Goal: Task Accomplishment & Management: Use online tool/utility

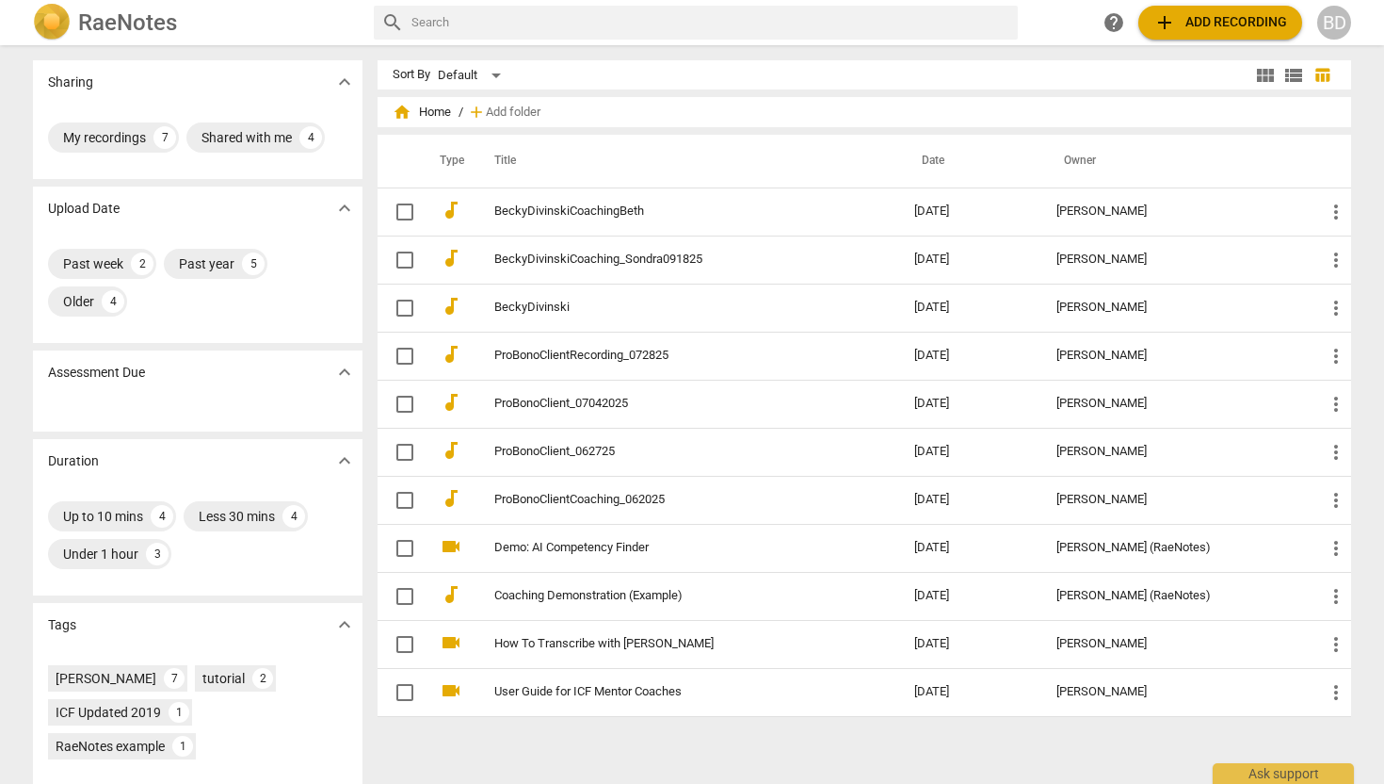
click at [1168, 22] on span "add" at bounding box center [1165, 22] width 23 height 23
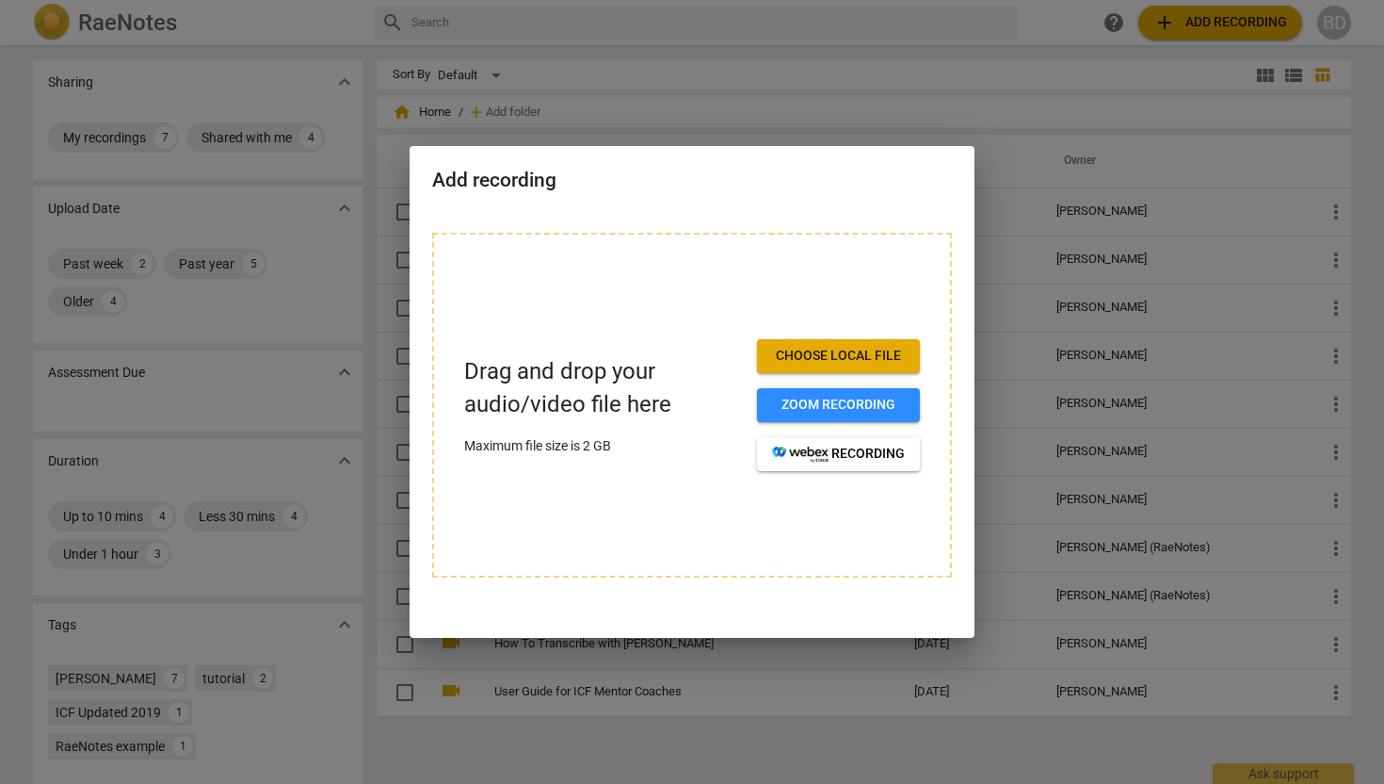
click at [913, 23] on div at bounding box center [692, 392] width 1384 height 784
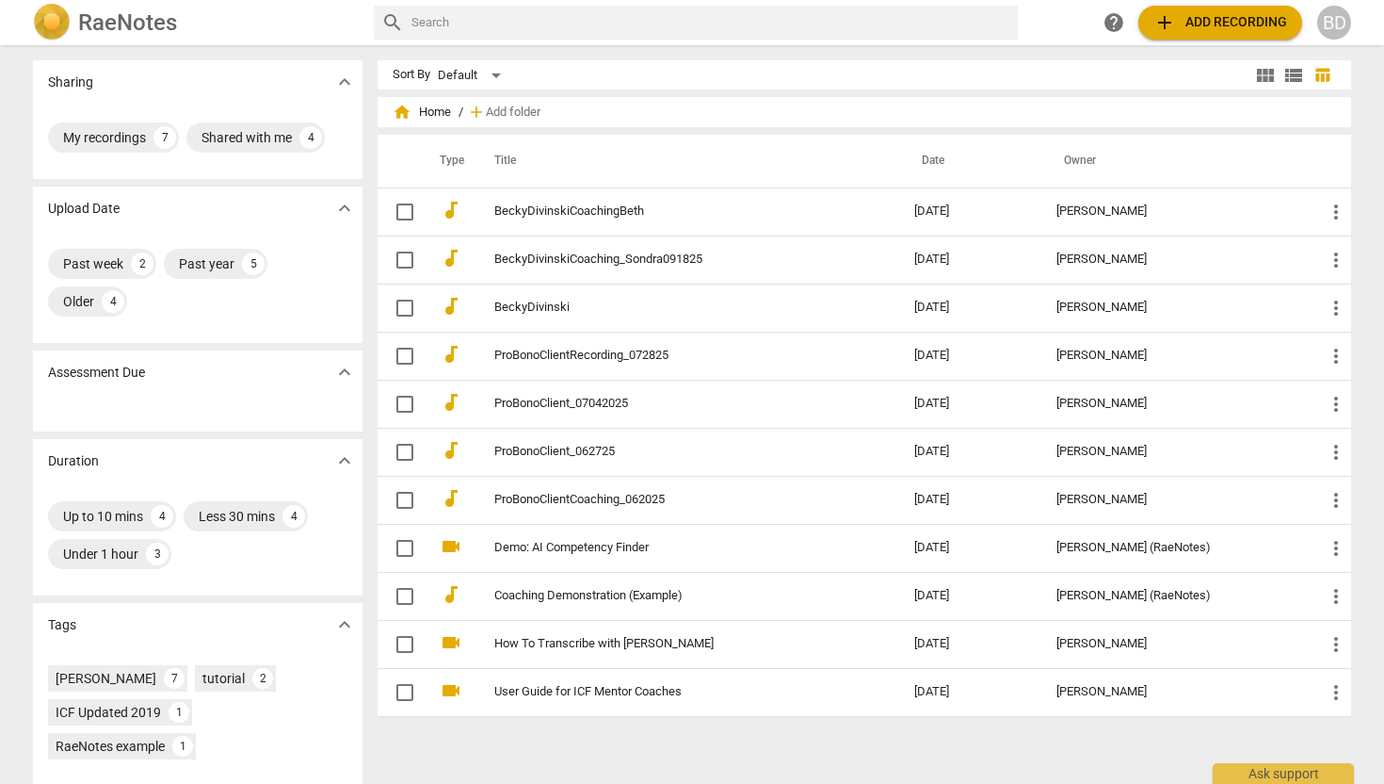
click at [1247, 18] on span "add Add recording" at bounding box center [1221, 22] width 134 height 23
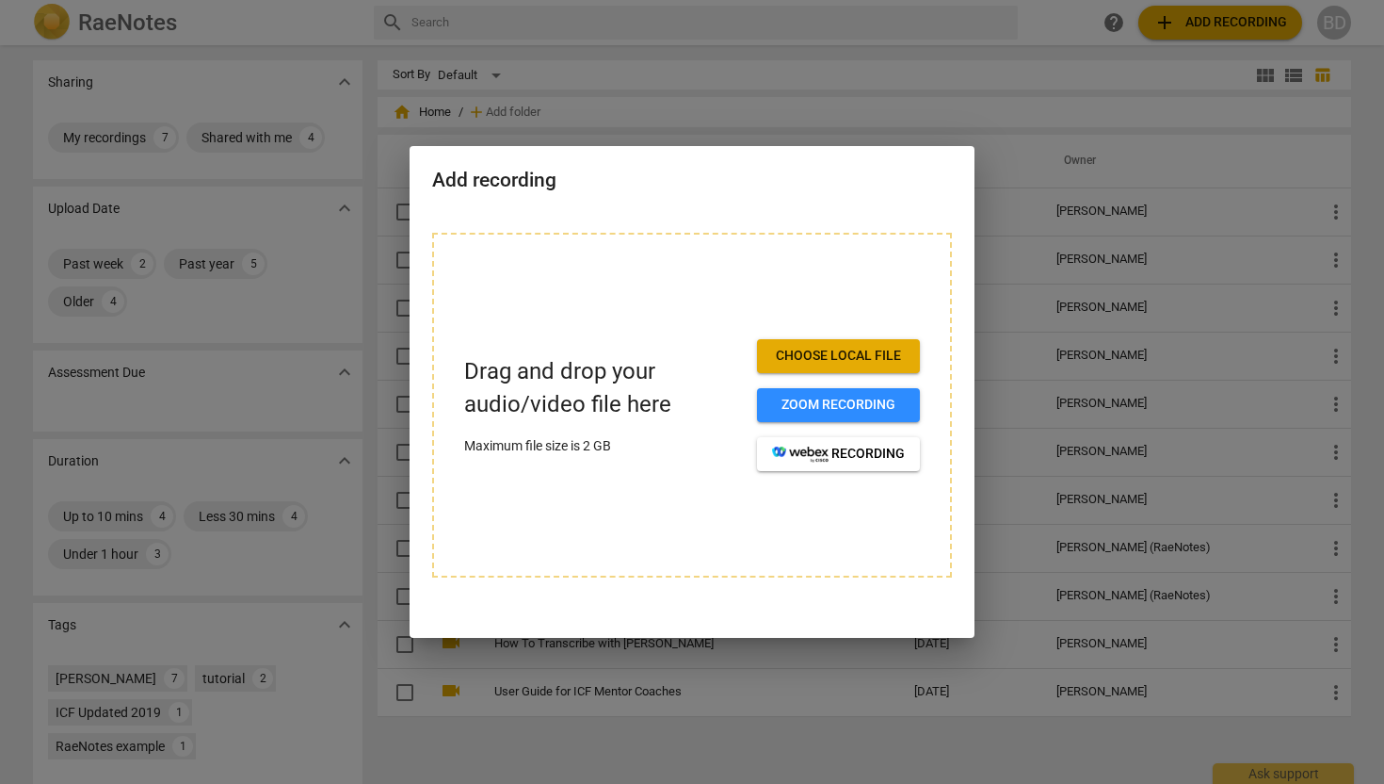
click at [869, 352] on span "Choose local file" at bounding box center [838, 356] width 133 height 19
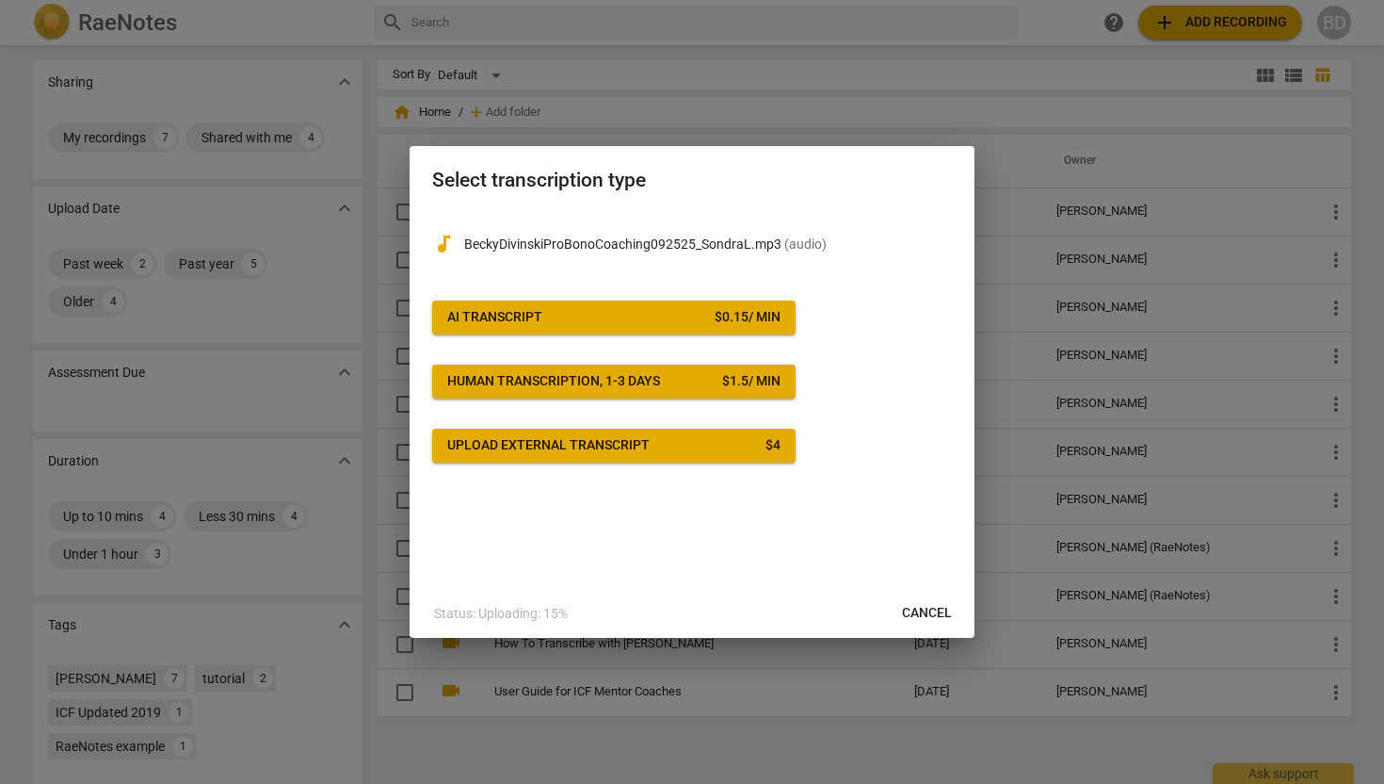
click at [751, 315] on div "$ 0.15 / min" at bounding box center [748, 317] width 66 height 19
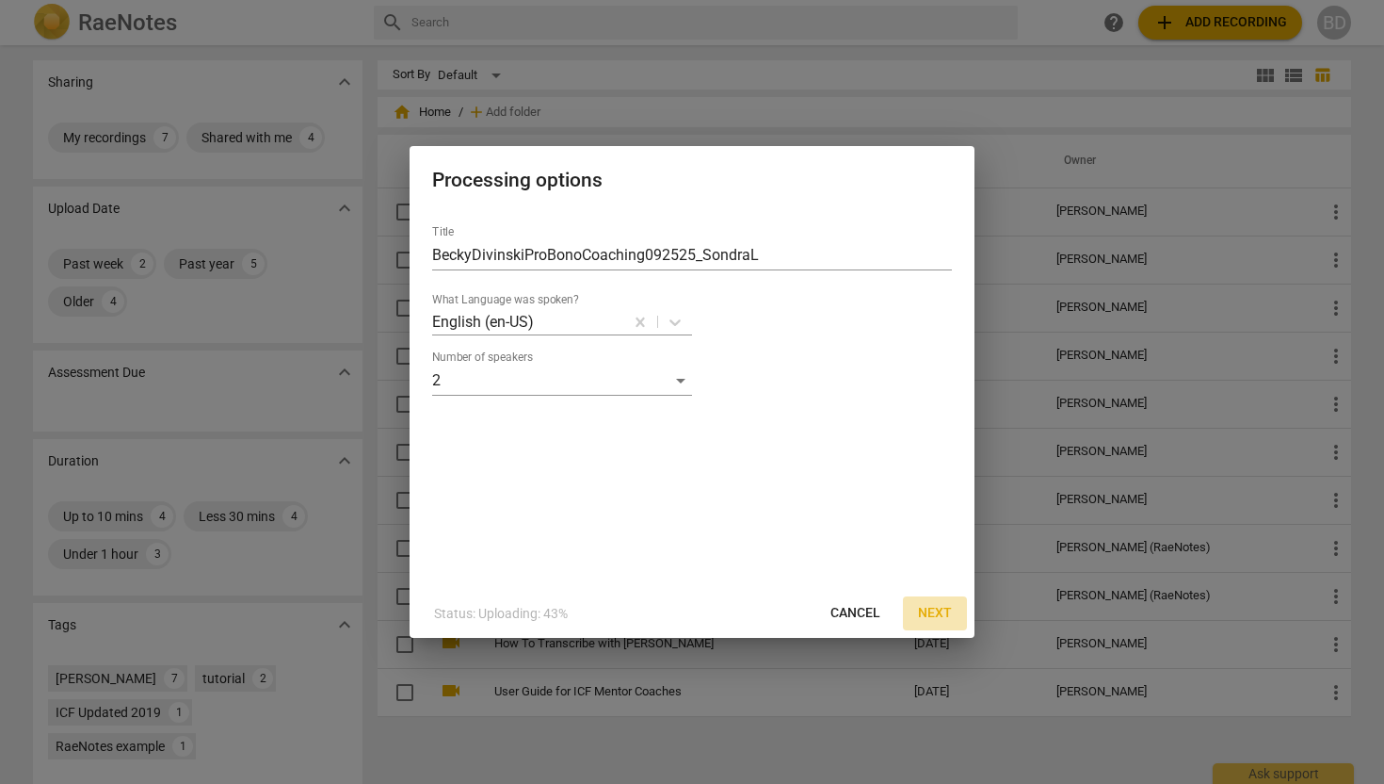
click at [929, 613] on span "Next" at bounding box center [935, 613] width 34 height 19
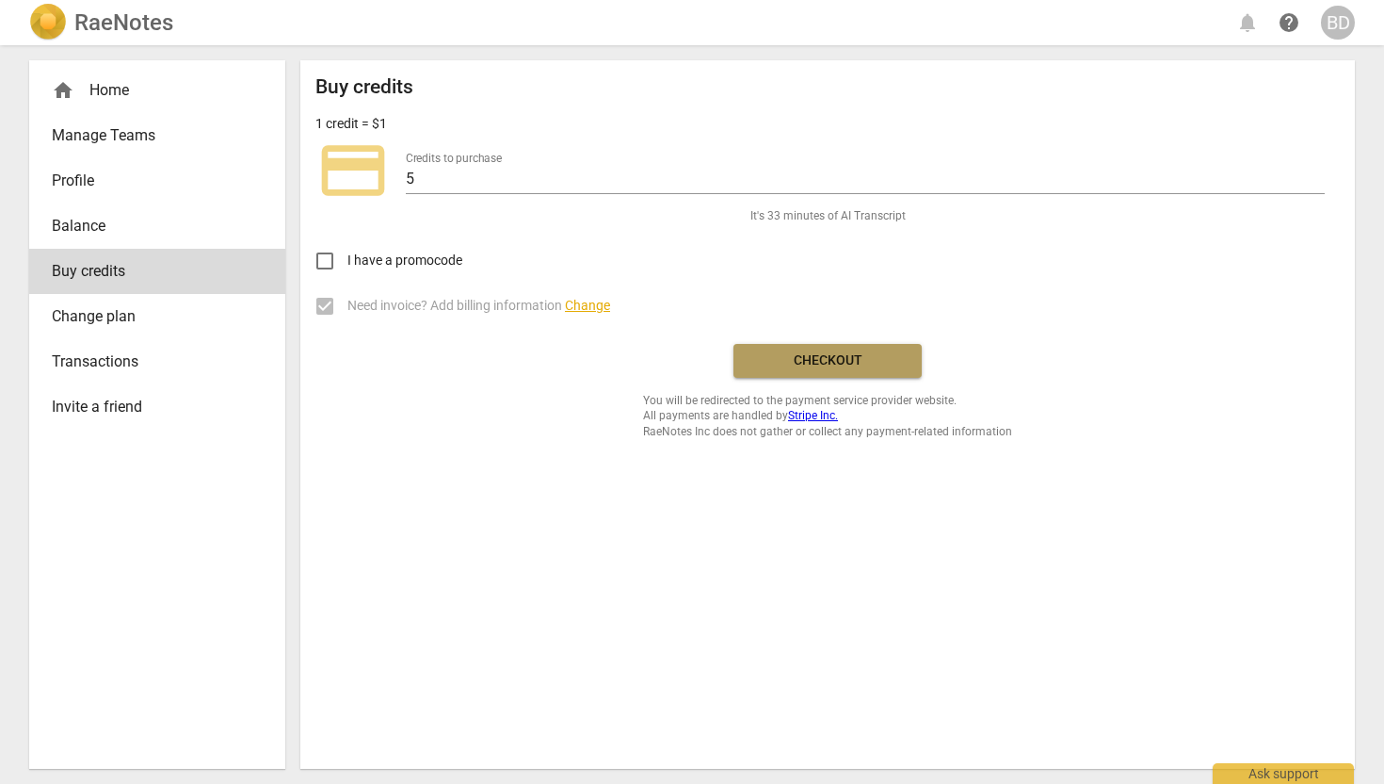
click at [819, 364] on span "Checkout" at bounding box center [828, 360] width 158 height 19
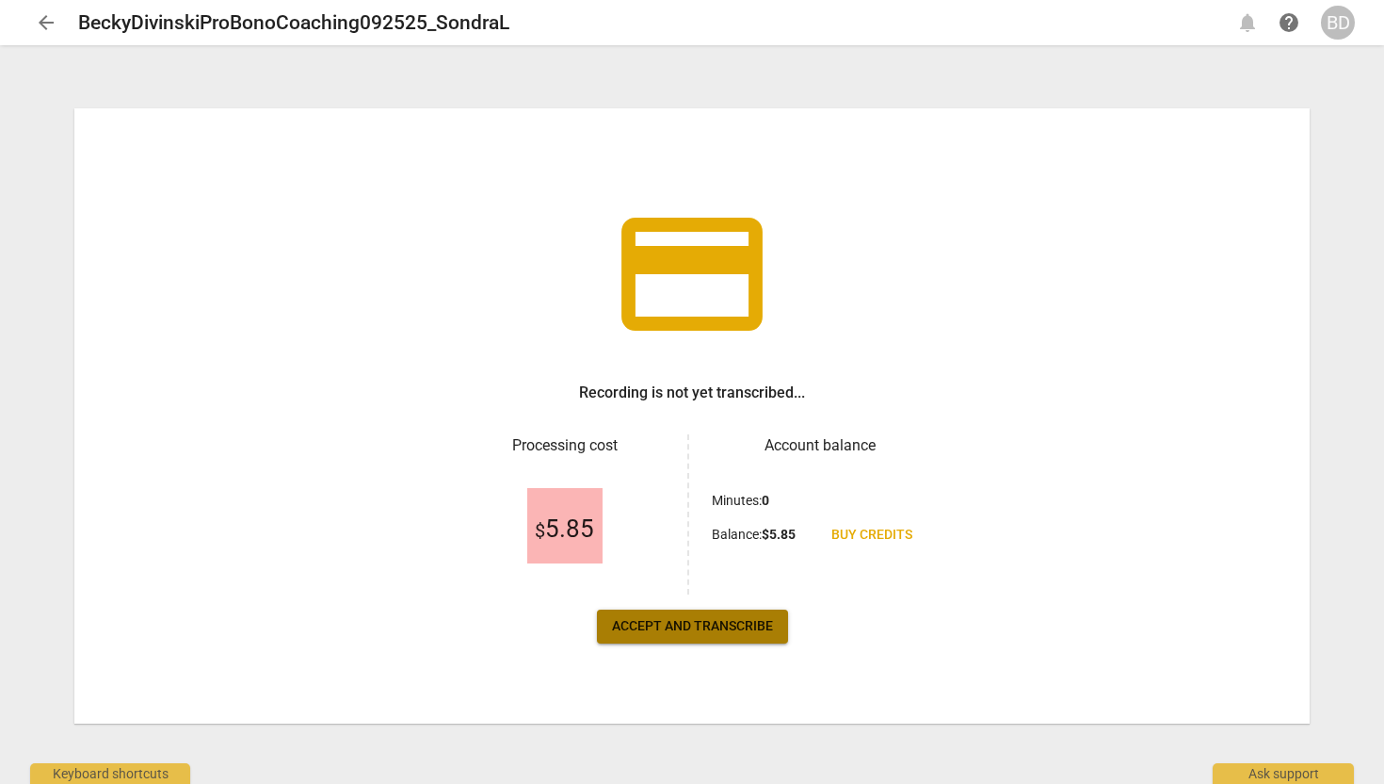
click at [719, 626] on span "Accept and transcribe" at bounding box center [692, 626] width 161 height 19
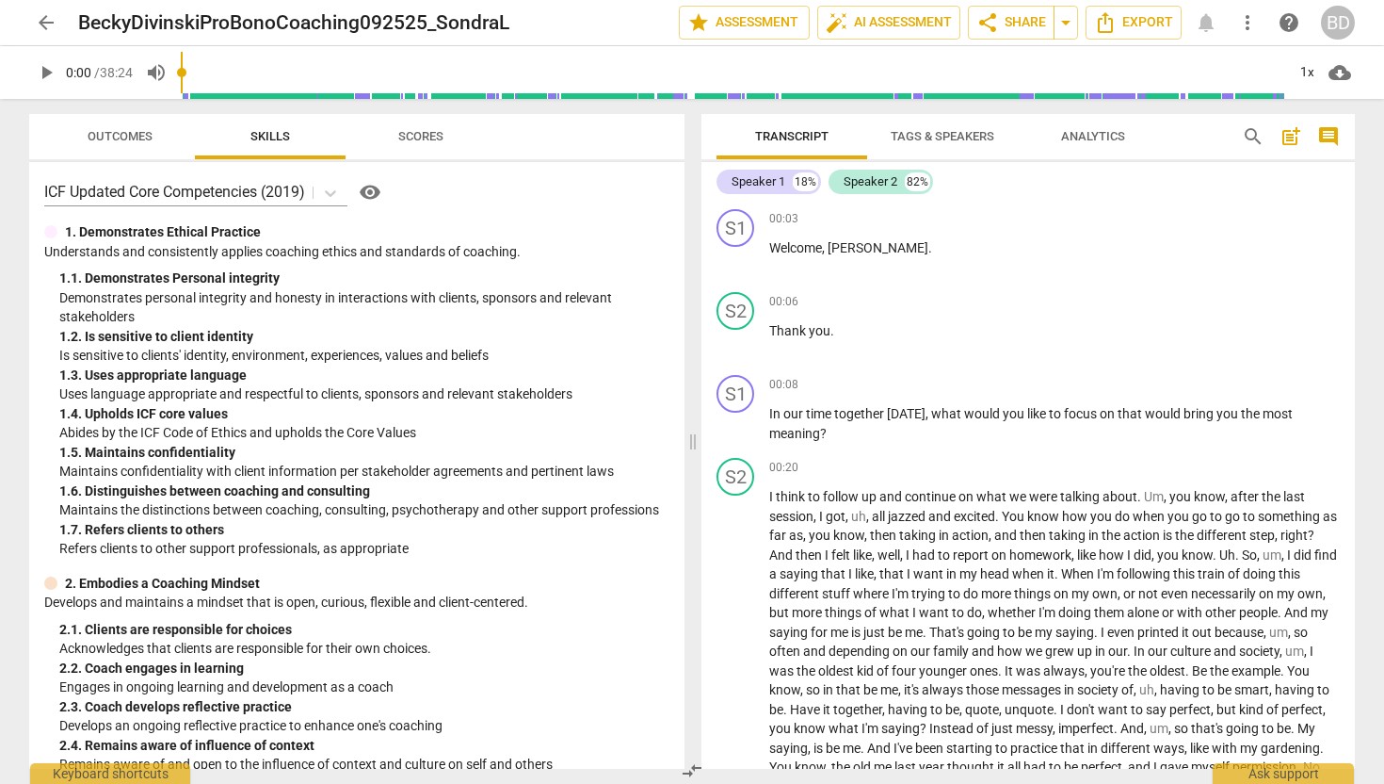
click at [963, 131] on span "Tags & Speakers" at bounding box center [943, 136] width 104 height 14
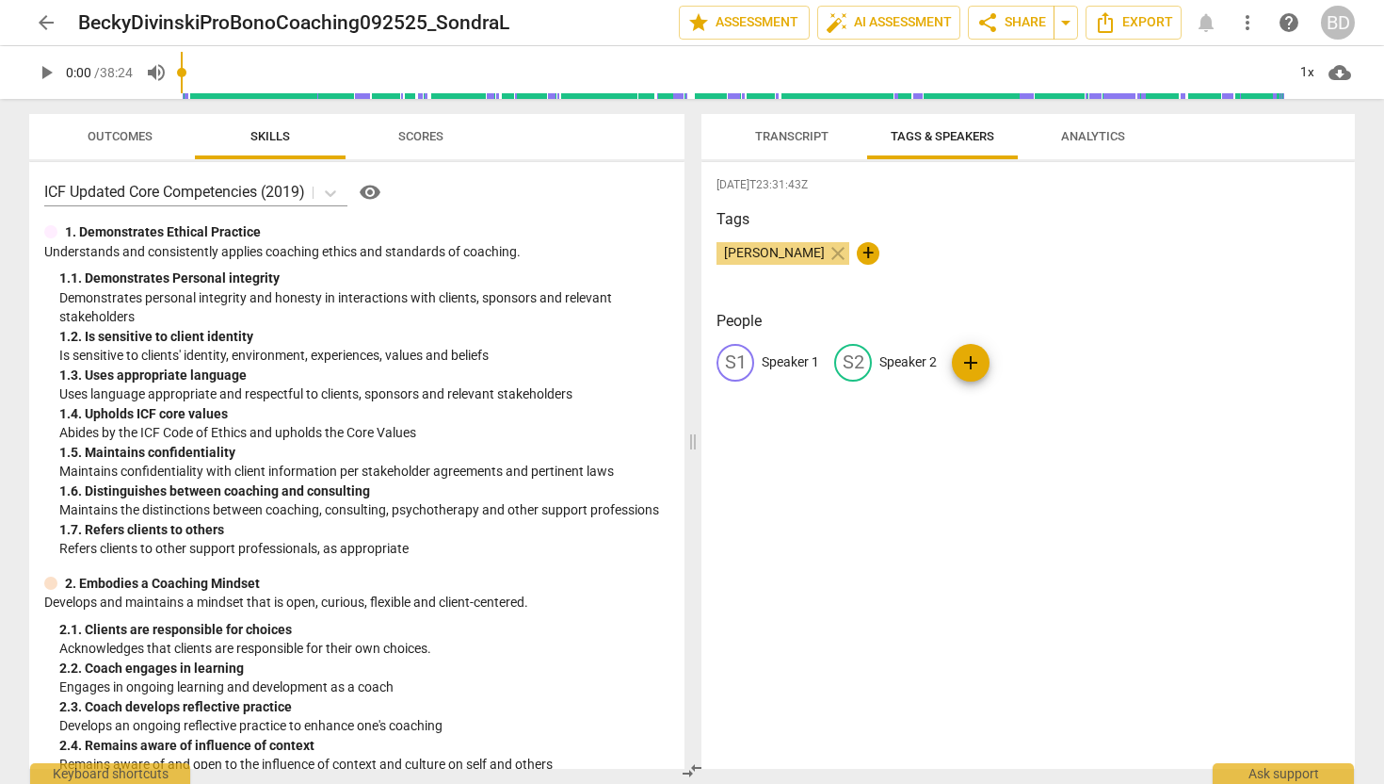
click at [772, 362] on p "Speaker 1" at bounding box center [790, 362] width 57 height 20
type input "Coach"
click at [1017, 360] on p "Speaker 2" at bounding box center [1030, 362] width 57 height 20
type input "Client"
click at [1072, 270] on div "[PERSON_NAME] close +" at bounding box center [1028, 261] width 623 height 38
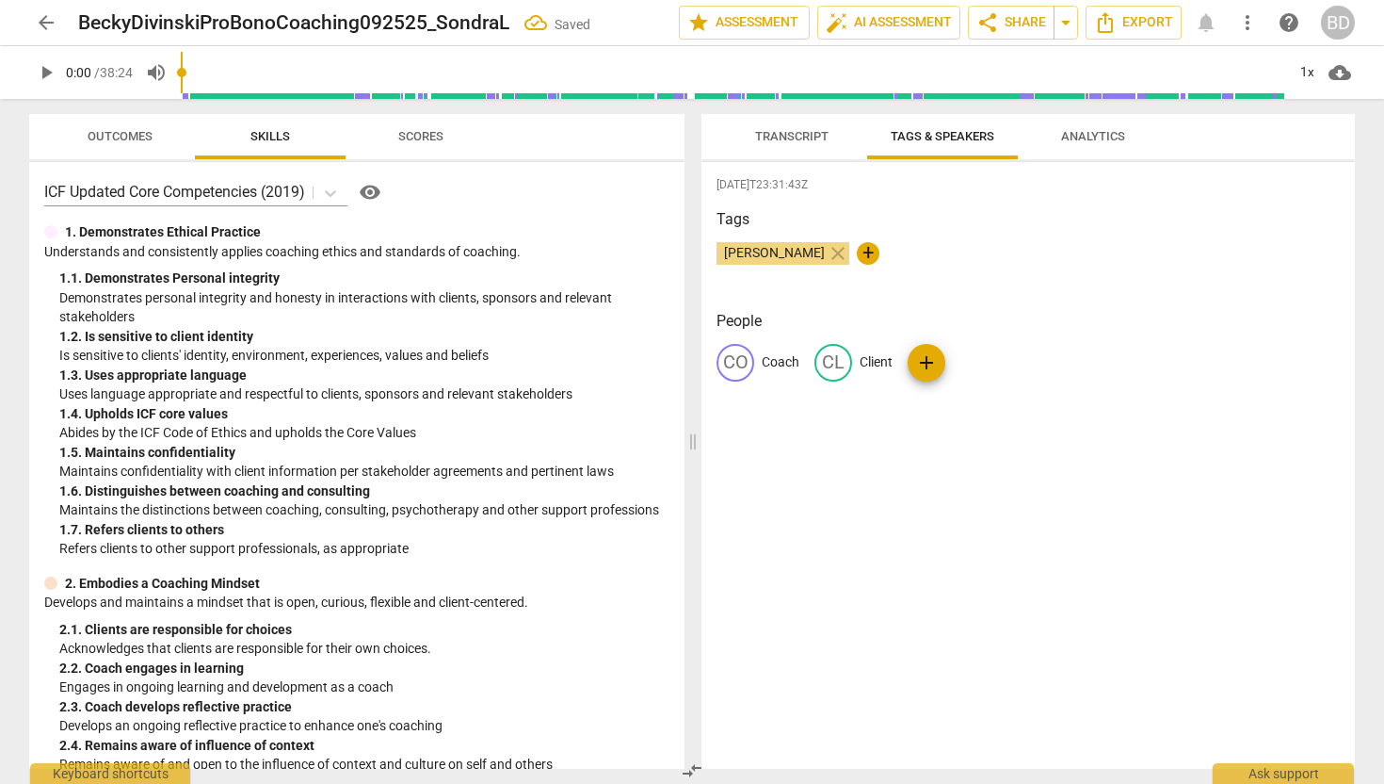
click at [800, 136] on span "Transcript" at bounding box center [791, 136] width 73 height 14
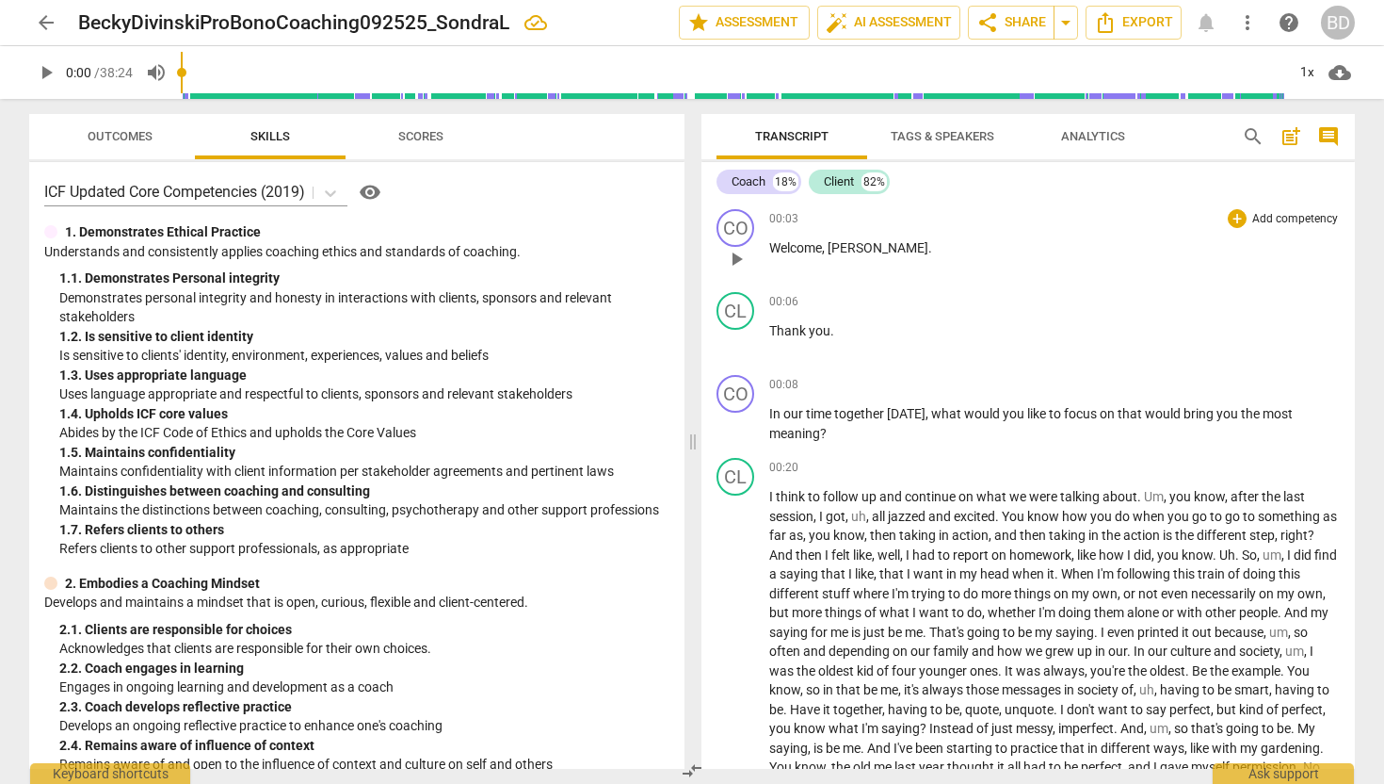
click at [842, 250] on span "[PERSON_NAME]" at bounding box center [878, 247] width 101 height 15
click at [736, 255] on span "play_arrow" at bounding box center [736, 259] width 23 height 23
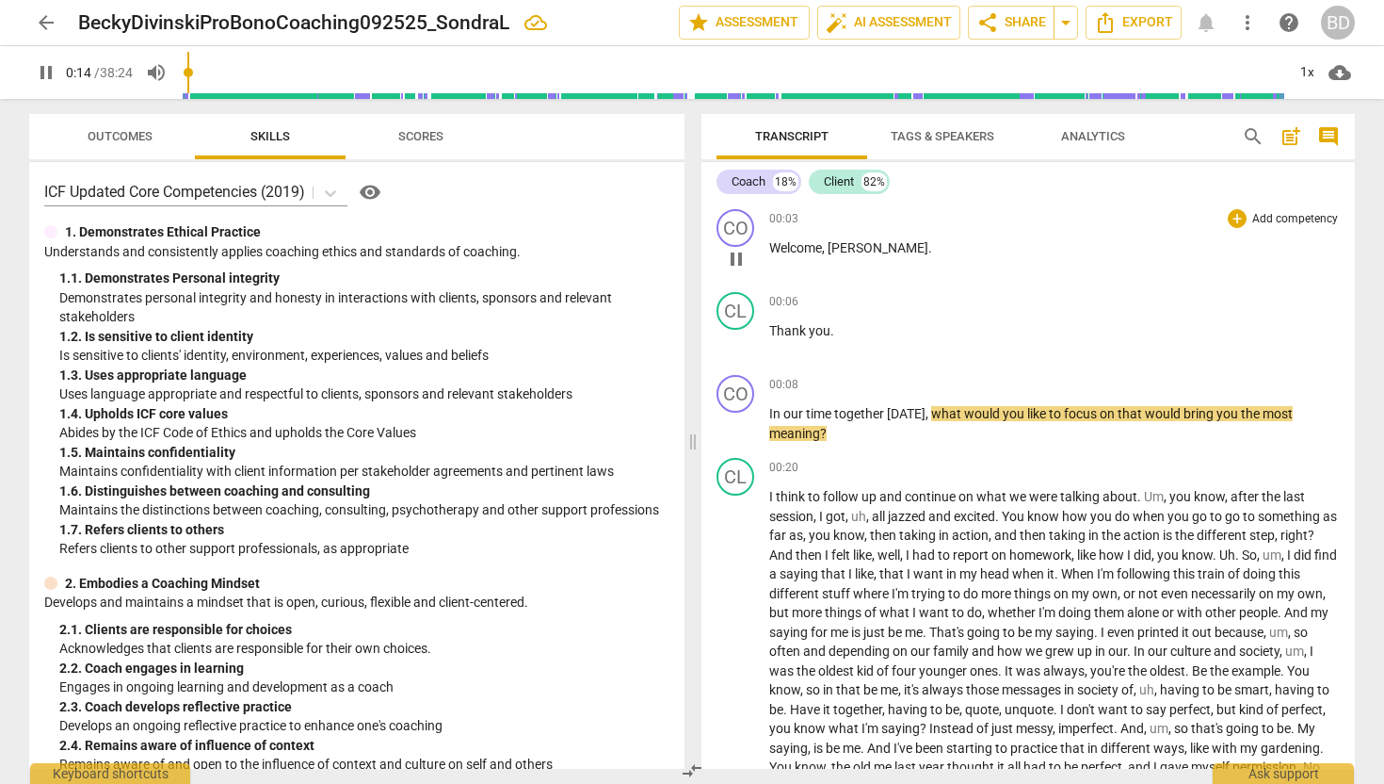
click at [933, 244] on p "Welcome , [PERSON_NAME] ." at bounding box center [1054, 248] width 571 height 20
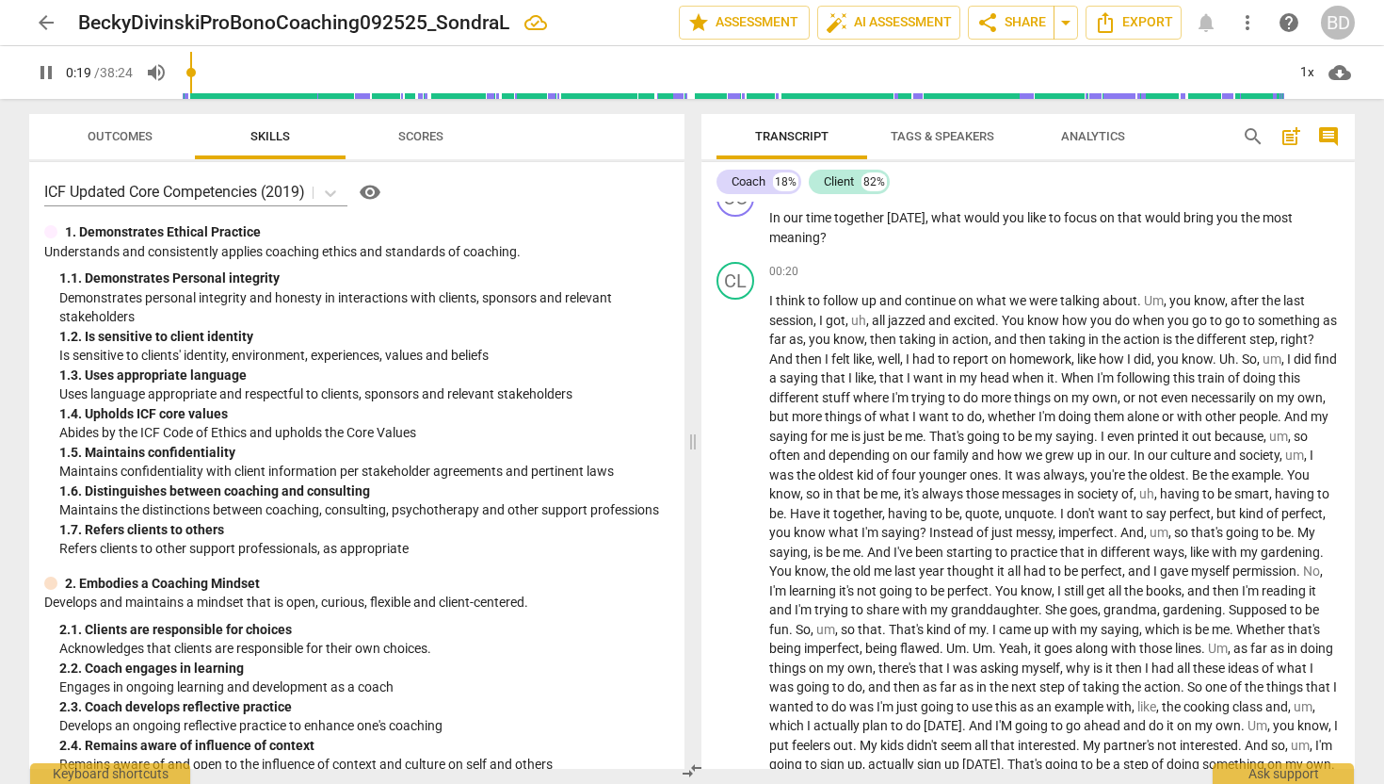
scroll to position [189, 0]
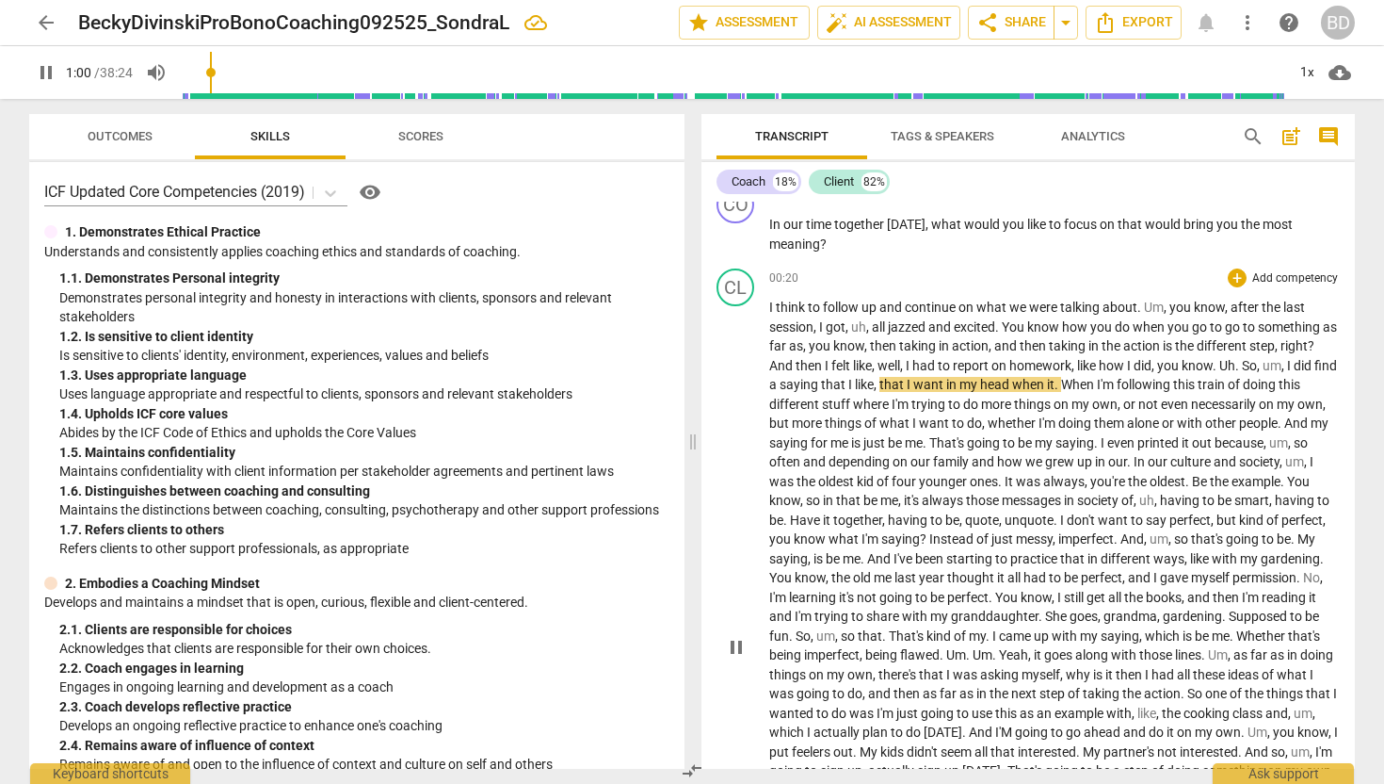
click at [1315, 342] on span "?" at bounding box center [1311, 345] width 7 height 15
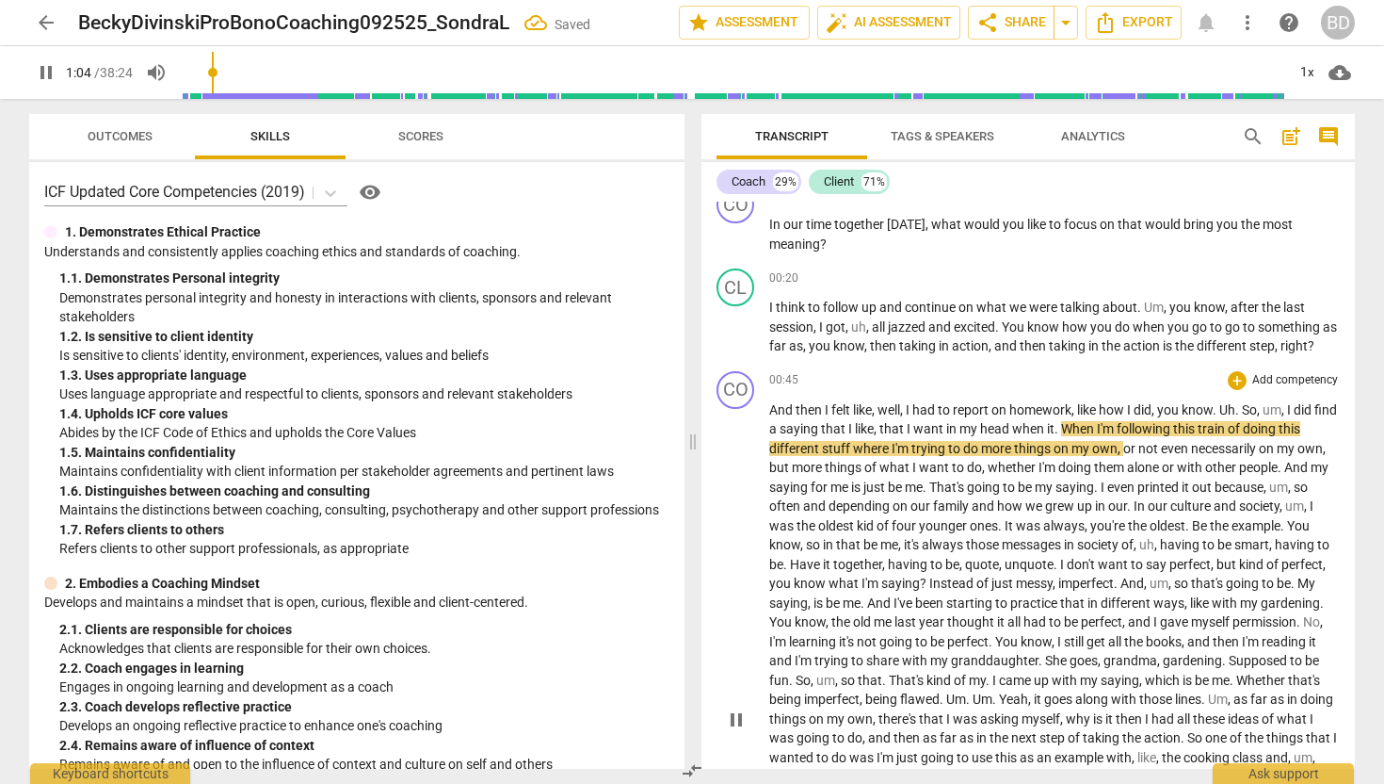
click at [769, 406] on span "And" at bounding box center [782, 409] width 26 height 15
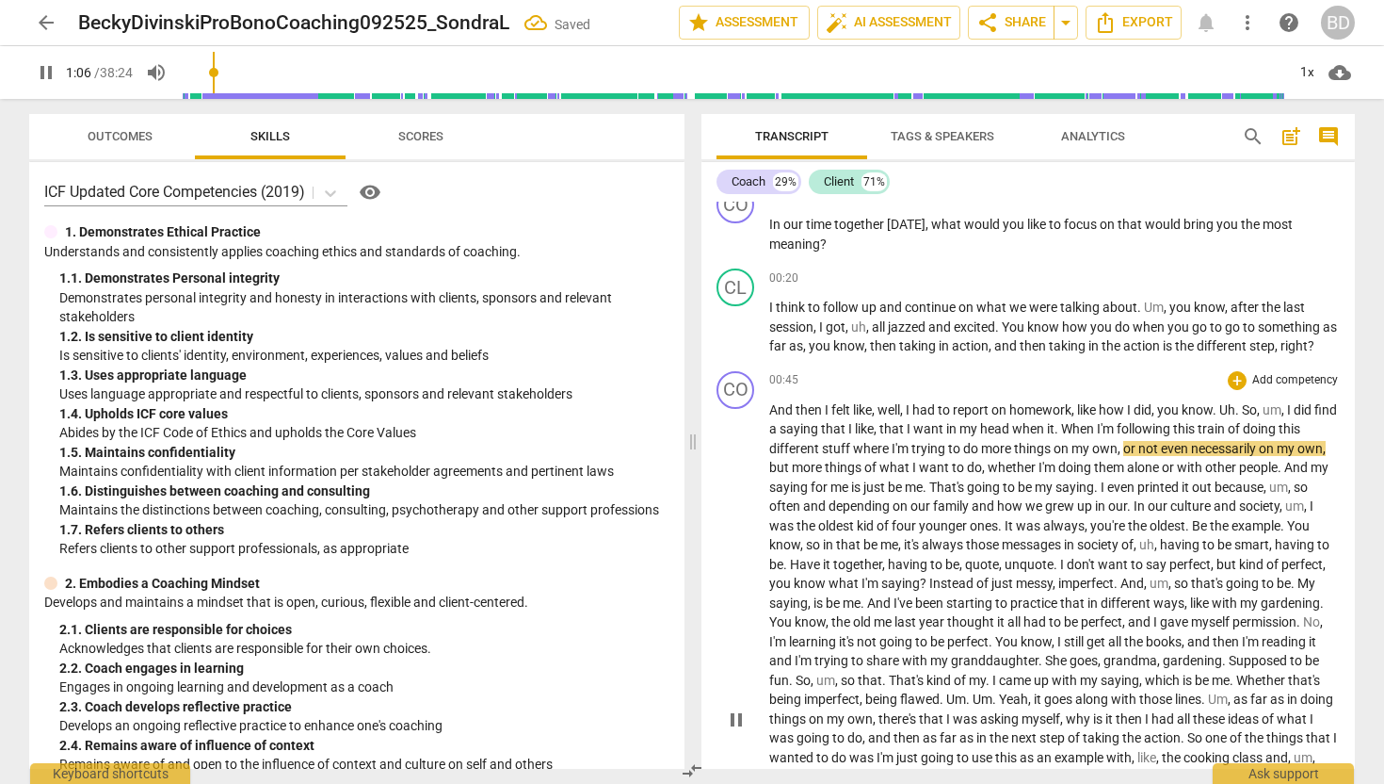
type input "67"
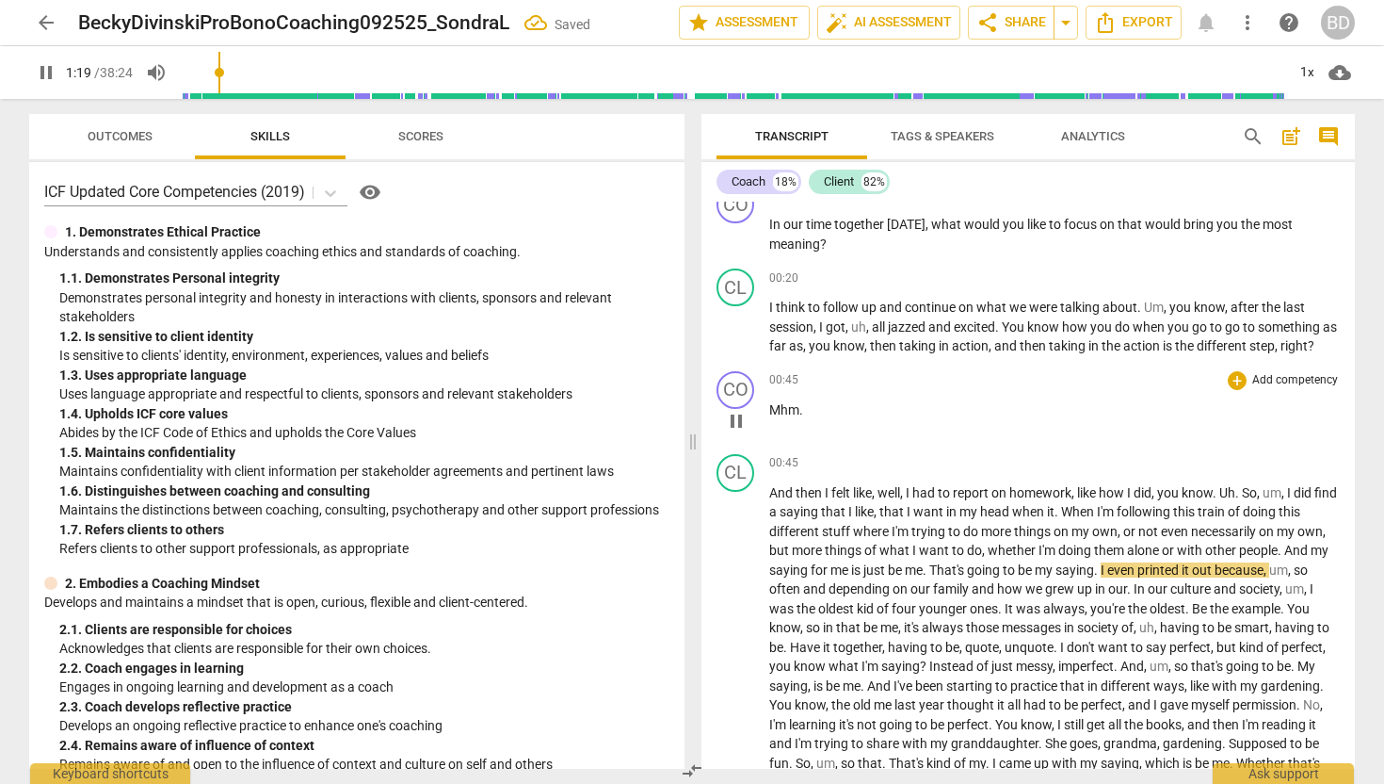
click at [1029, 427] on div "00:45 + Add competency keyboard_arrow_right Mhm ." at bounding box center [1054, 405] width 571 height 68
click at [742, 331] on span "pause" at bounding box center [736, 327] width 23 height 23
click at [1300, 344] on span "right" at bounding box center [1294, 345] width 27 height 15
click at [741, 328] on span "play_arrow" at bounding box center [736, 327] width 23 height 23
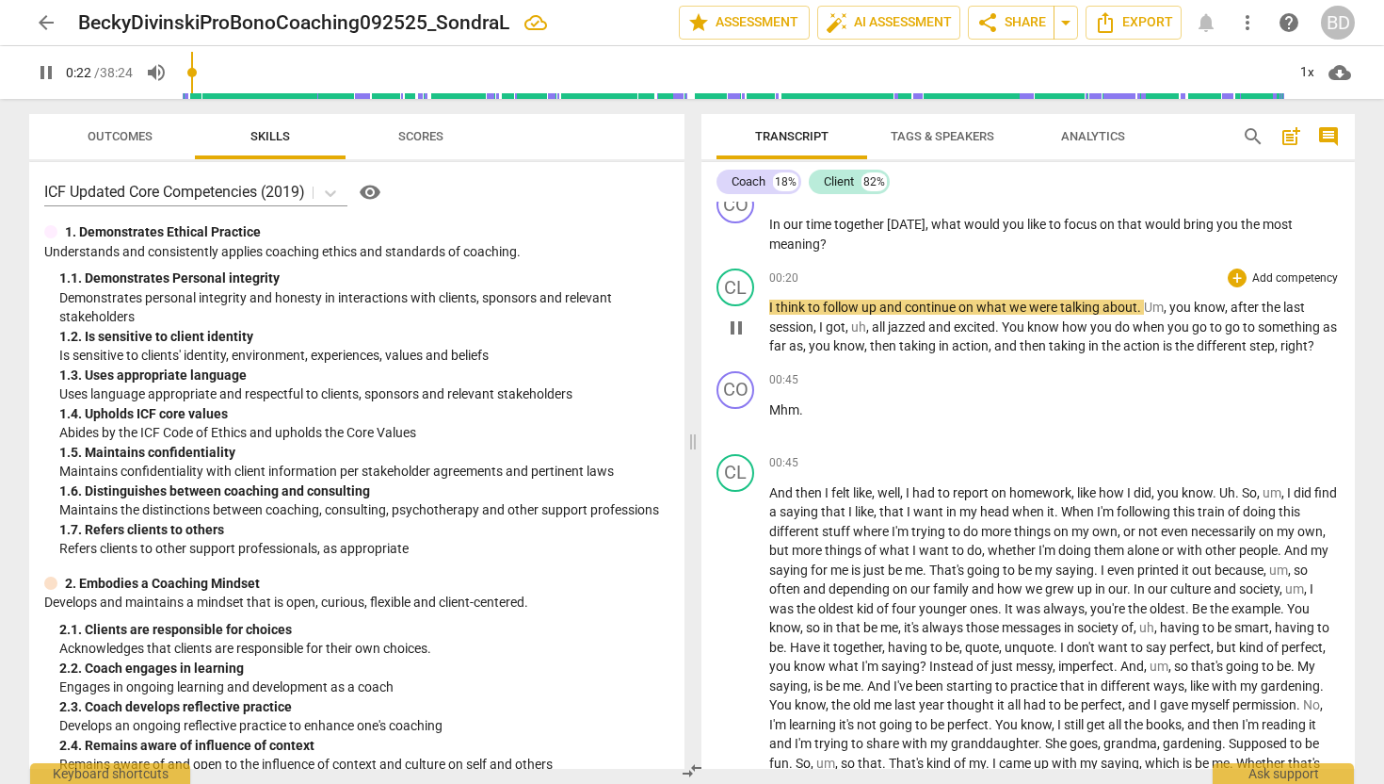
click at [1301, 350] on span "right" at bounding box center [1294, 345] width 27 height 15
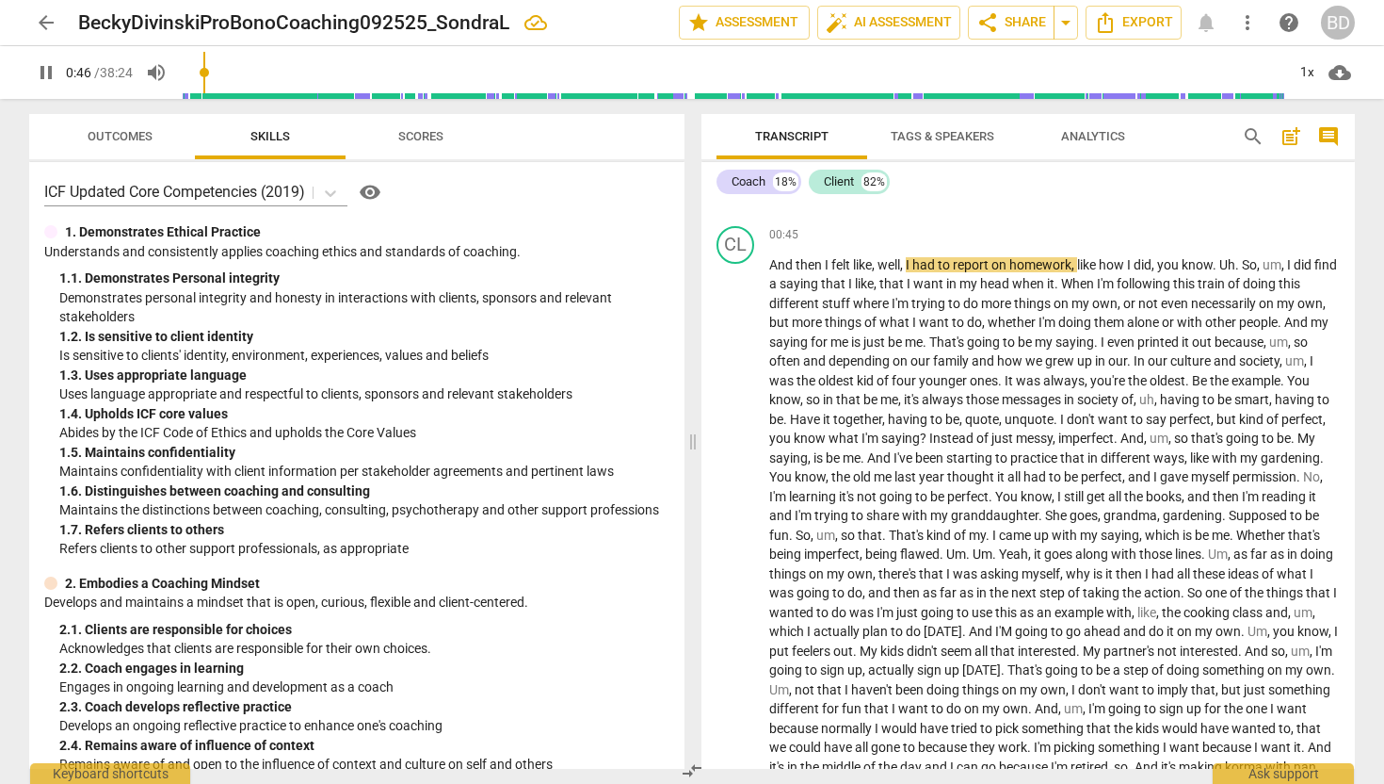
scroll to position [426, 0]
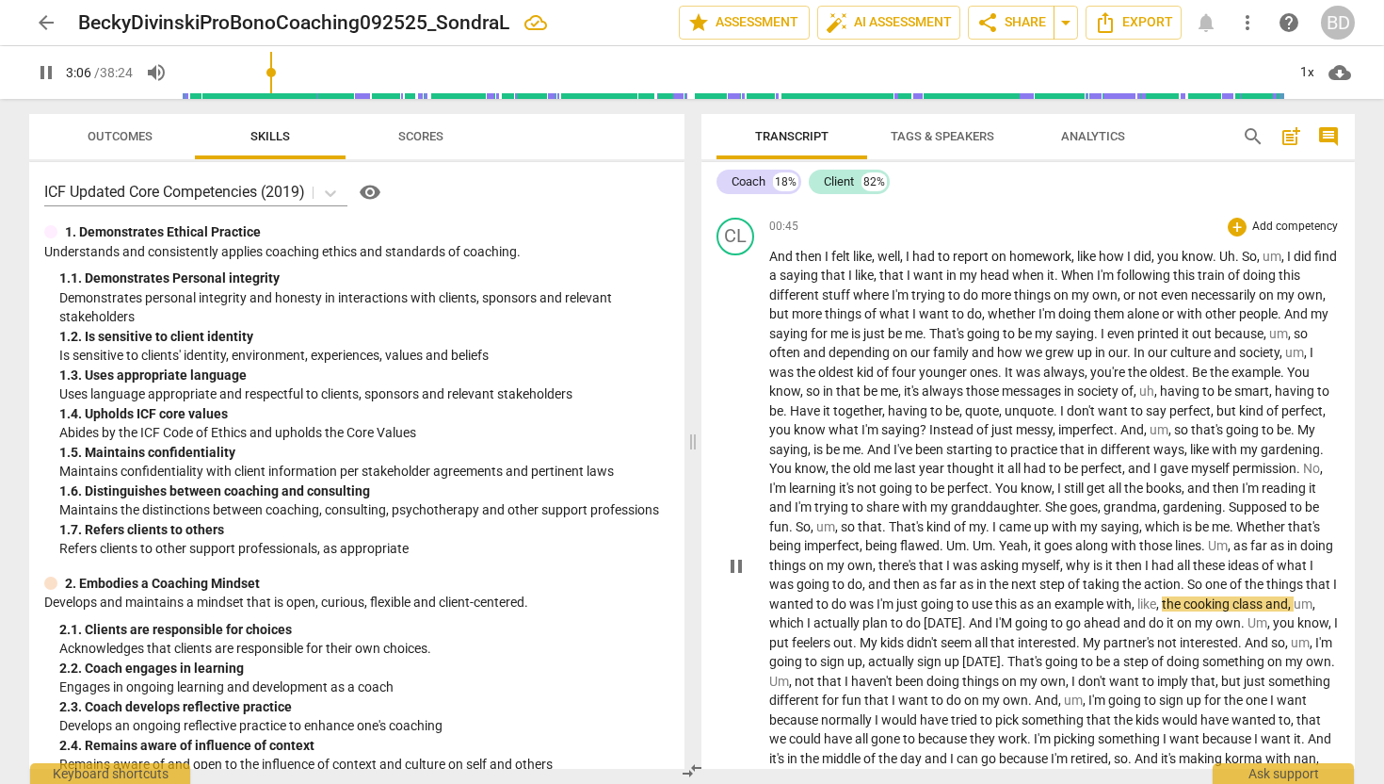
click at [897, 603] on span "I'm" at bounding box center [887, 603] width 20 height 15
type input "188"
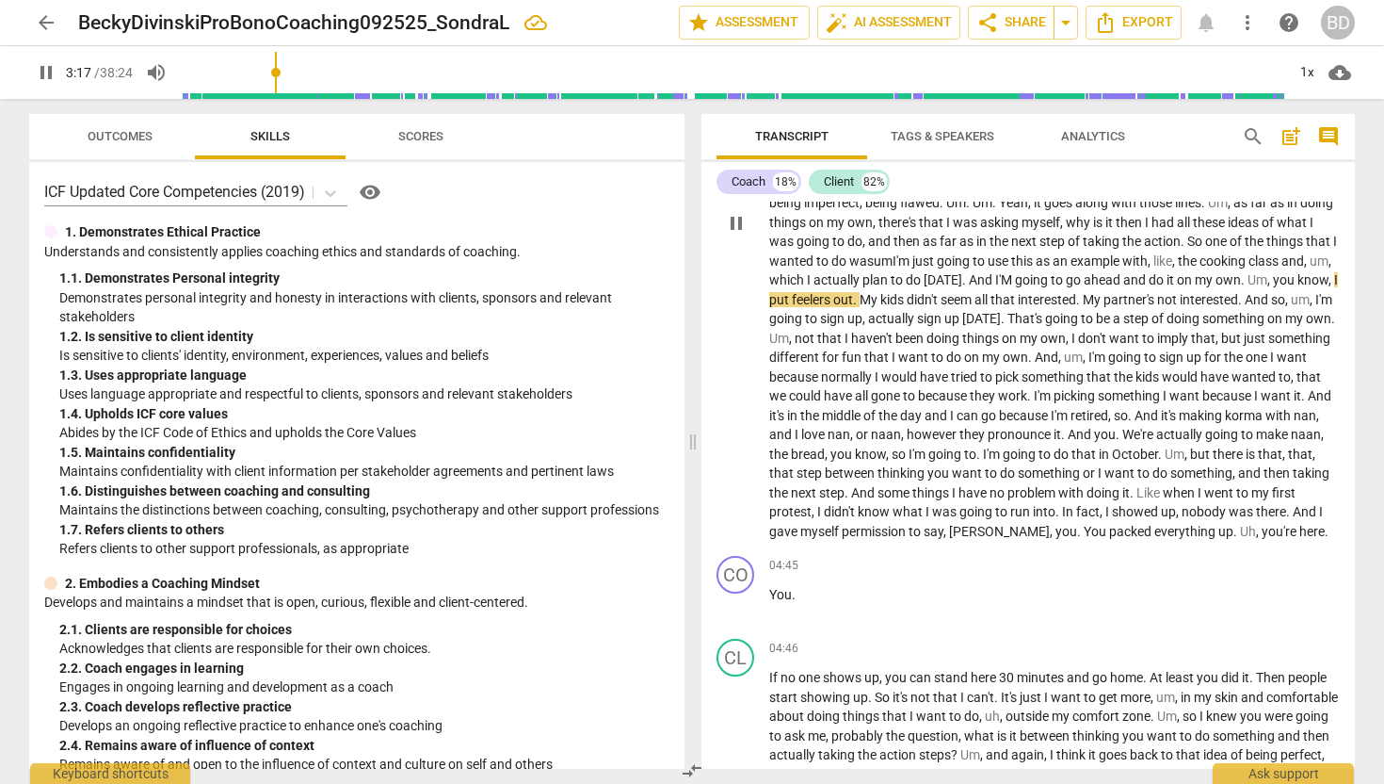
scroll to position [775, 0]
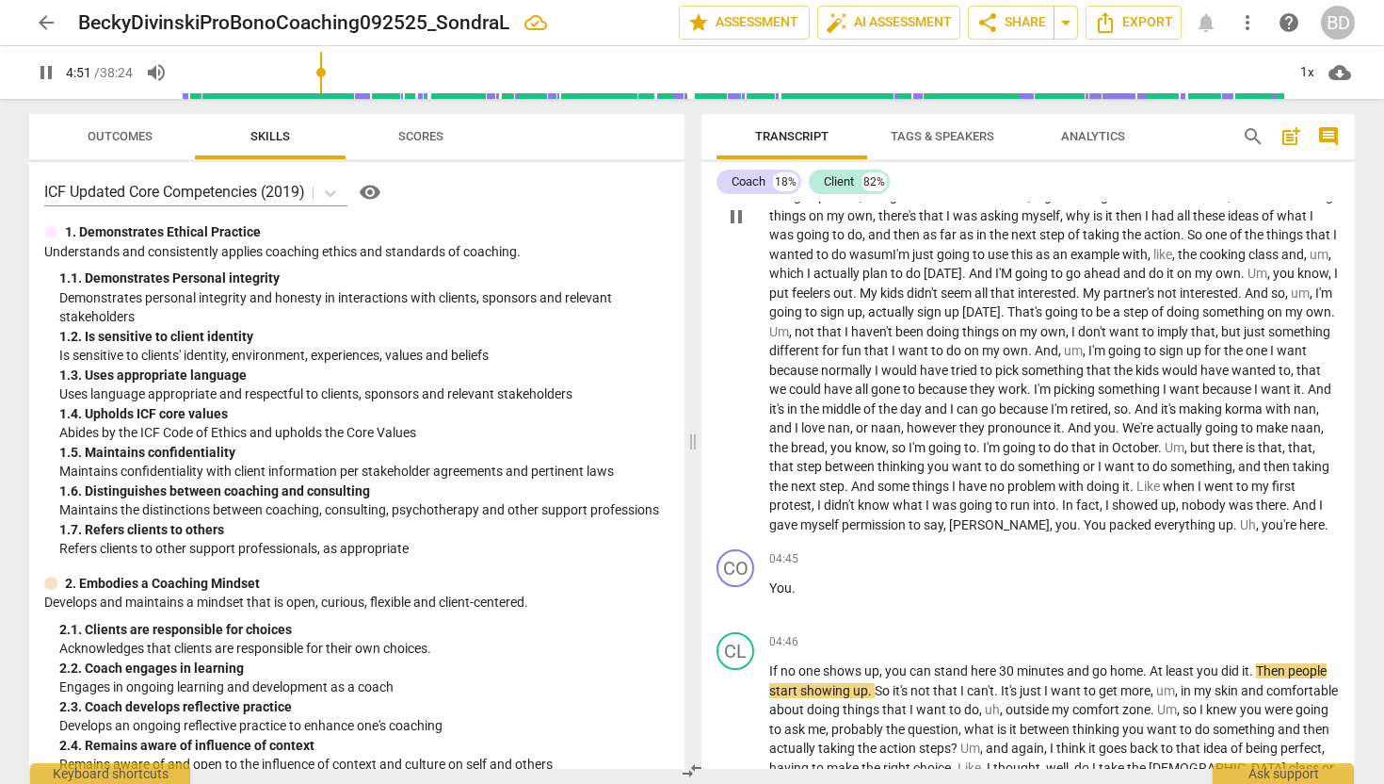
click at [1050, 523] on span "[PERSON_NAME]" at bounding box center [999, 524] width 101 height 15
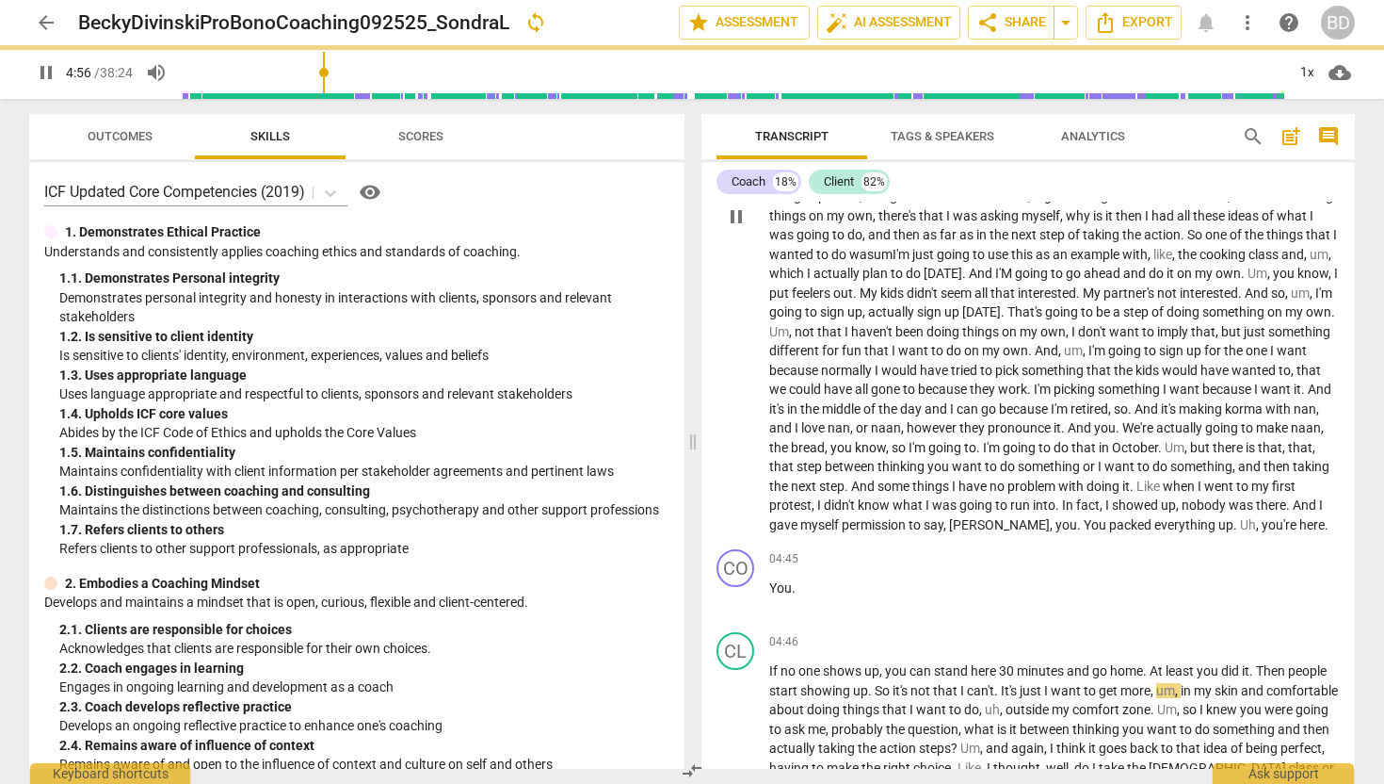
click at [838, 542] on div "CL play_arrow pause 00:45 + Add competency keyboard_arrow_right And then I felt…" at bounding box center [1029, 202] width 654 height 682
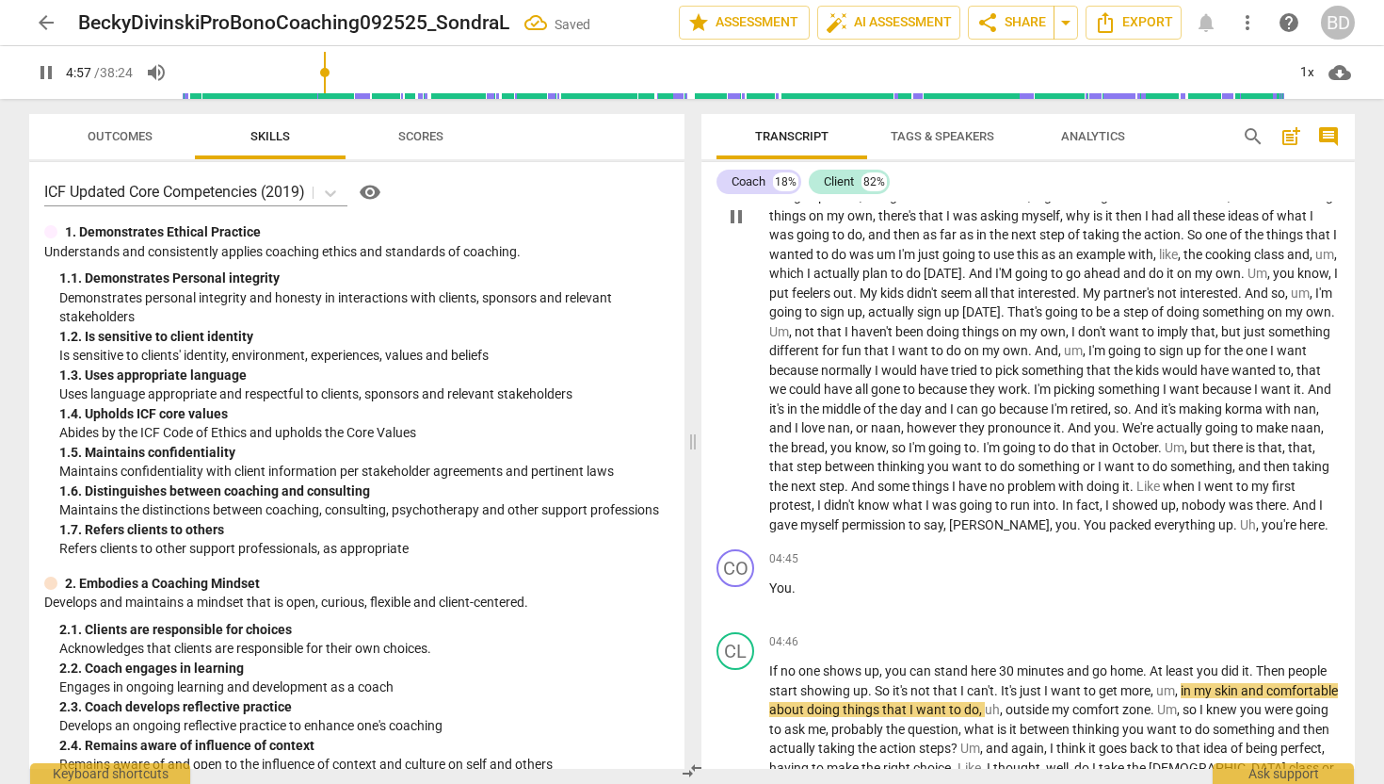
click at [1300, 532] on span "here" at bounding box center [1312, 524] width 25 height 15
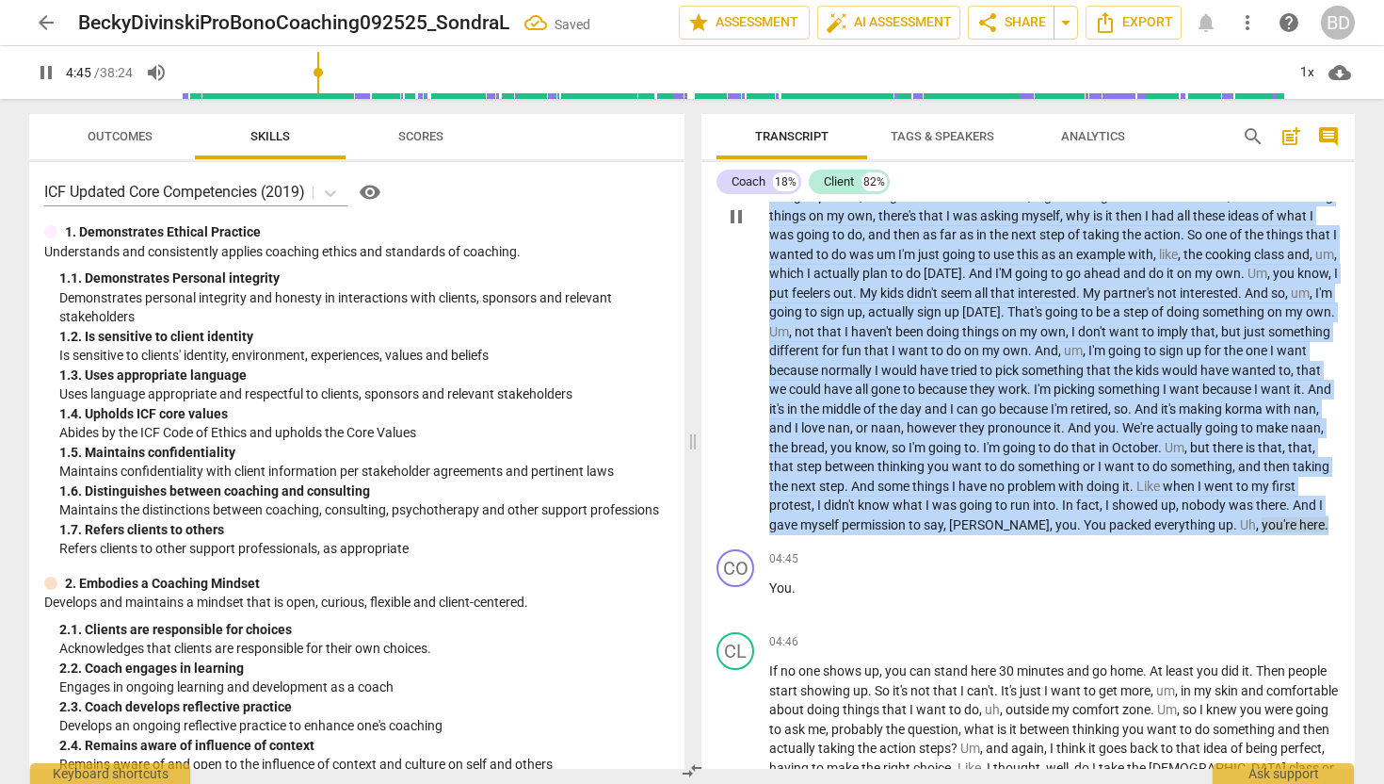
click at [1300, 532] on span "here" at bounding box center [1312, 524] width 25 height 15
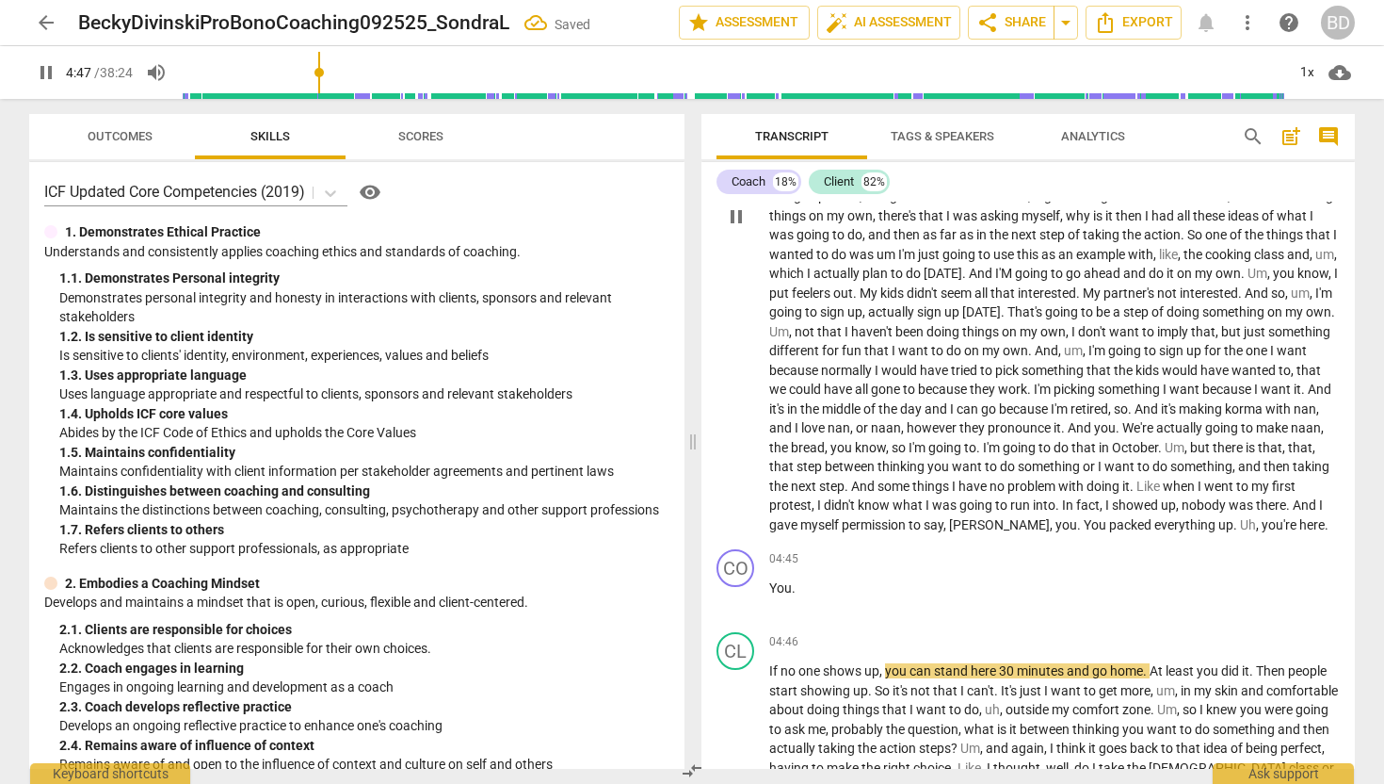
click at [1300, 532] on span "here" at bounding box center [1312, 524] width 25 height 15
click at [1262, 532] on span "you're" at bounding box center [1281, 524] width 38 height 15
click at [794, 595] on span "." at bounding box center [794, 587] width 4 height 15
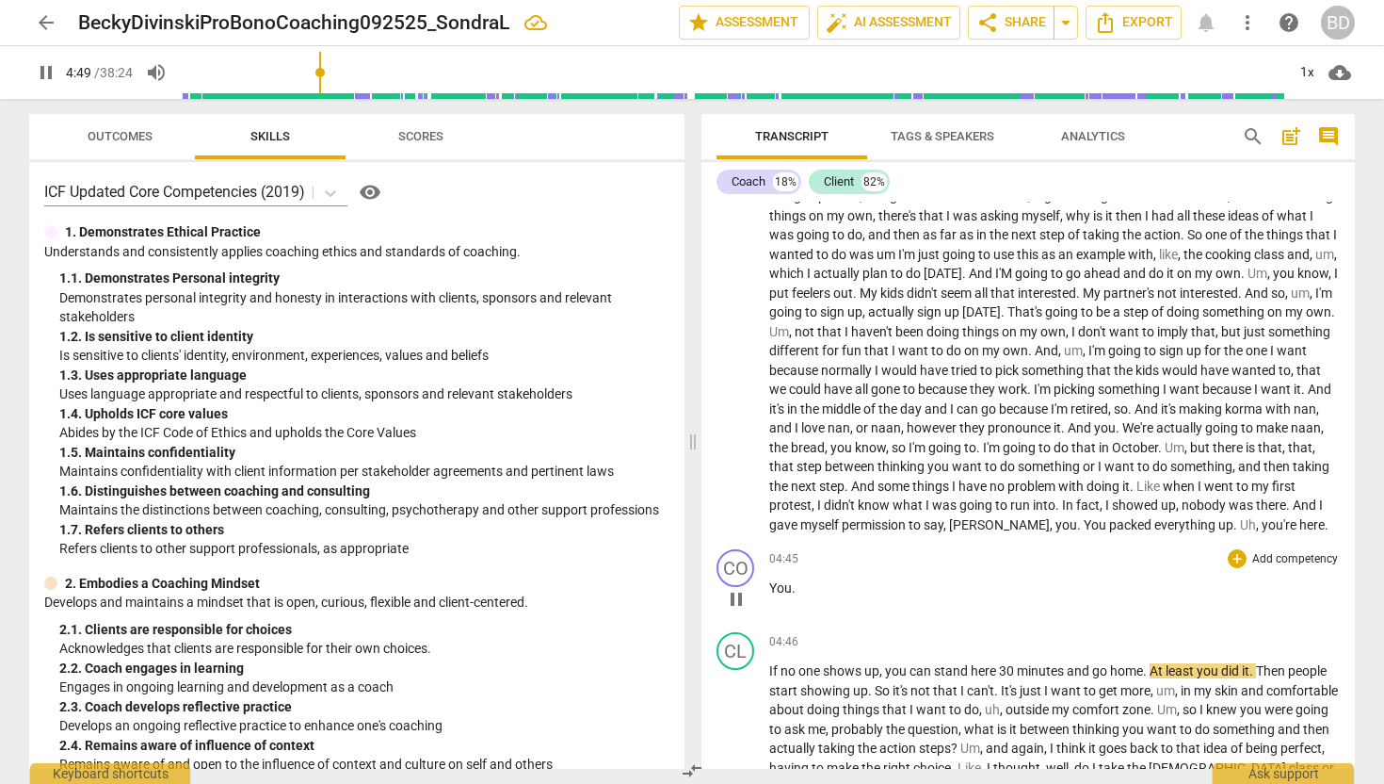
type input "290"
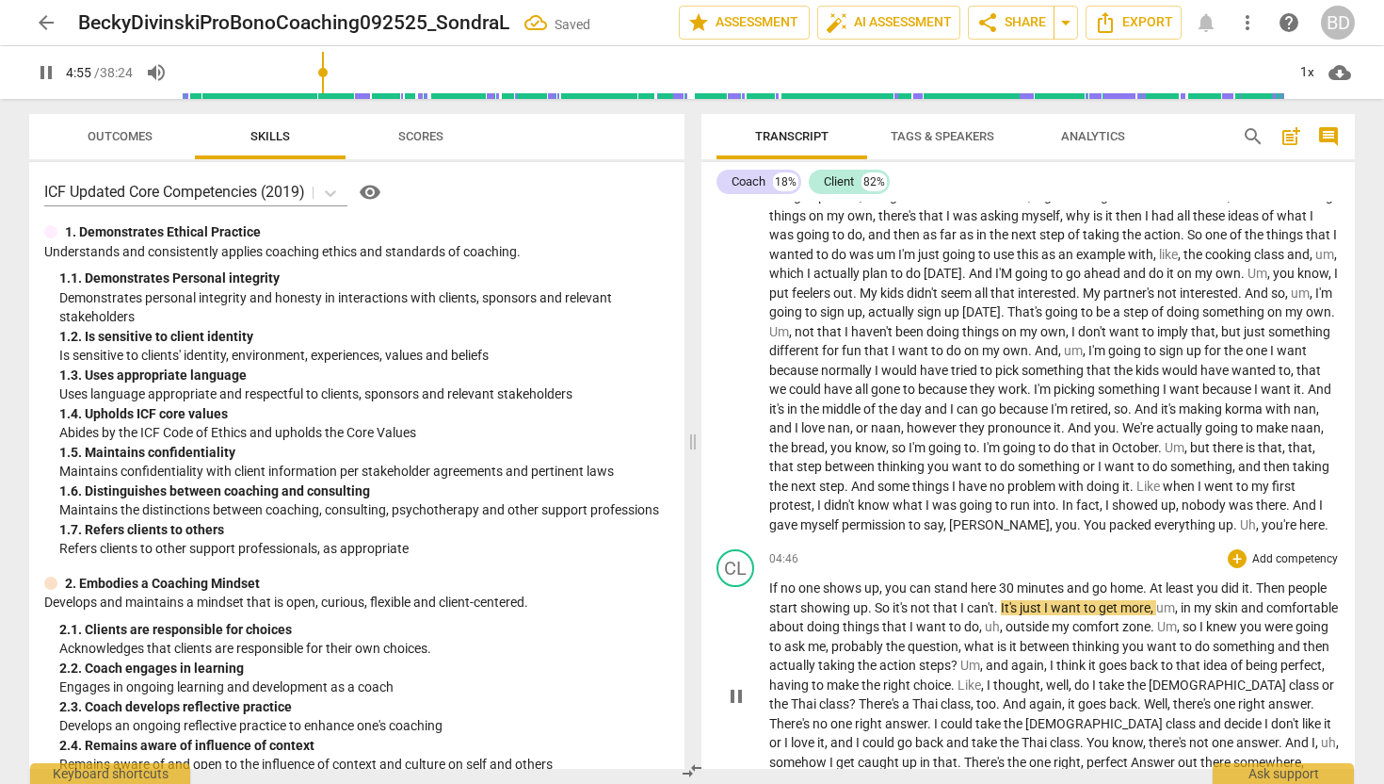
click at [769, 595] on span "If" at bounding box center [774, 587] width 11 height 15
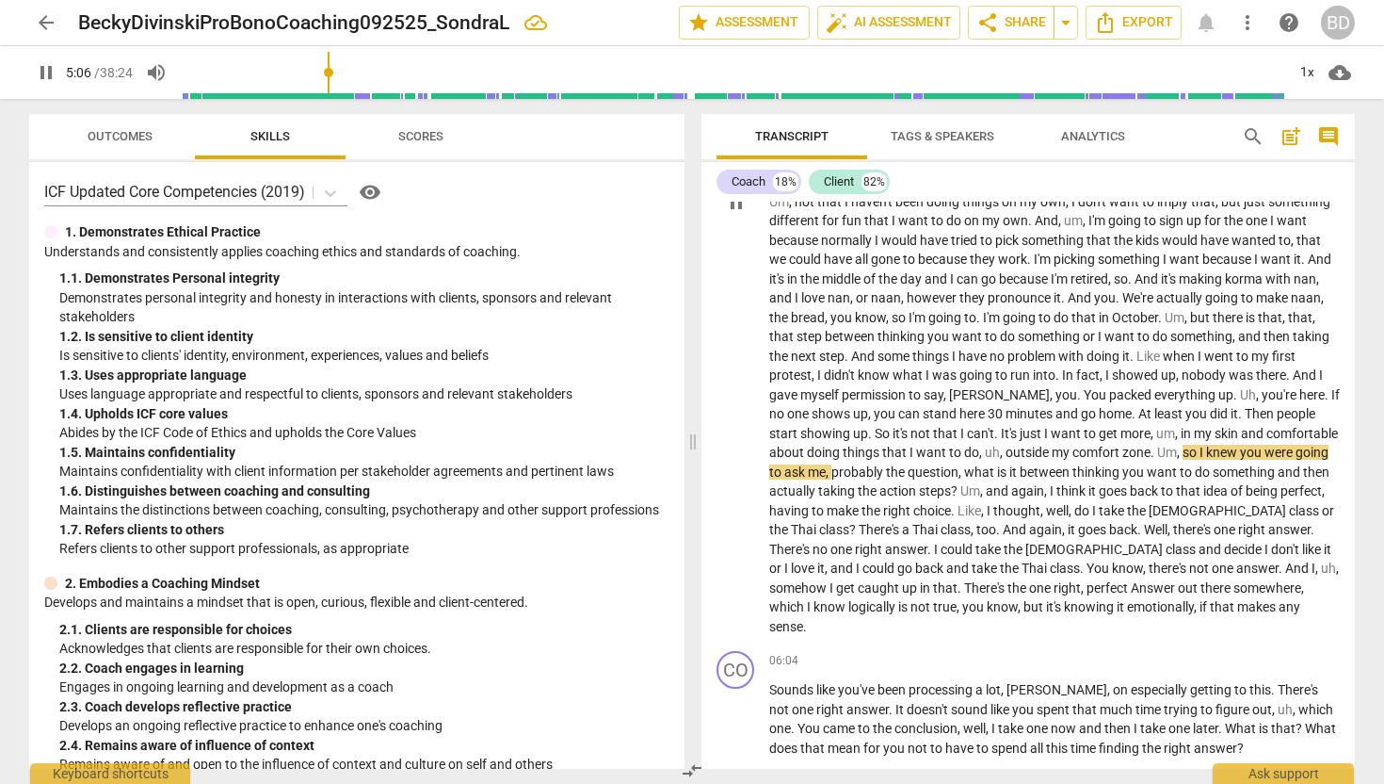
scroll to position [906, 0]
click at [1139, 585] on span "Answer" at bounding box center [1154, 586] width 47 height 15
type input "359"
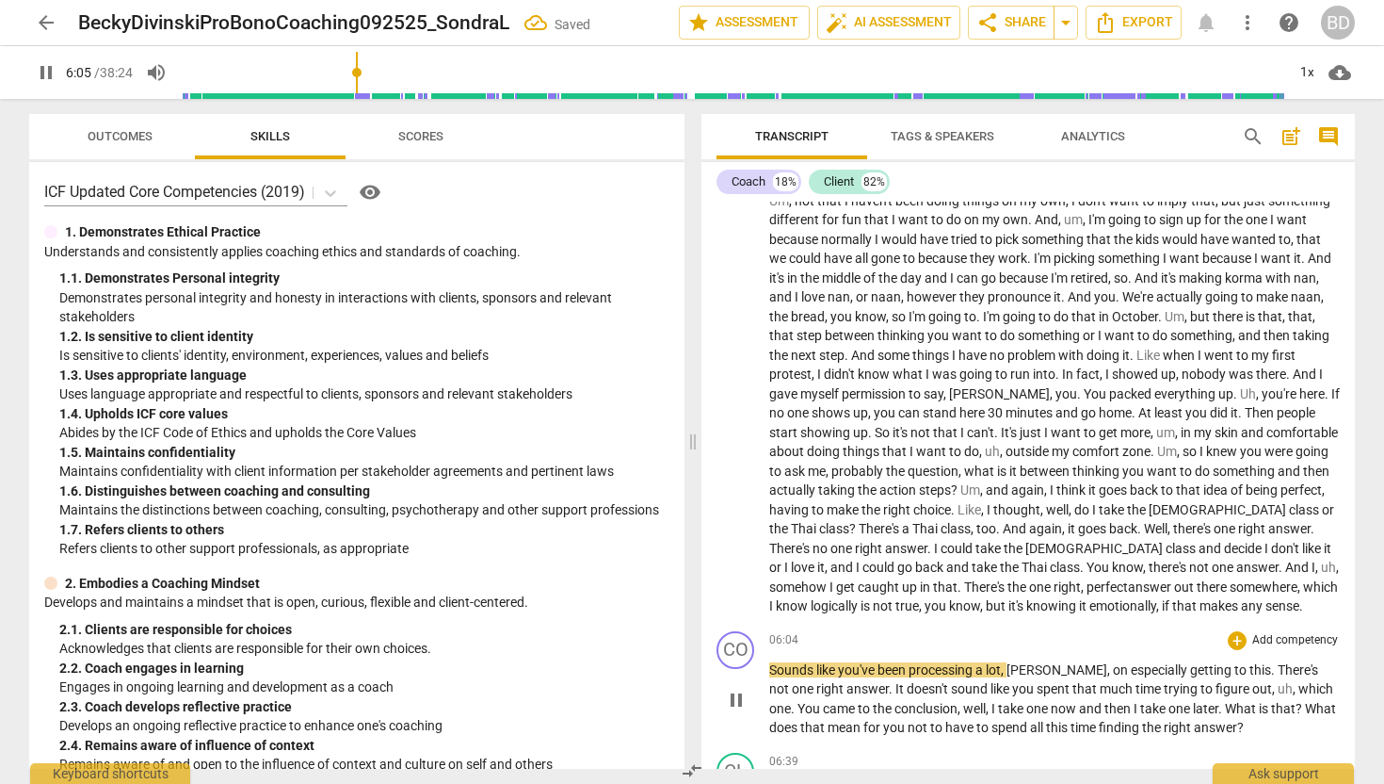
click at [772, 677] on span "Sounds" at bounding box center [792, 669] width 47 height 15
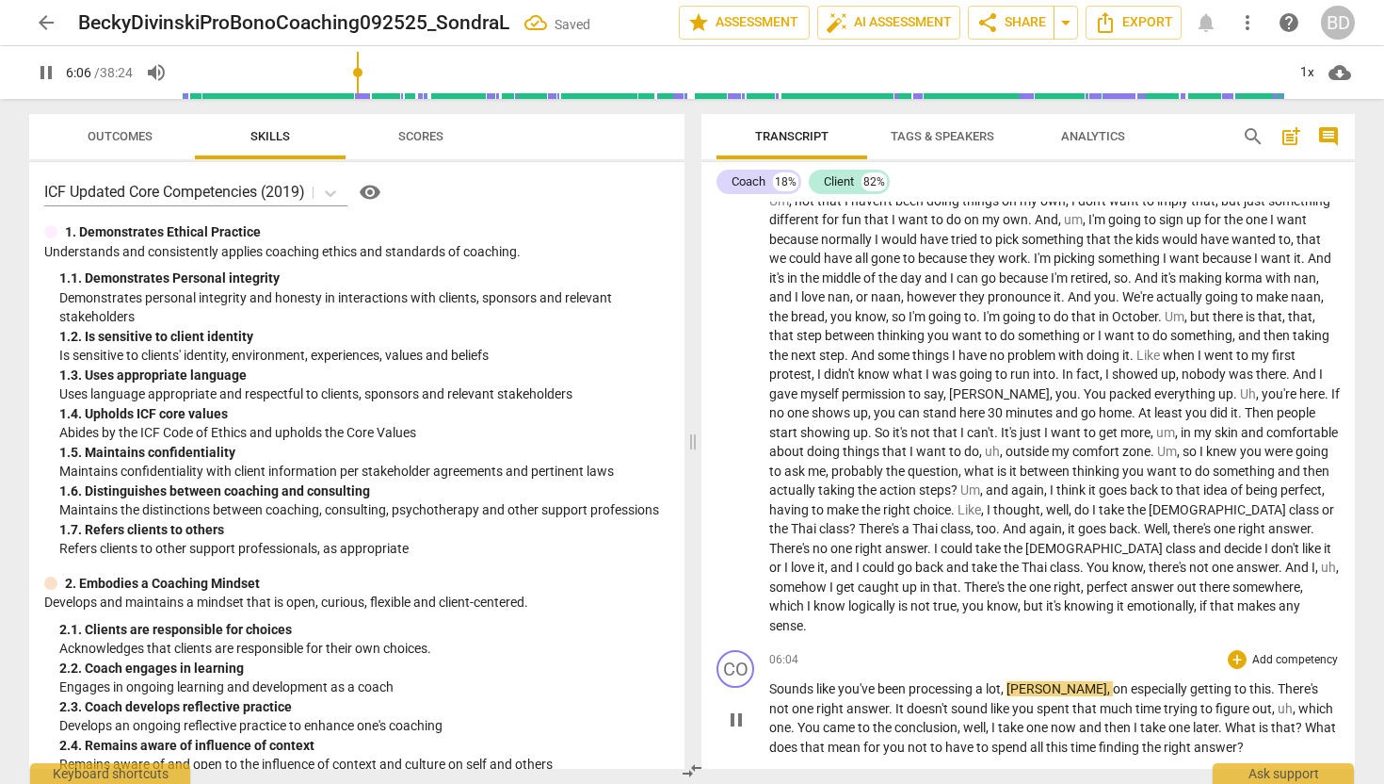
type input "367"
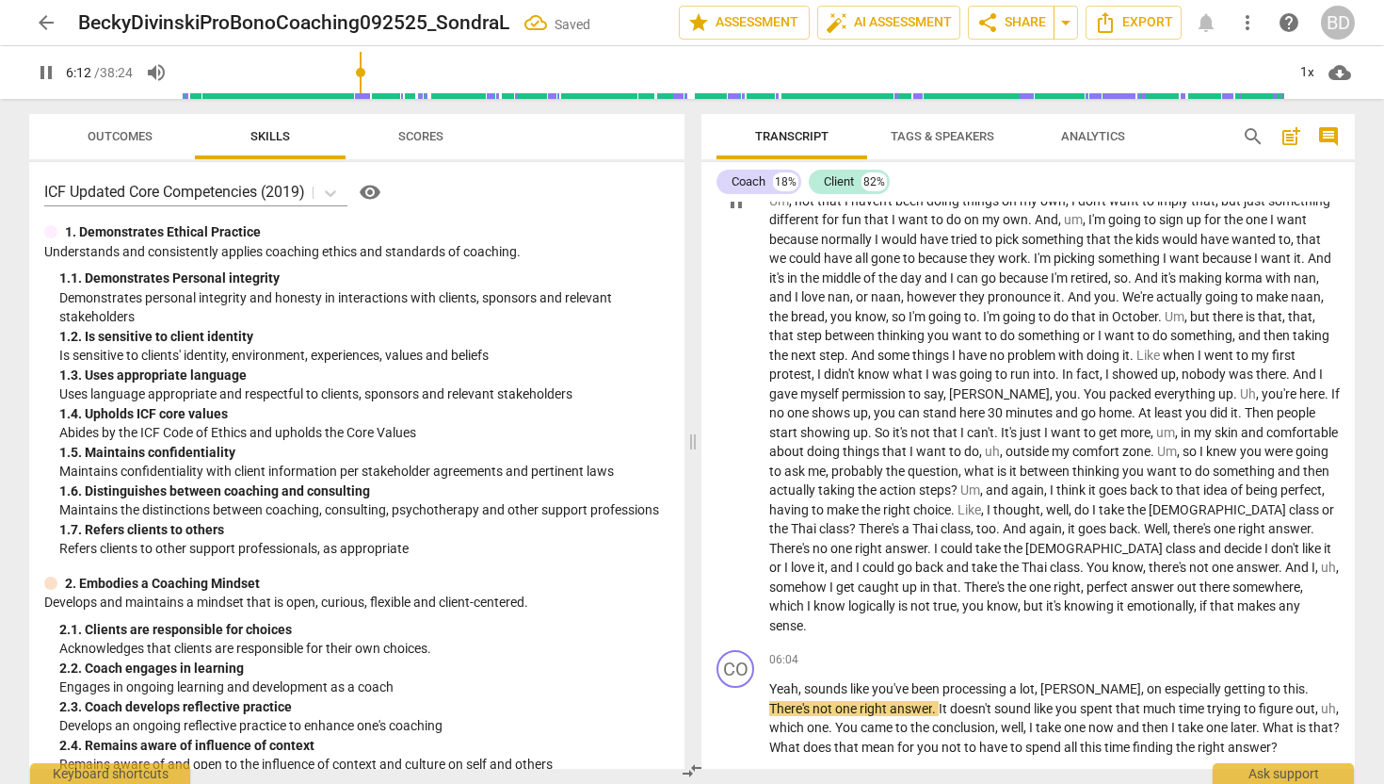
click at [711, 484] on div "CL play_arrow pause 00:45 + Add competency keyboard_arrow_right And then I felt…" at bounding box center [1029, 186] width 654 height 913
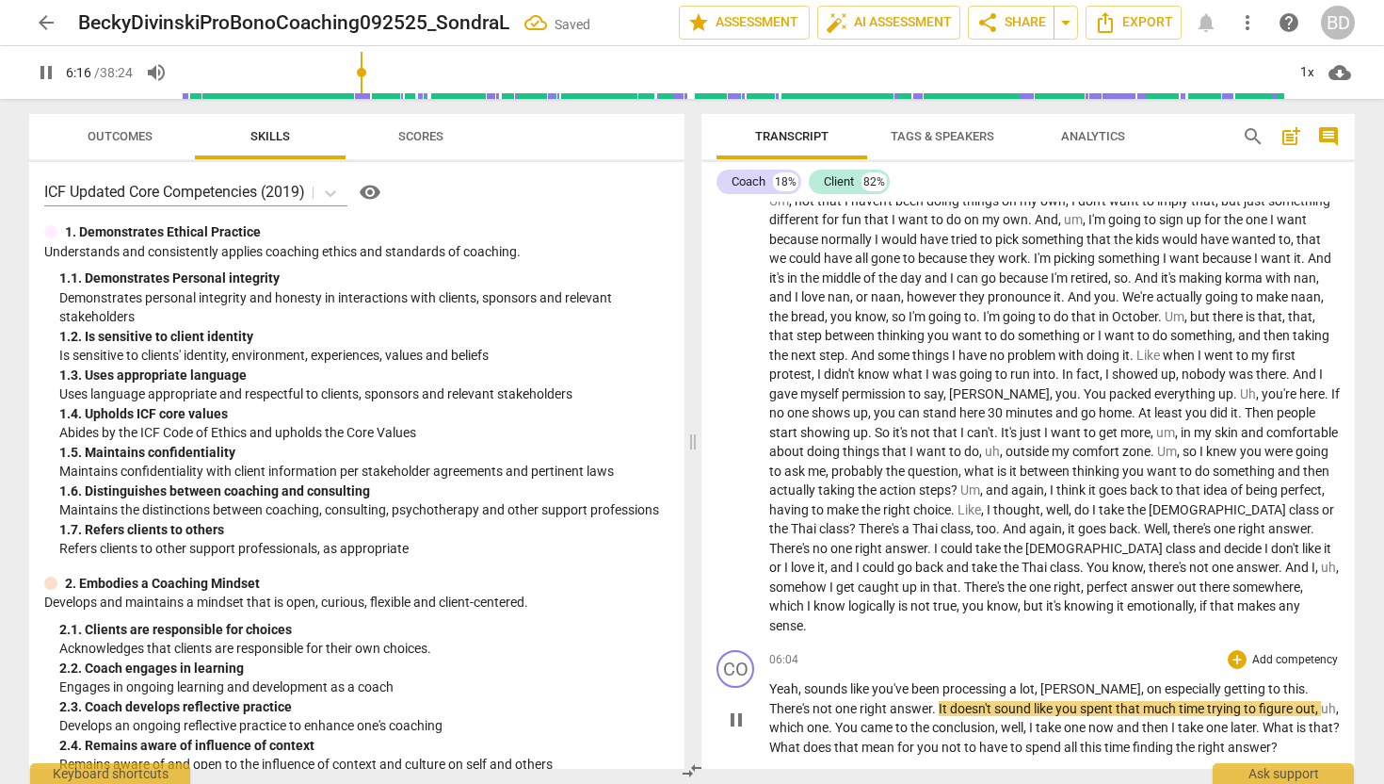
click at [813, 701] on span "There's" at bounding box center [790, 708] width 43 height 15
type input "377"
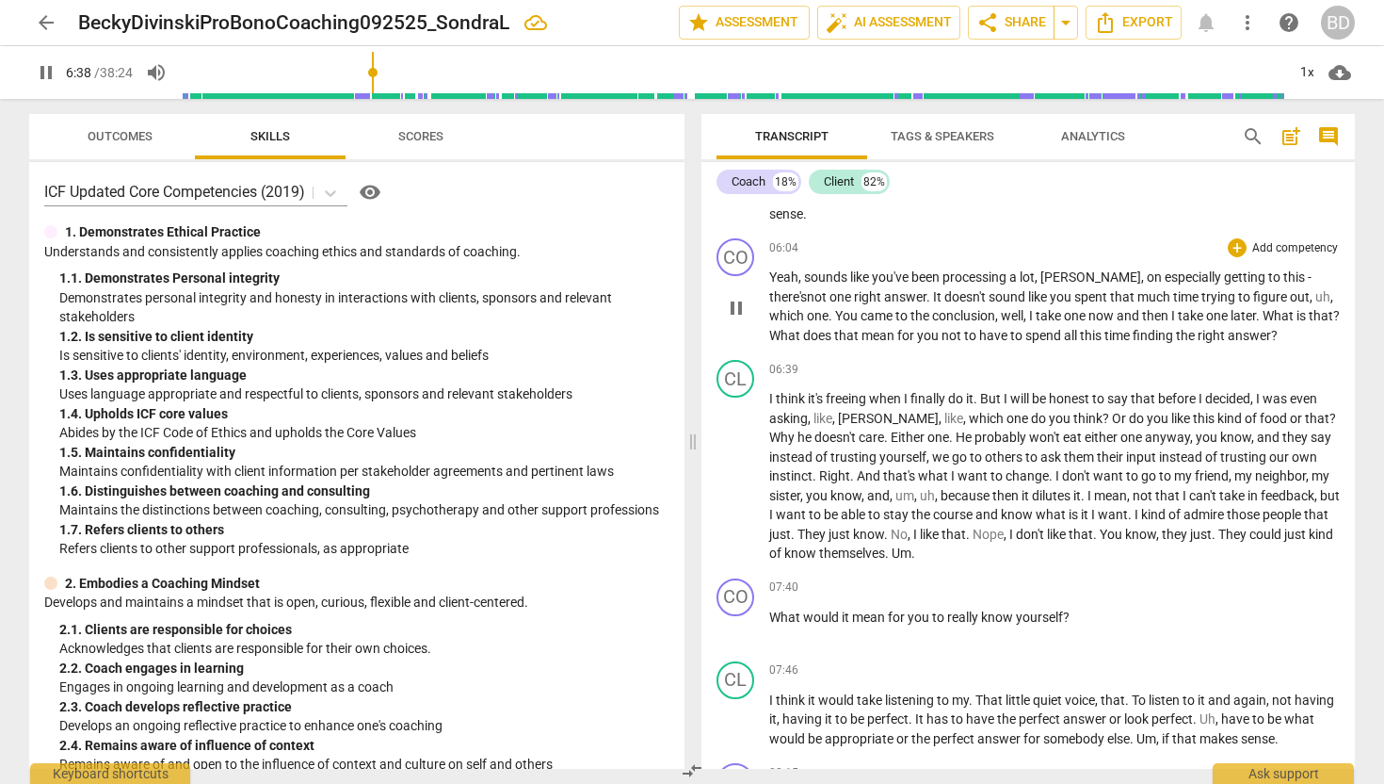
scroll to position [1318, 0]
click at [850, 475] on span "." at bounding box center [853, 474] width 7 height 15
type input "434"
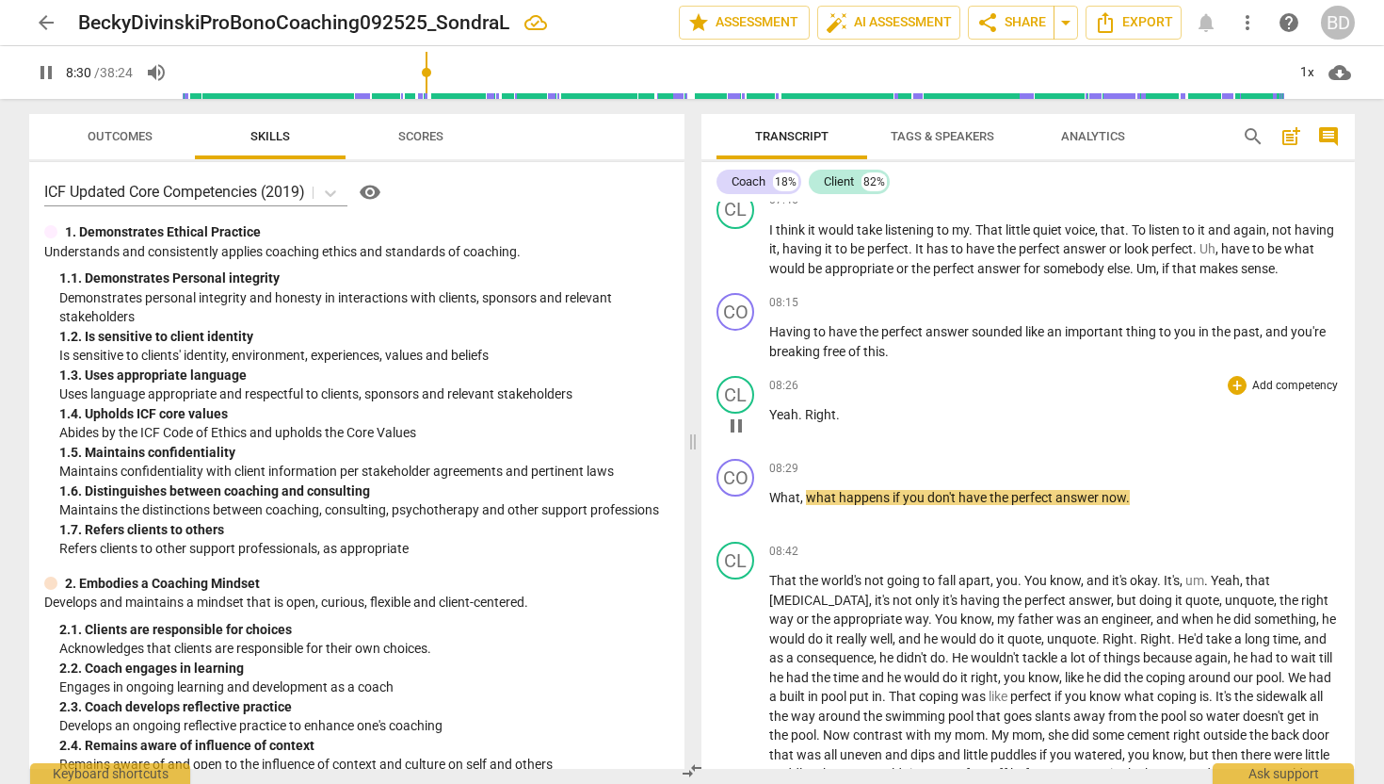
scroll to position [1793, 0]
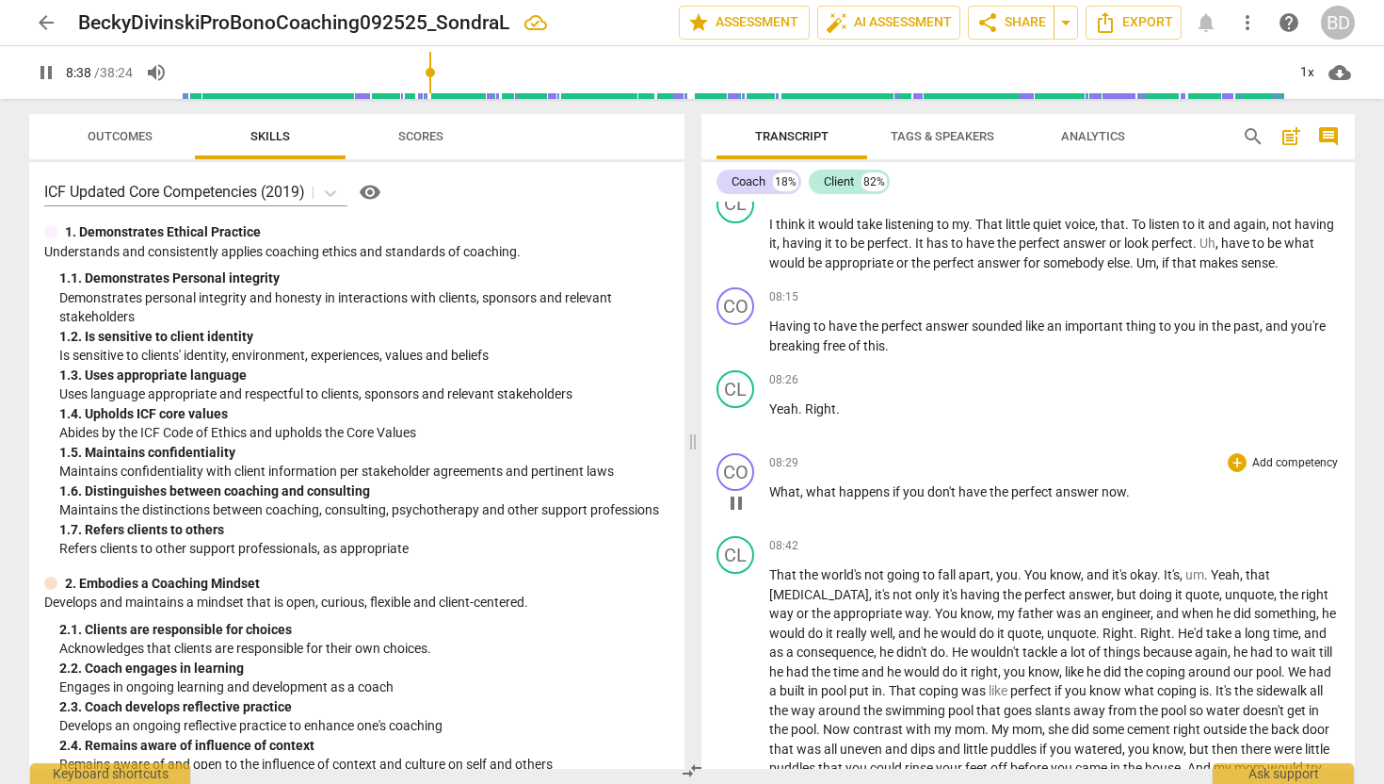
click at [1128, 493] on p "What , what happens if you don't have the perfect answer now ." at bounding box center [1054, 492] width 571 height 20
type input "519"
click at [1026, 574] on span "You" at bounding box center [1037, 574] width 25 height 15
click at [757, 572] on div "CL play_arrow pause" at bounding box center [743, 724] width 53 height 377
click at [769, 573] on span "That" at bounding box center [784, 574] width 30 height 15
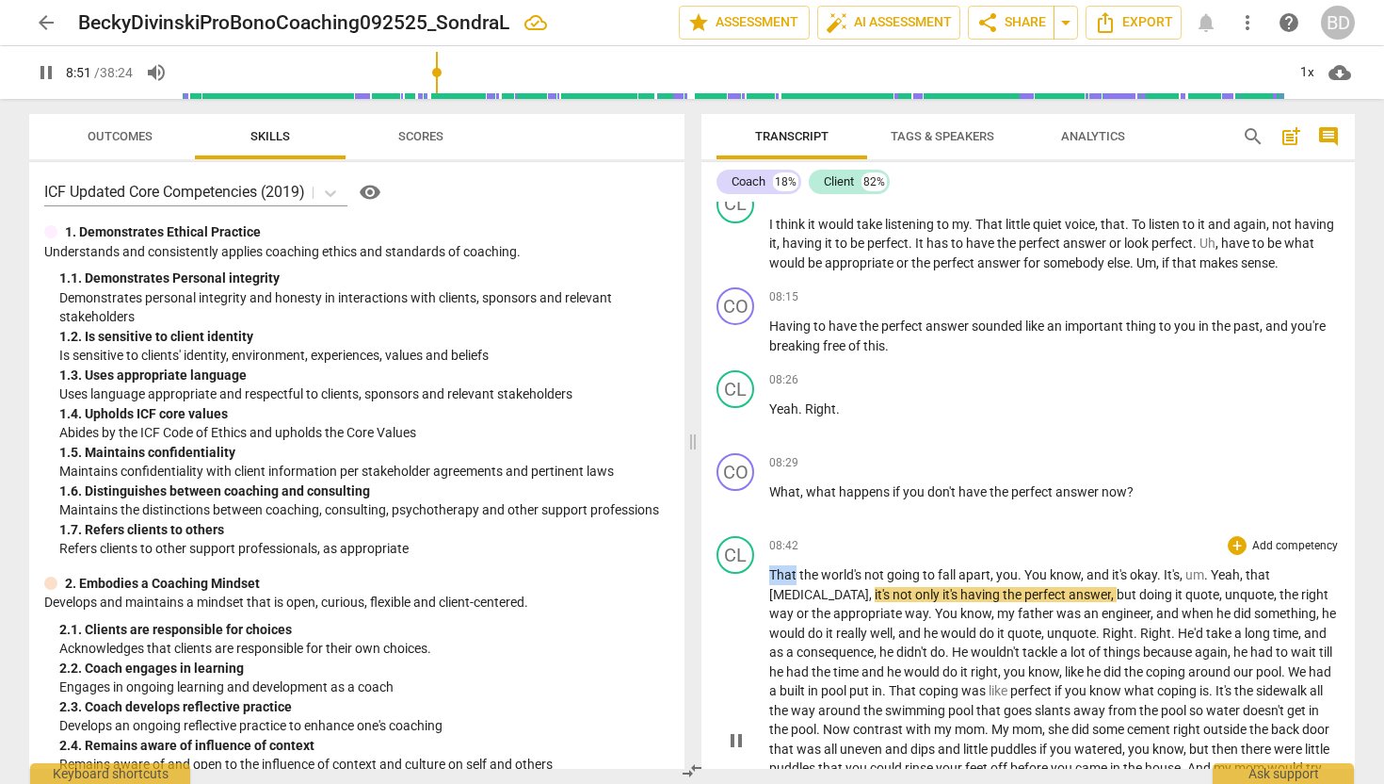
click at [769, 573] on span "That" at bounding box center [784, 574] width 30 height 15
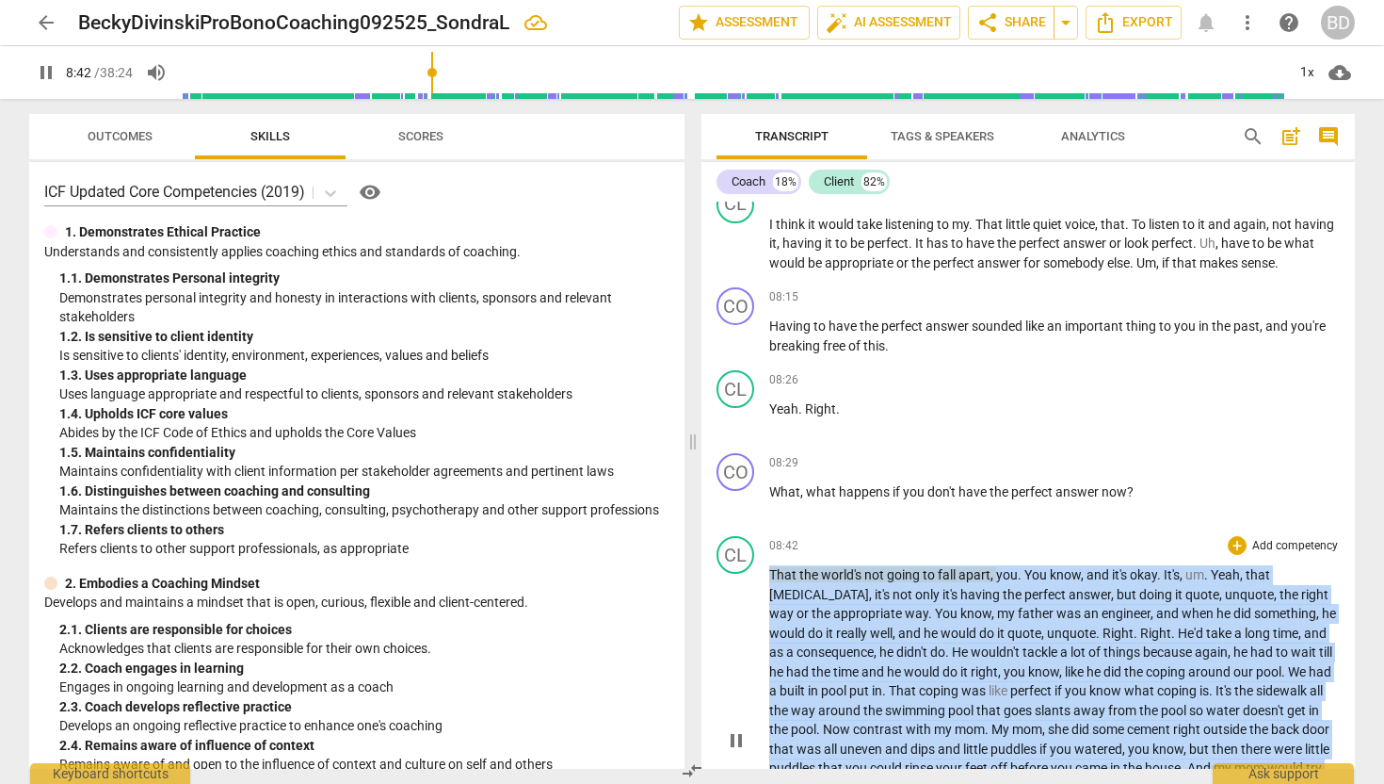
click at [769, 573] on span "That" at bounding box center [784, 574] width 30 height 15
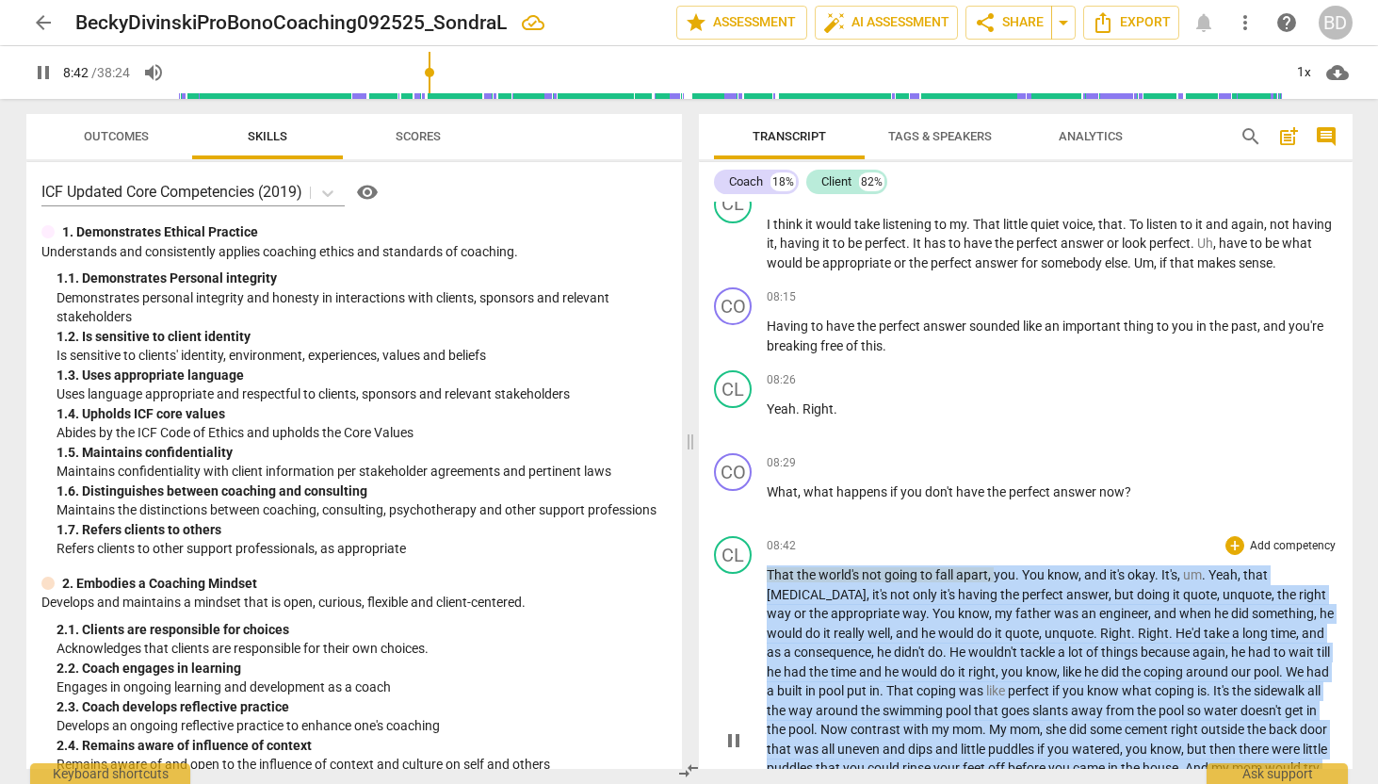
click at [769, 573] on span "That" at bounding box center [782, 574] width 30 height 15
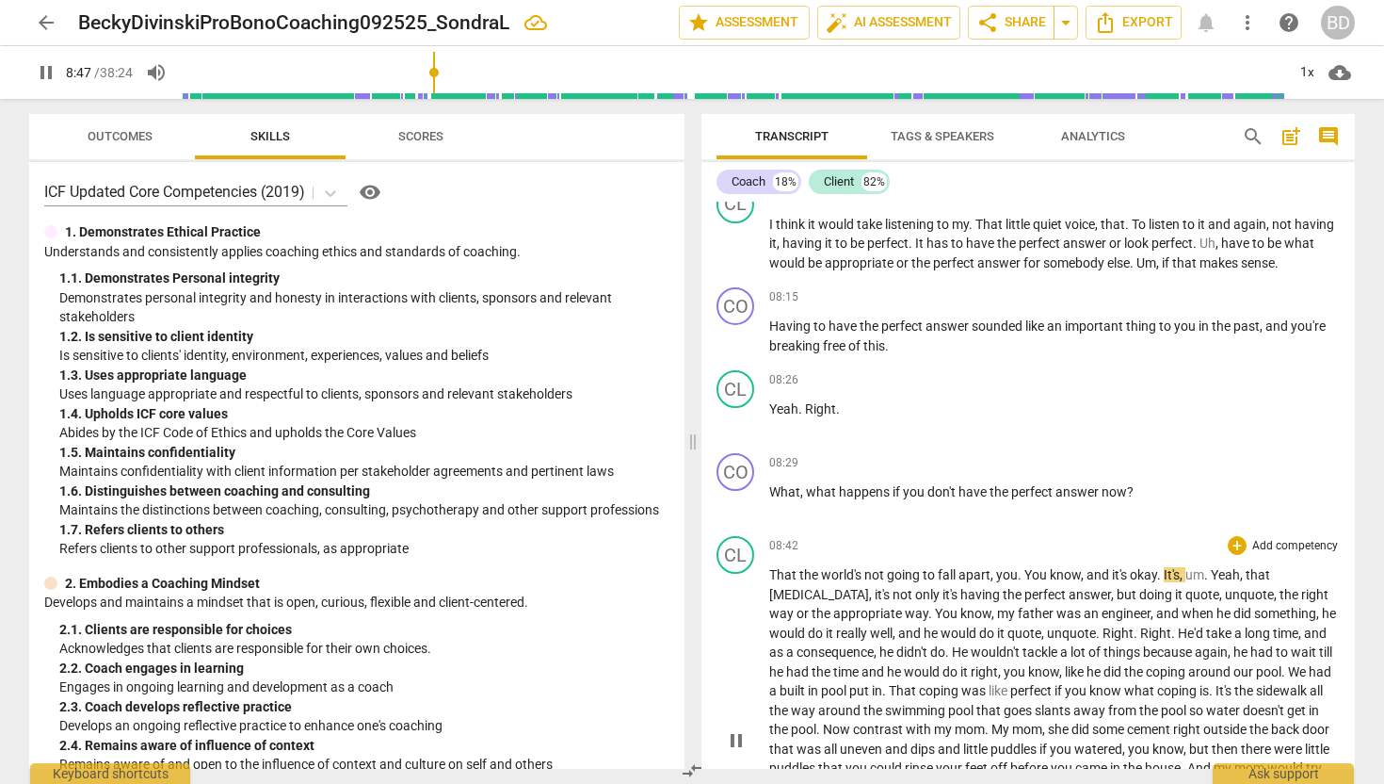
click at [1026, 574] on span "You" at bounding box center [1037, 574] width 25 height 15
type input "528"
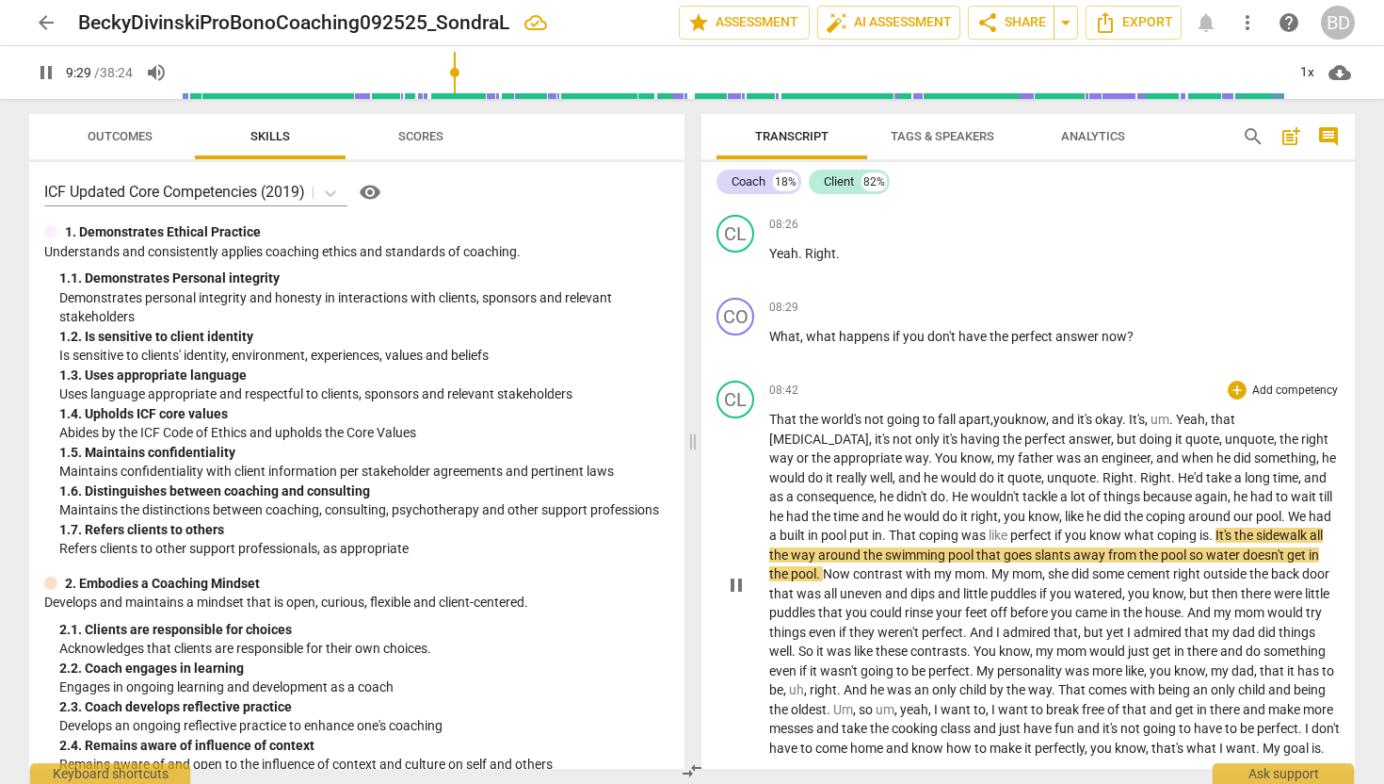
scroll to position [1950, 0]
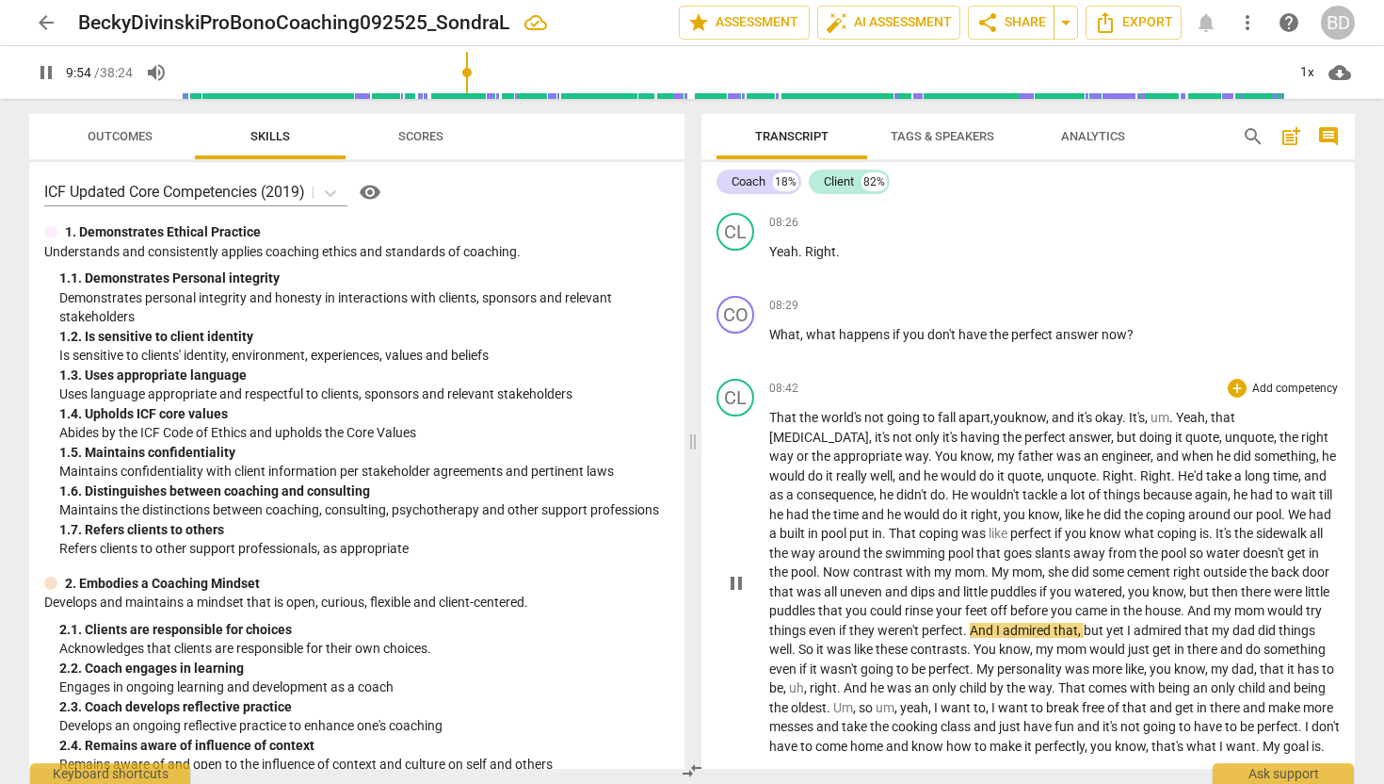
click at [970, 629] on span "." at bounding box center [966, 629] width 7 height 15
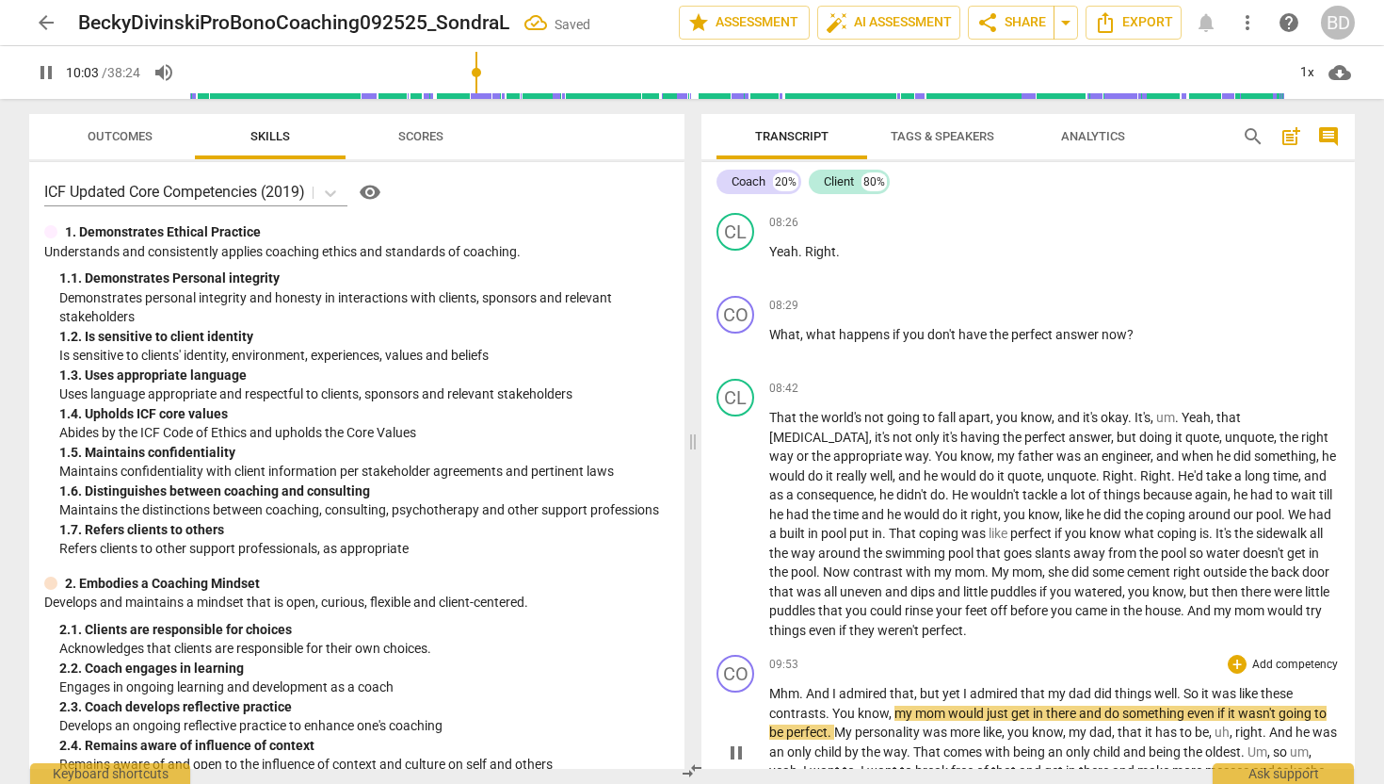
click at [806, 692] on span "And" at bounding box center [819, 693] width 26 height 15
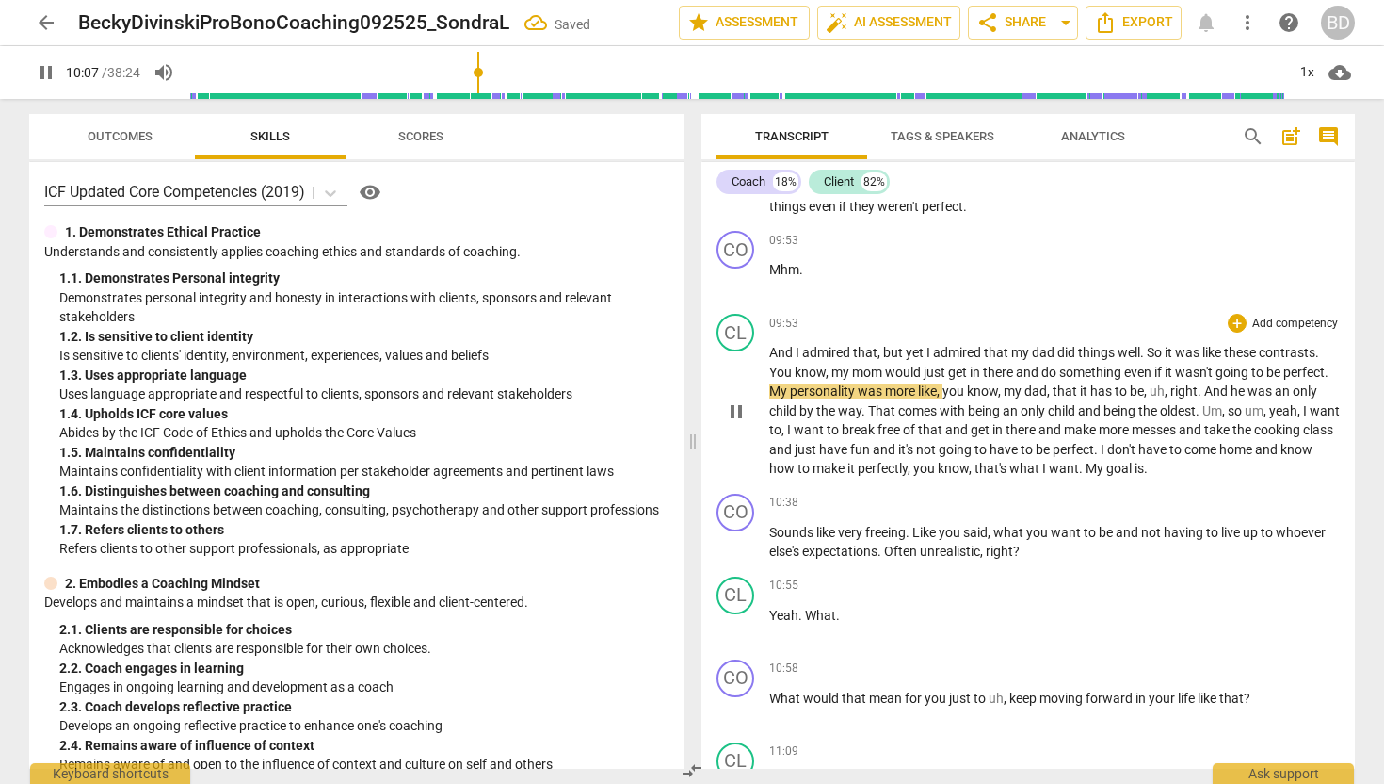
scroll to position [2372, 0]
click at [985, 552] on span "," at bounding box center [983, 552] width 6 height 15
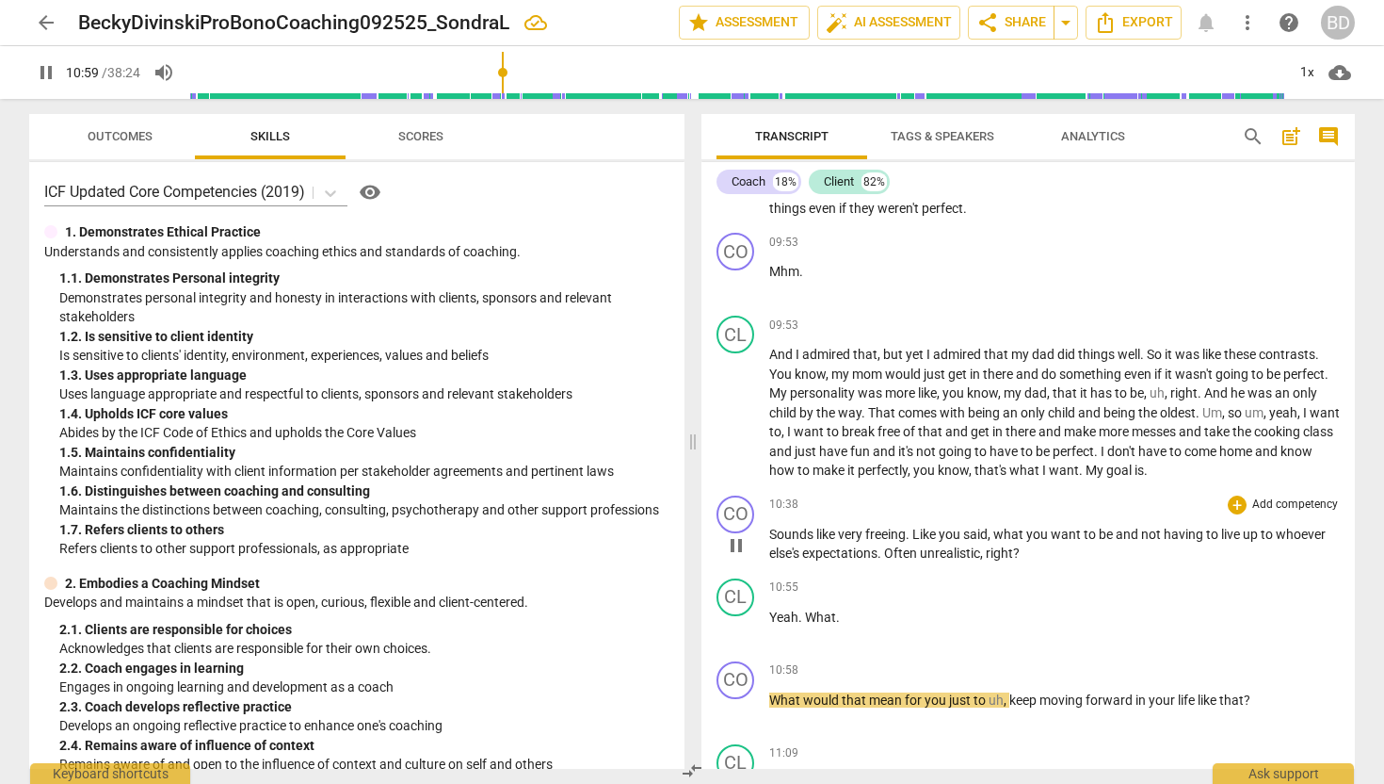
type input "659"
click at [991, 550] on span "Right" at bounding box center [1002, 552] width 31 height 15
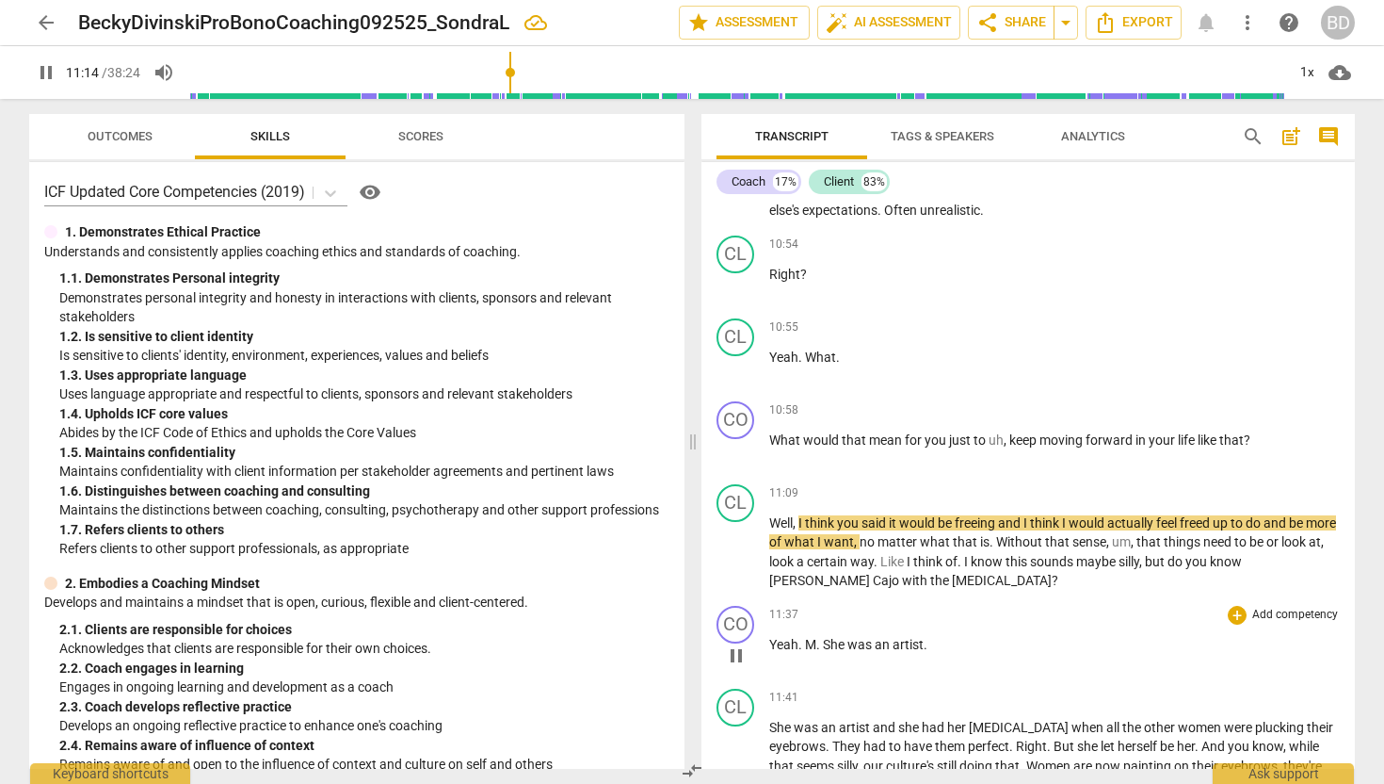
scroll to position [2712, 0]
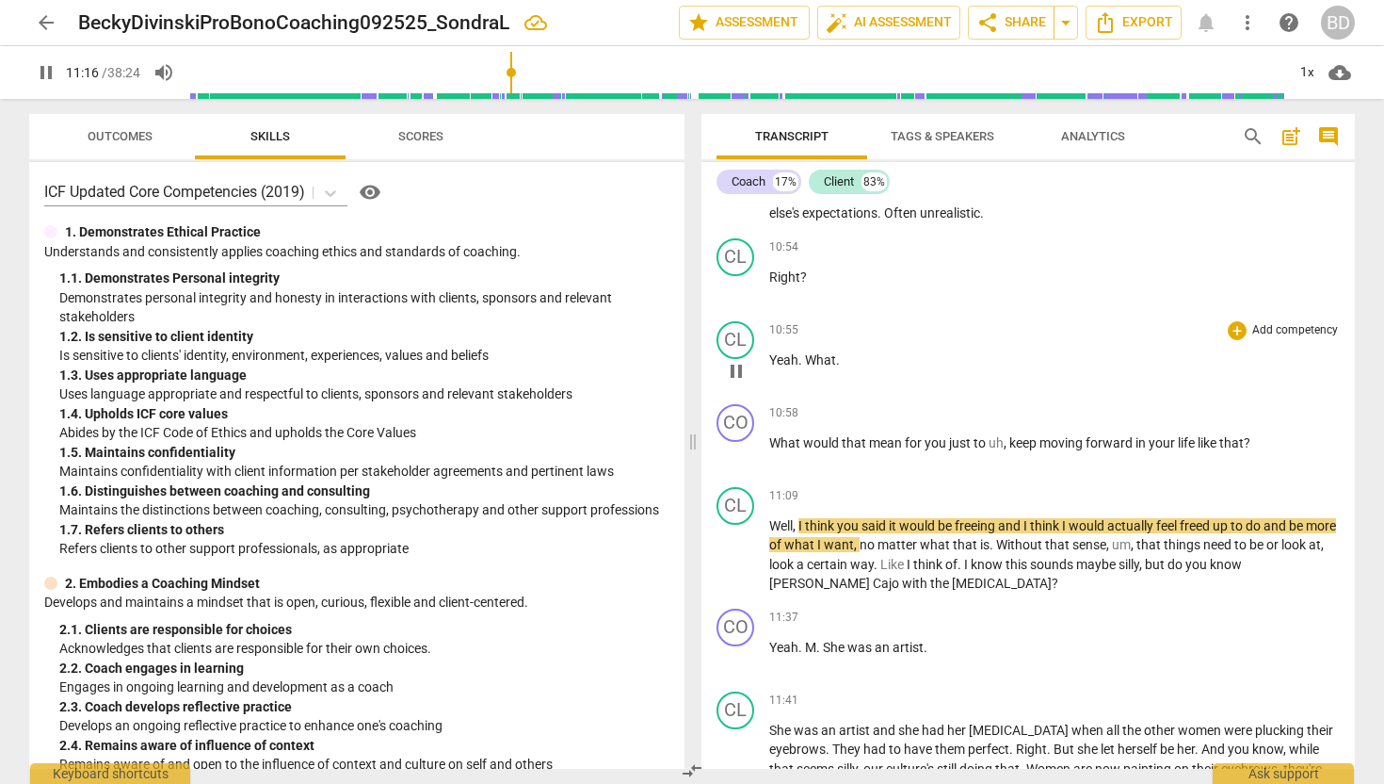
click at [770, 356] on span "Yeah" at bounding box center [783, 359] width 29 height 15
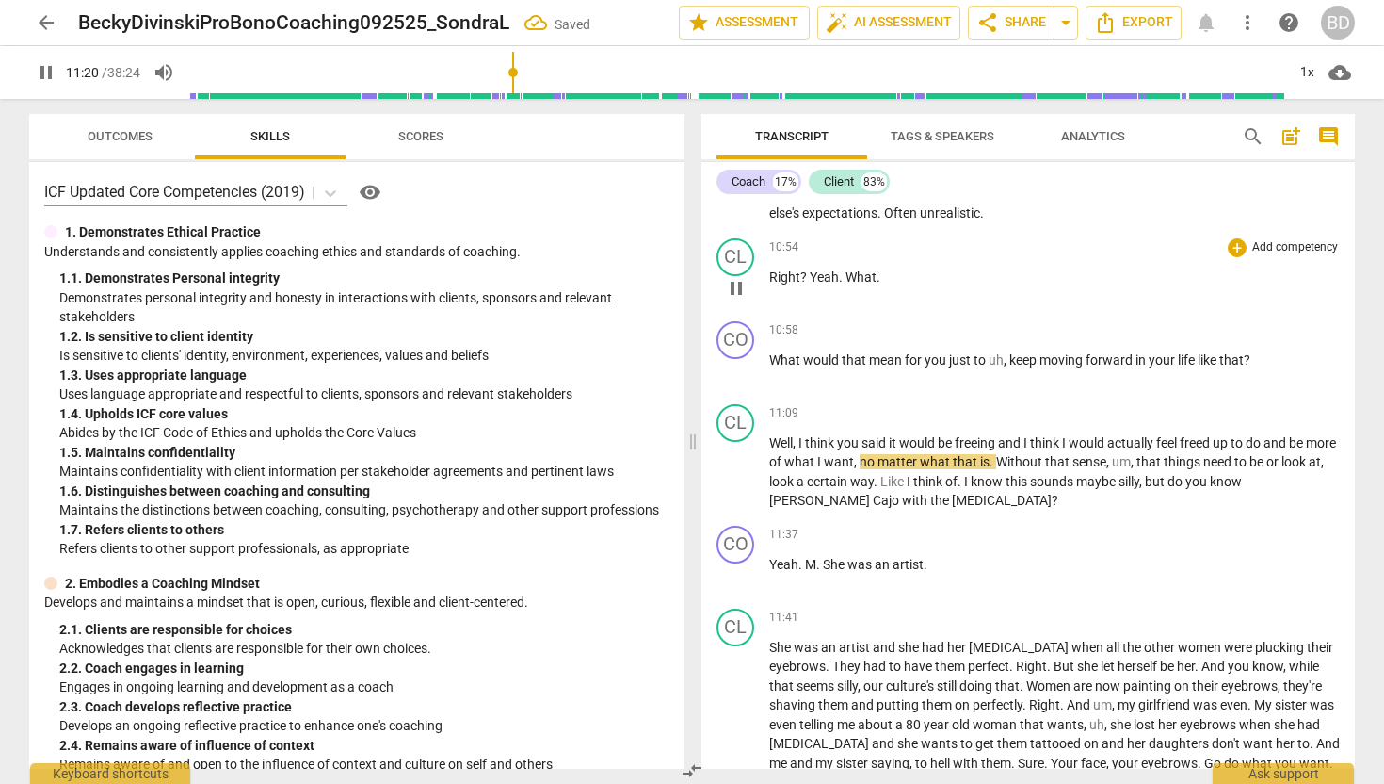
click at [805, 274] on span "?" at bounding box center [804, 276] width 9 height 15
type input "681"
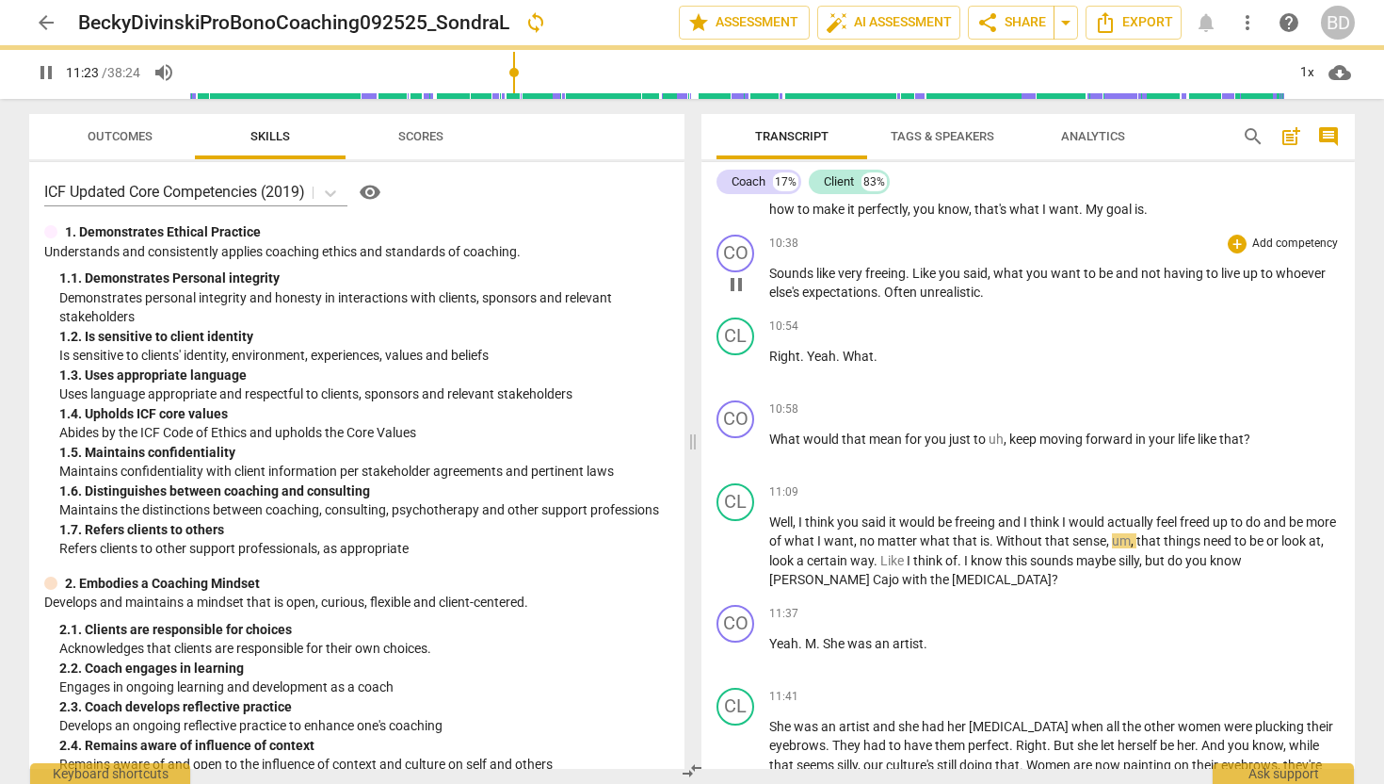
scroll to position [2631, 0]
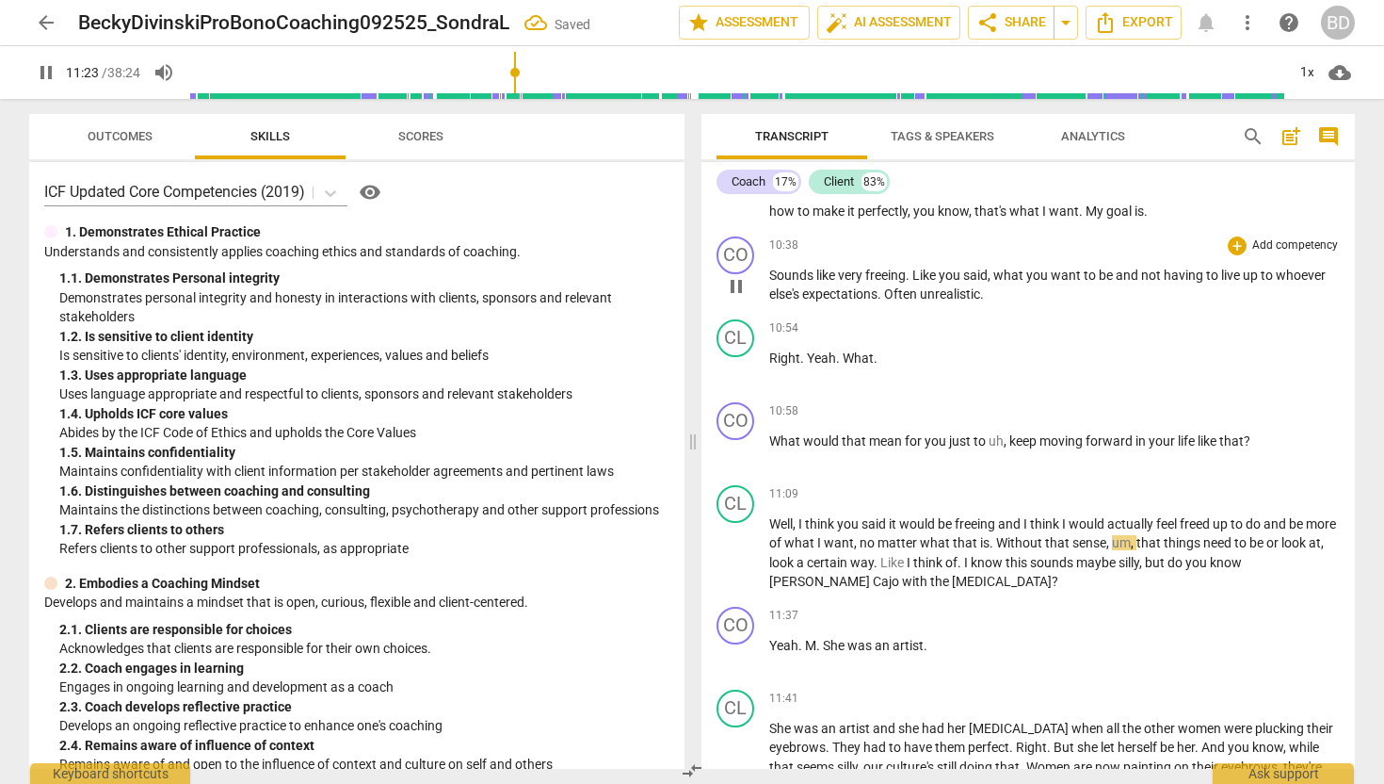
click at [743, 283] on span "pause" at bounding box center [736, 286] width 23 height 23
click at [741, 282] on span "play_arrow" at bounding box center [736, 286] width 23 height 23
click at [892, 291] on span "Often" at bounding box center [902, 293] width 36 height 15
type input "656"
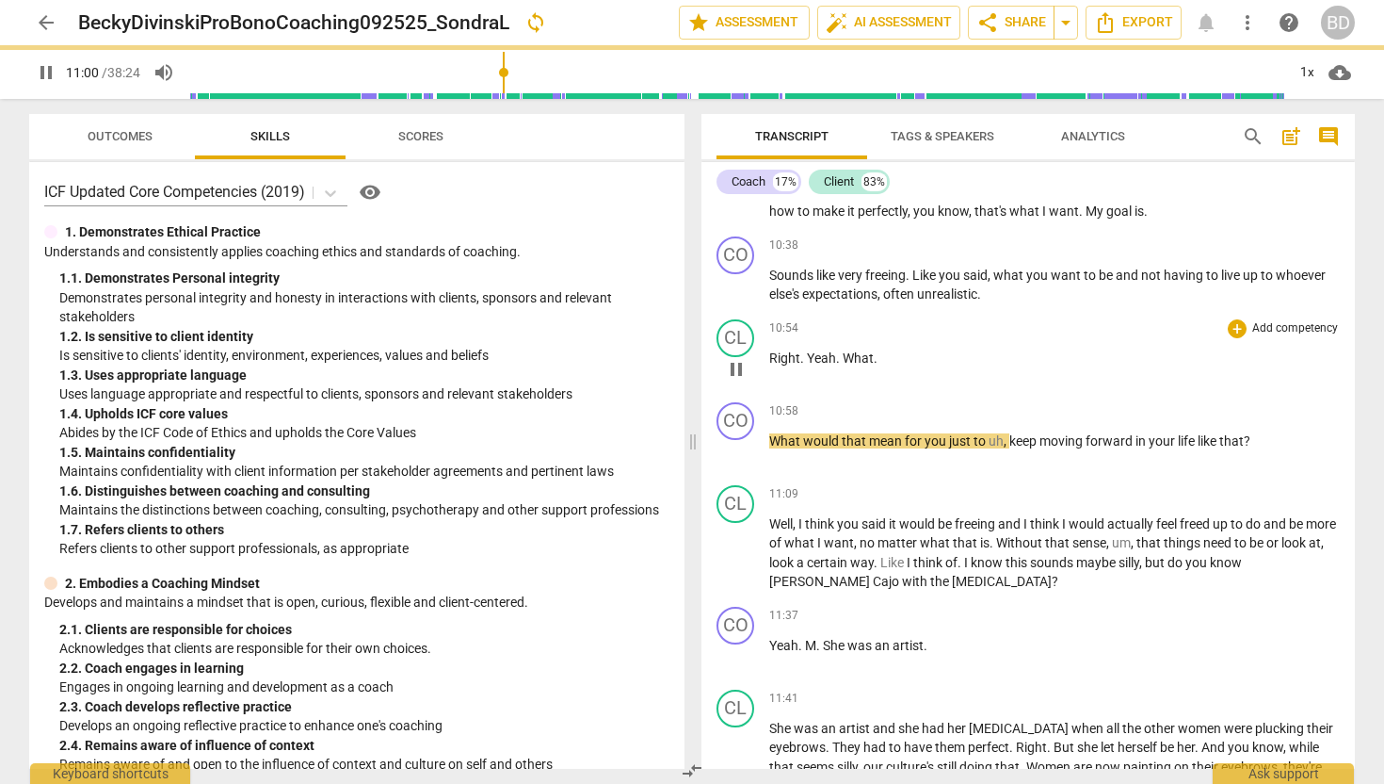
click at [844, 354] on span "What" at bounding box center [858, 357] width 31 height 15
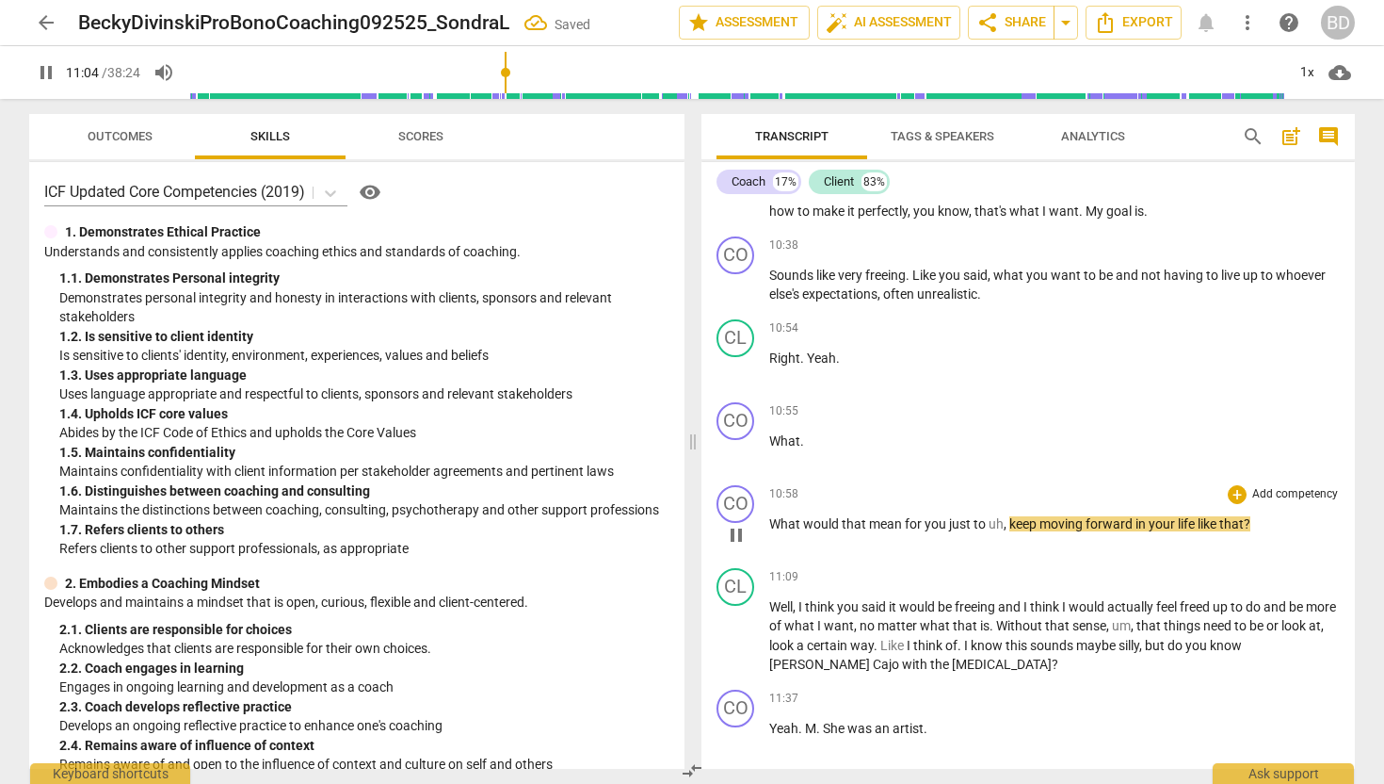
click at [771, 514] on p "What would that mean for you just to uh , keep moving forward in your life like…" at bounding box center [1054, 524] width 571 height 20
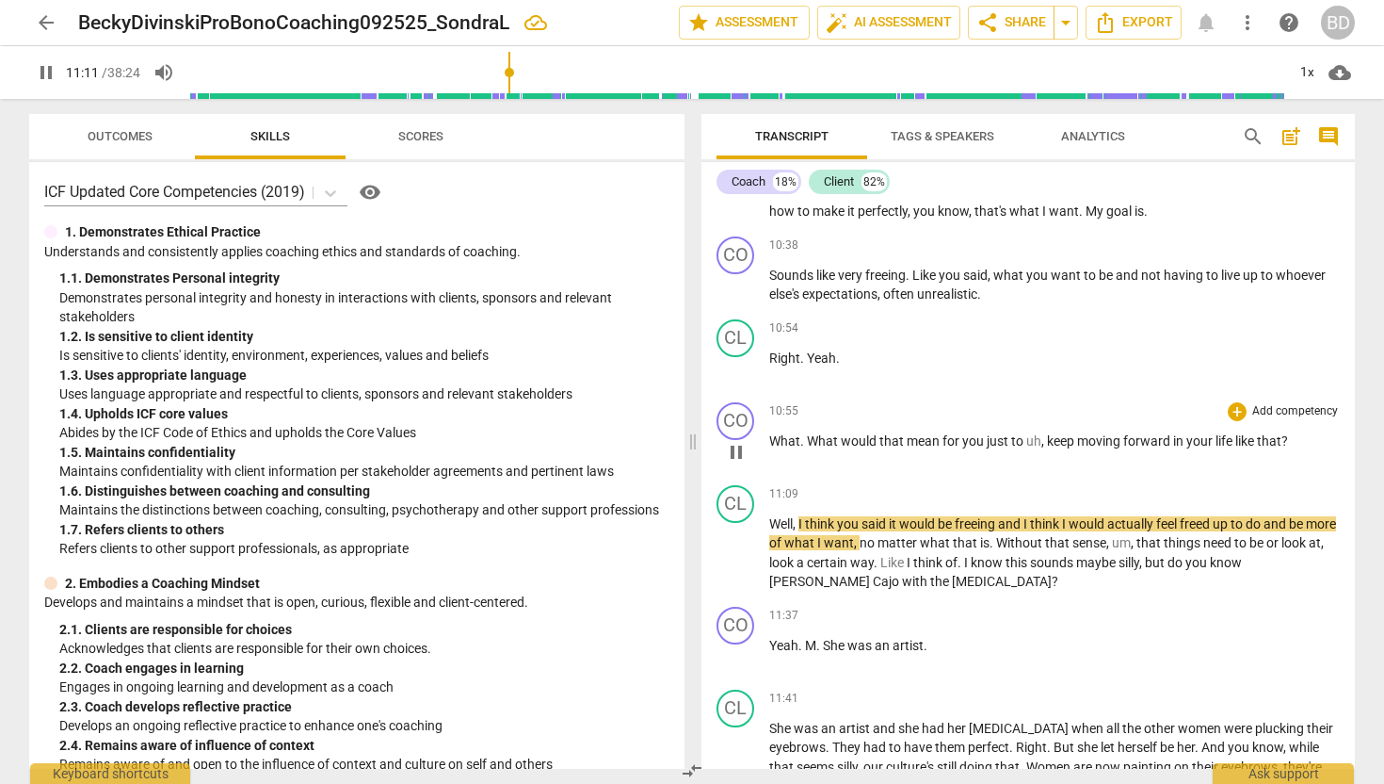
click at [738, 451] on span "pause" at bounding box center [736, 452] width 23 height 23
click at [739, 451] on span "play_arrow" at bounding box center [736, 452] width 23 height 23
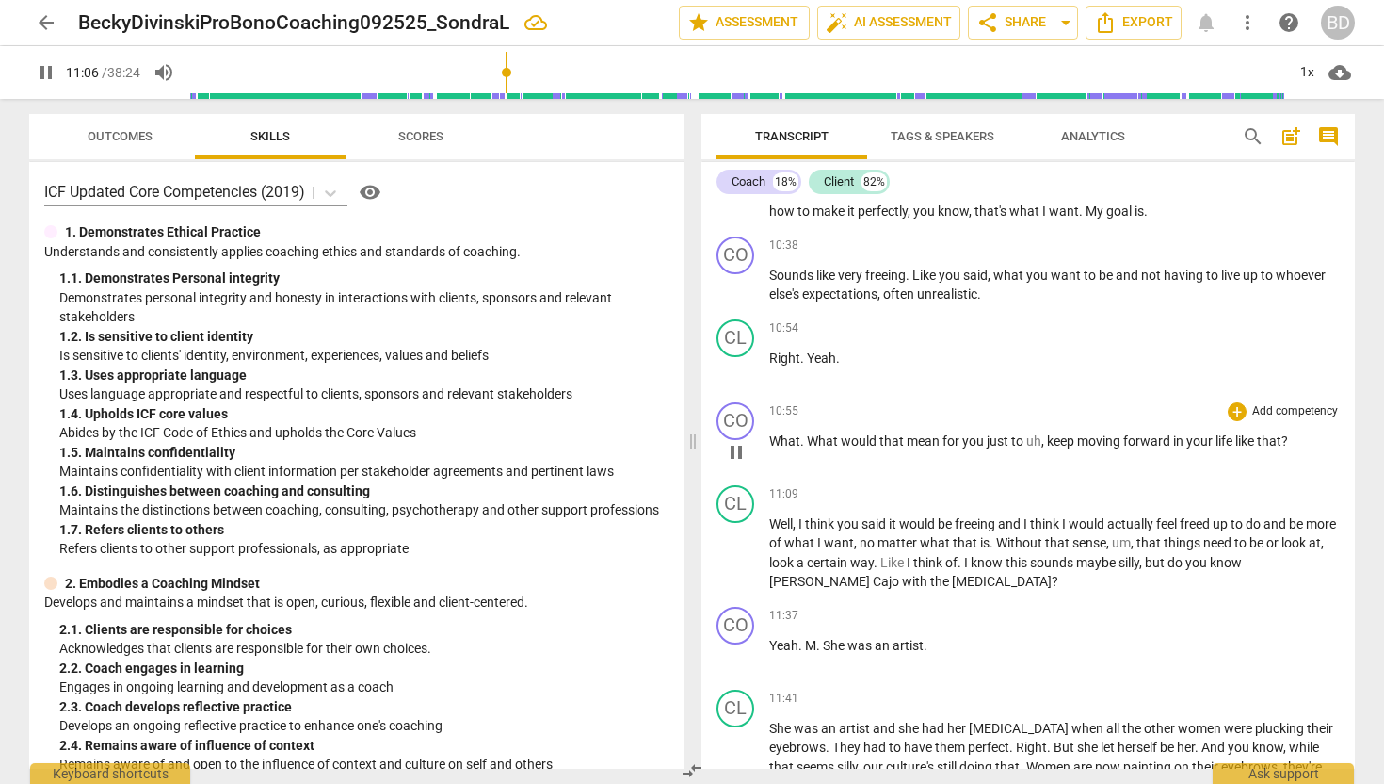
click at [1047, 438] on span "keep" at bounding box center [1062, 440] width 30 height 15
type input "668"
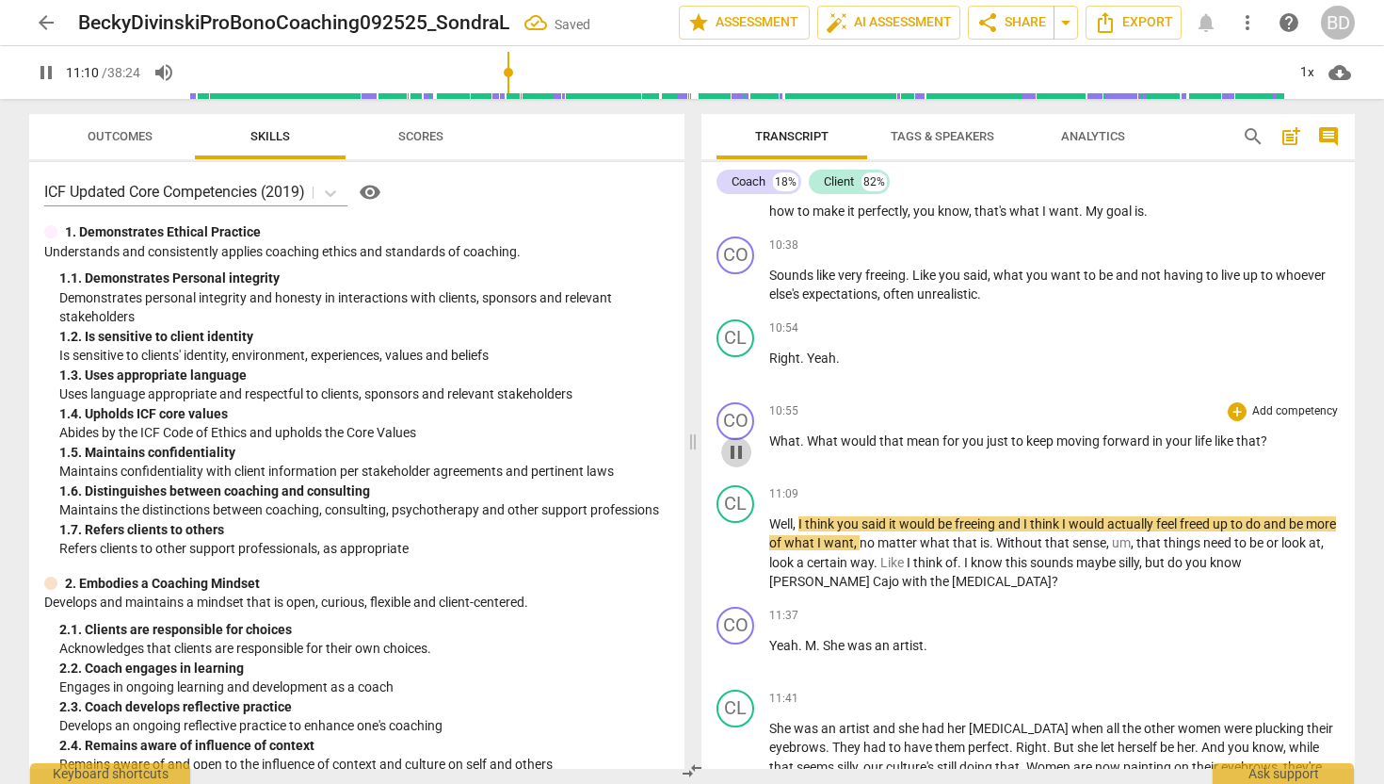
click at [738, 452] on span "pause" at bounding box center [736, 452] width 23 height 23
click at [740, 450] on span "play_arrow" at bounding box center [736, 452] width 23 height 23
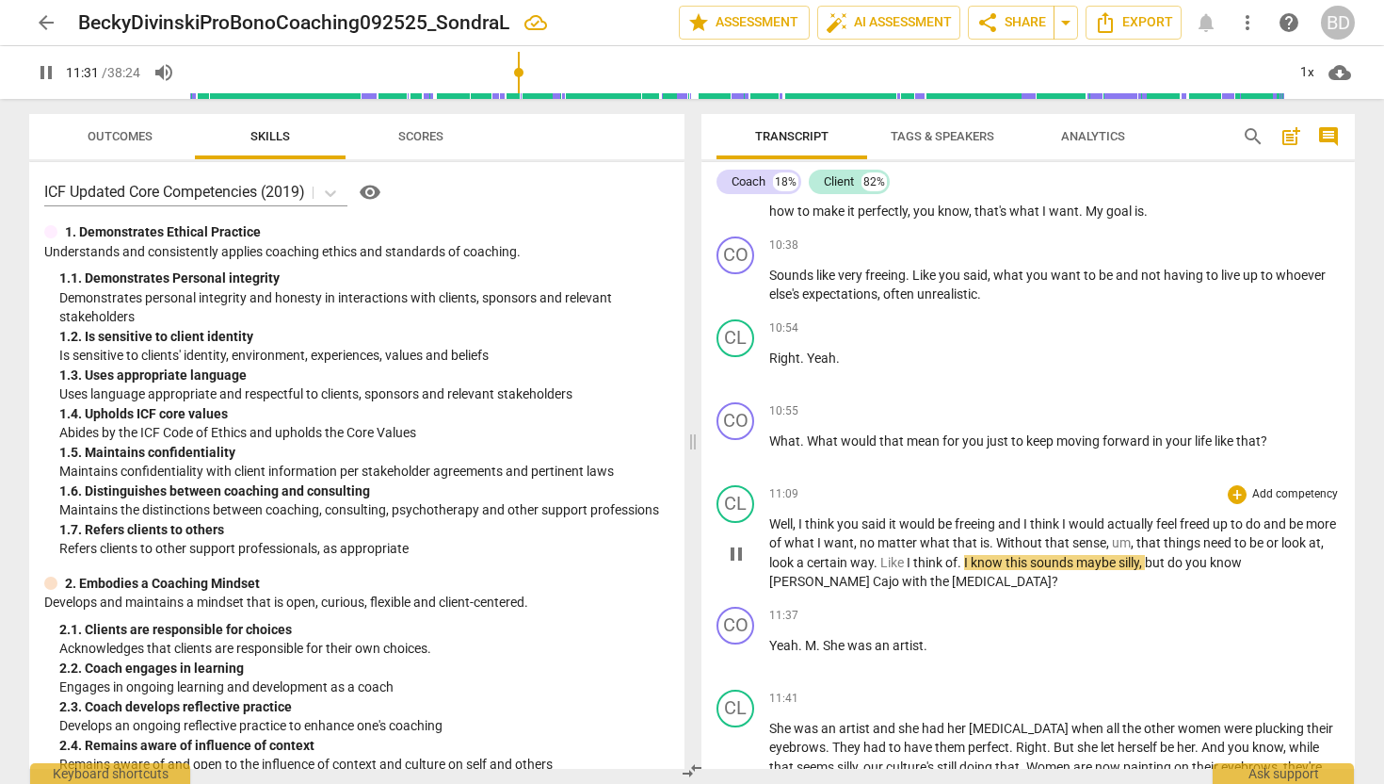
click at [1267, 541] on span "be" at bounding box center [1258, 542] width 17 height 15
click at [1250, 541] on span "to" at bounding box center [1242, 542] width 15 height 15
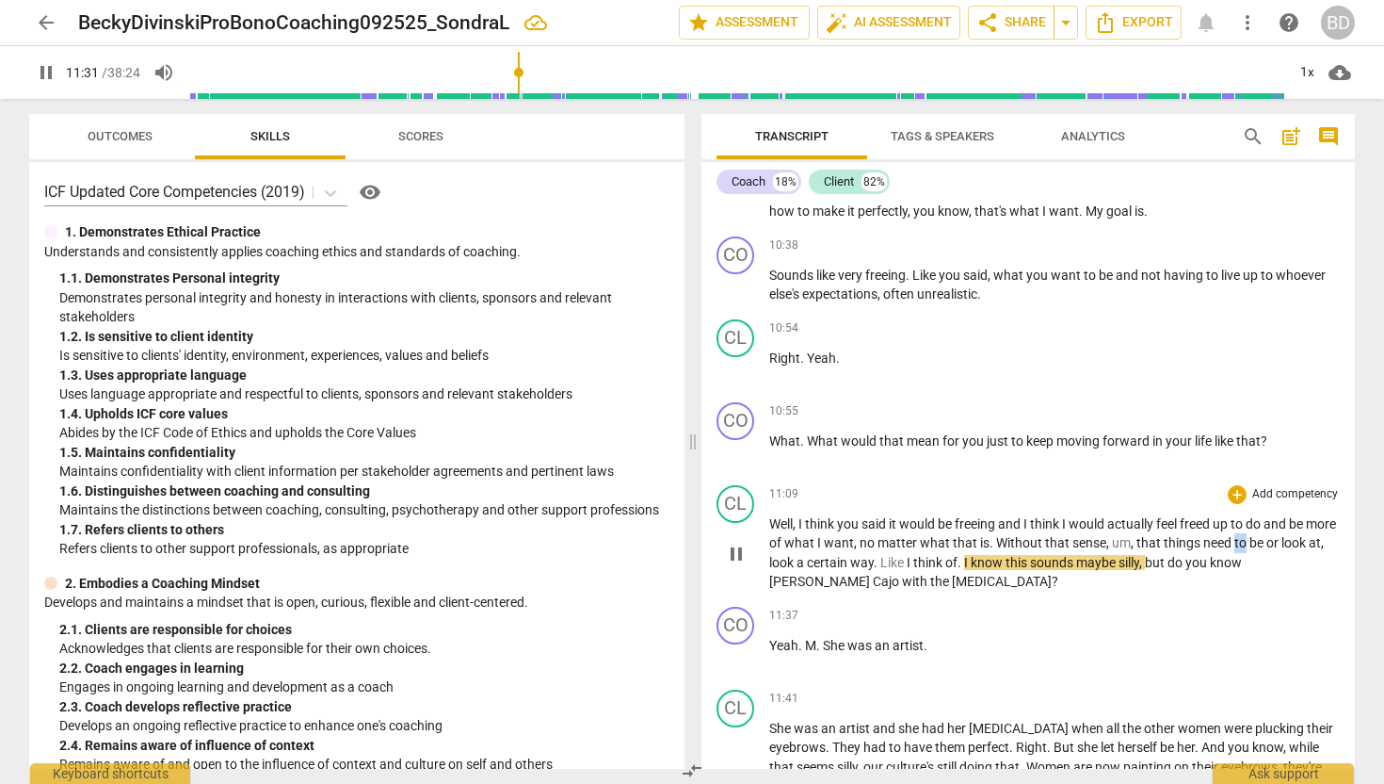
click at [1250, 541] on span "to" at bounding box center [1242, 542] width 15 height 15
click at [1164, 541] on span "that" at bounding box center [1150, 542] width 27 height 15
click at [1321, 550] on span "," at bounding box center [1322, 542] width 3 height 15
type input "691"
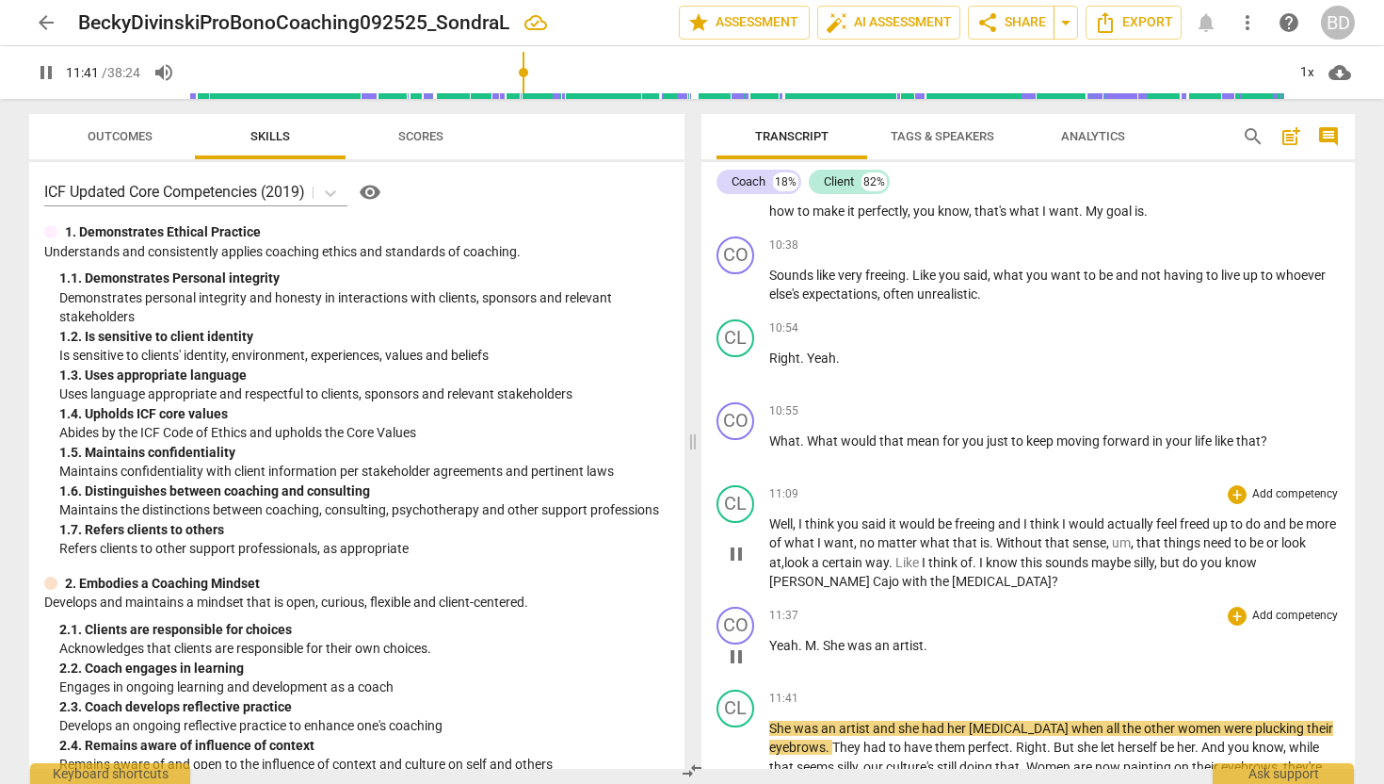
click at [741, 654] on span "pause" at bounding box center [736, 656] width 23 height 23
click at [742, 653] on span "play_arrow" at bounding box center [736, 656] width 23 height 23
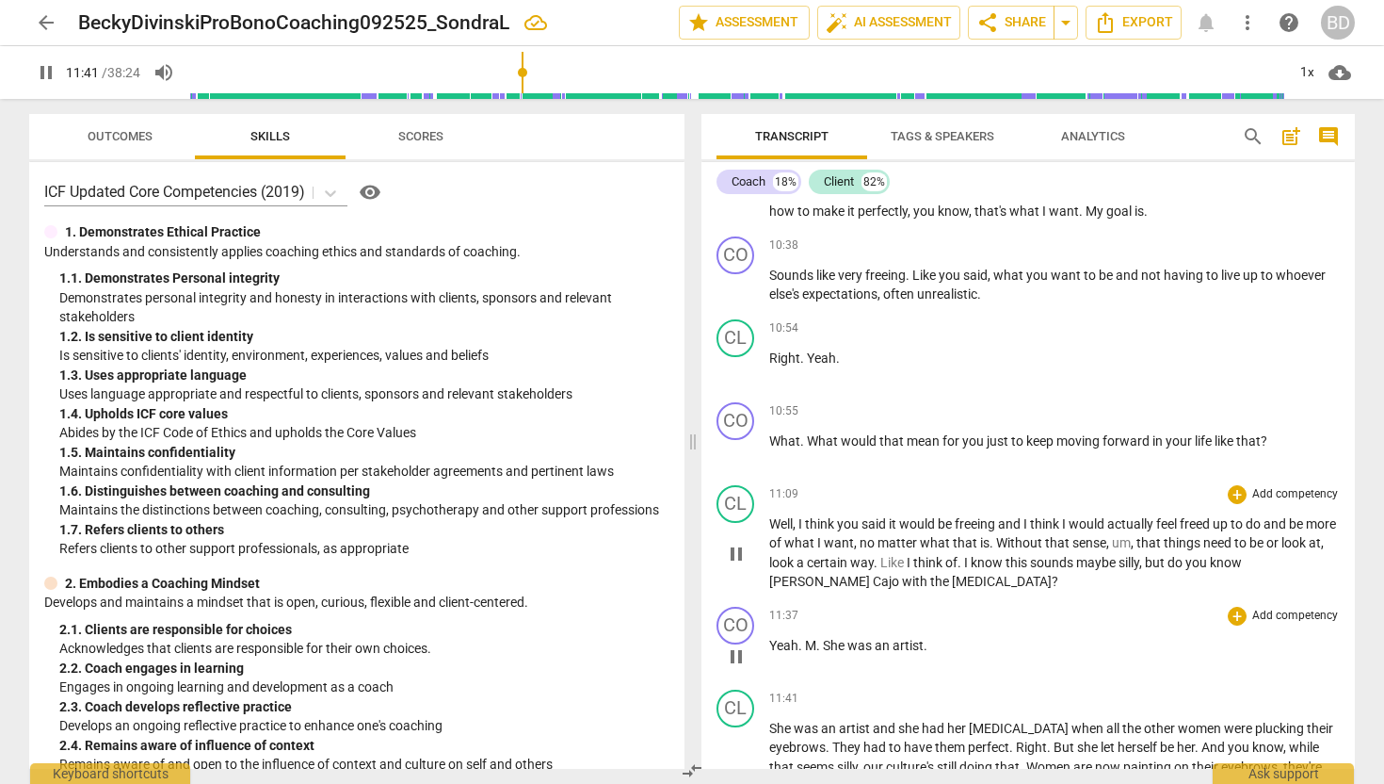
click at [823, 640] on span "She" at bounding box center [835, 645] width 24 height 15
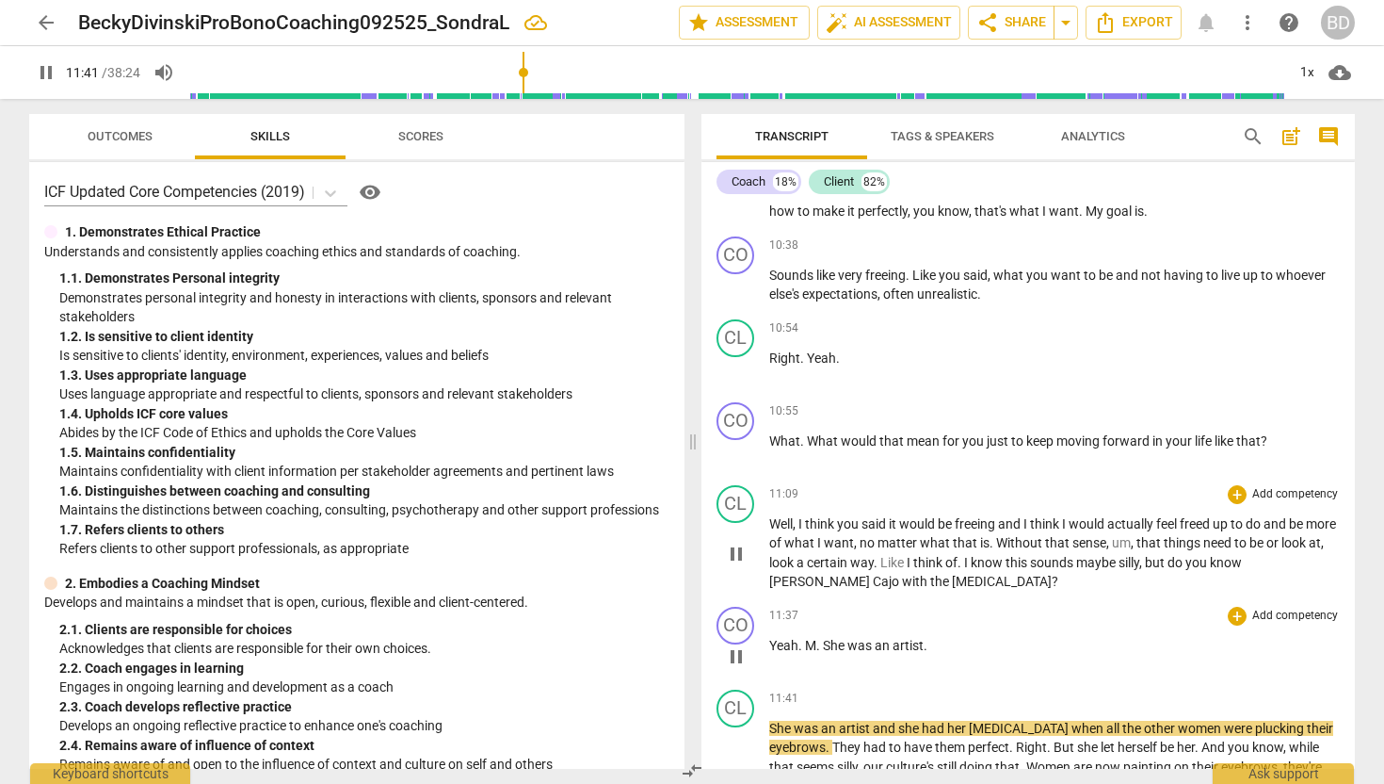
type input "702"
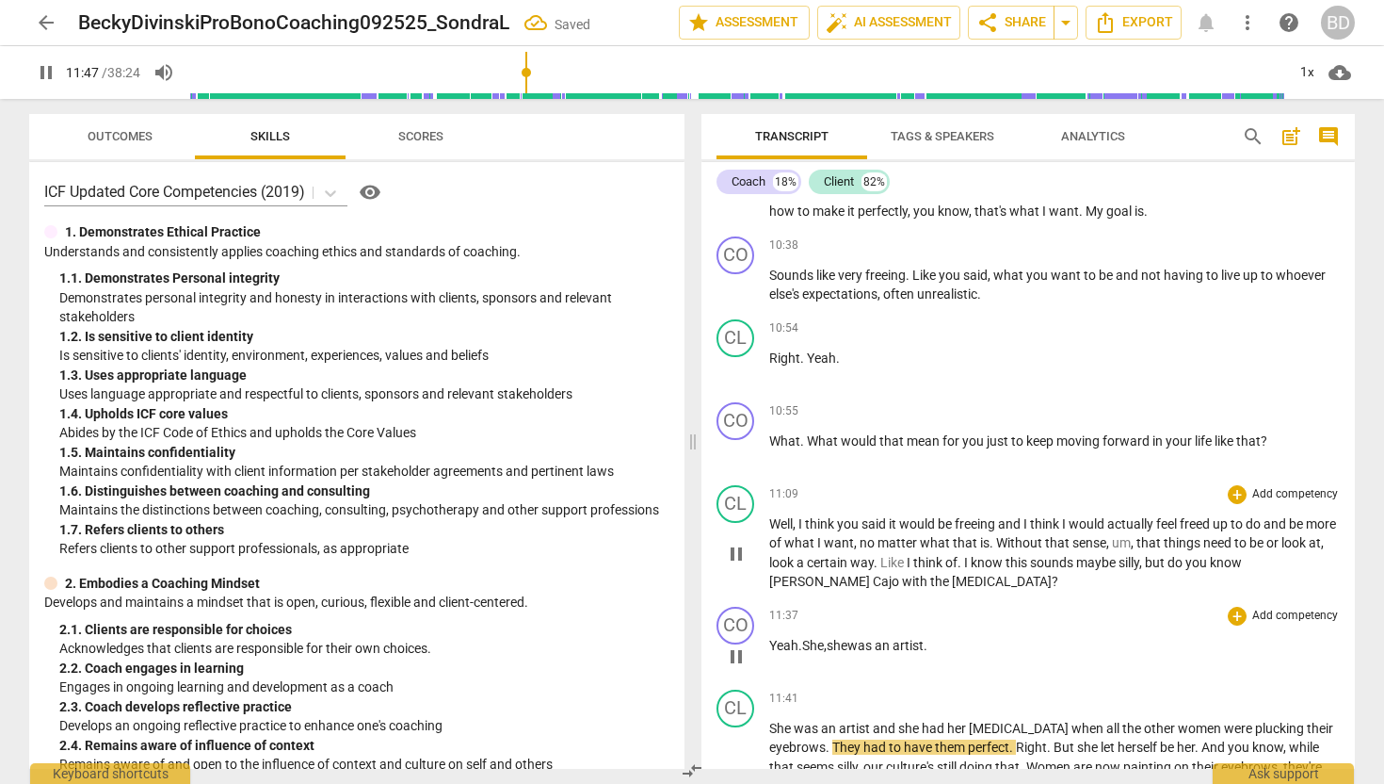
click at [742, 655] on span "pause" at bounding box center [736, 656] width 23 height 23
click at [742, 654] on span "play_arrow" at bounding box center [736, 656] width 23 height 23
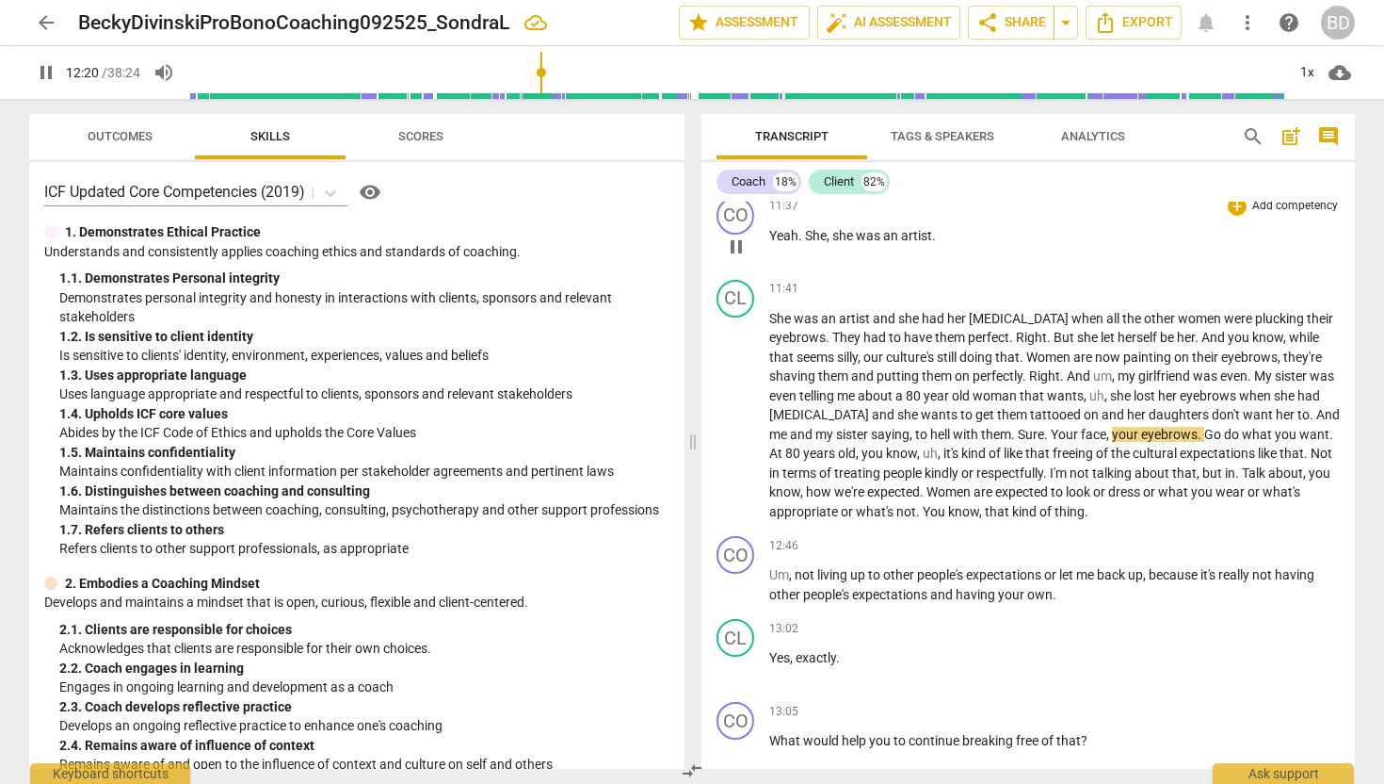
scroll to position [3037, 0]
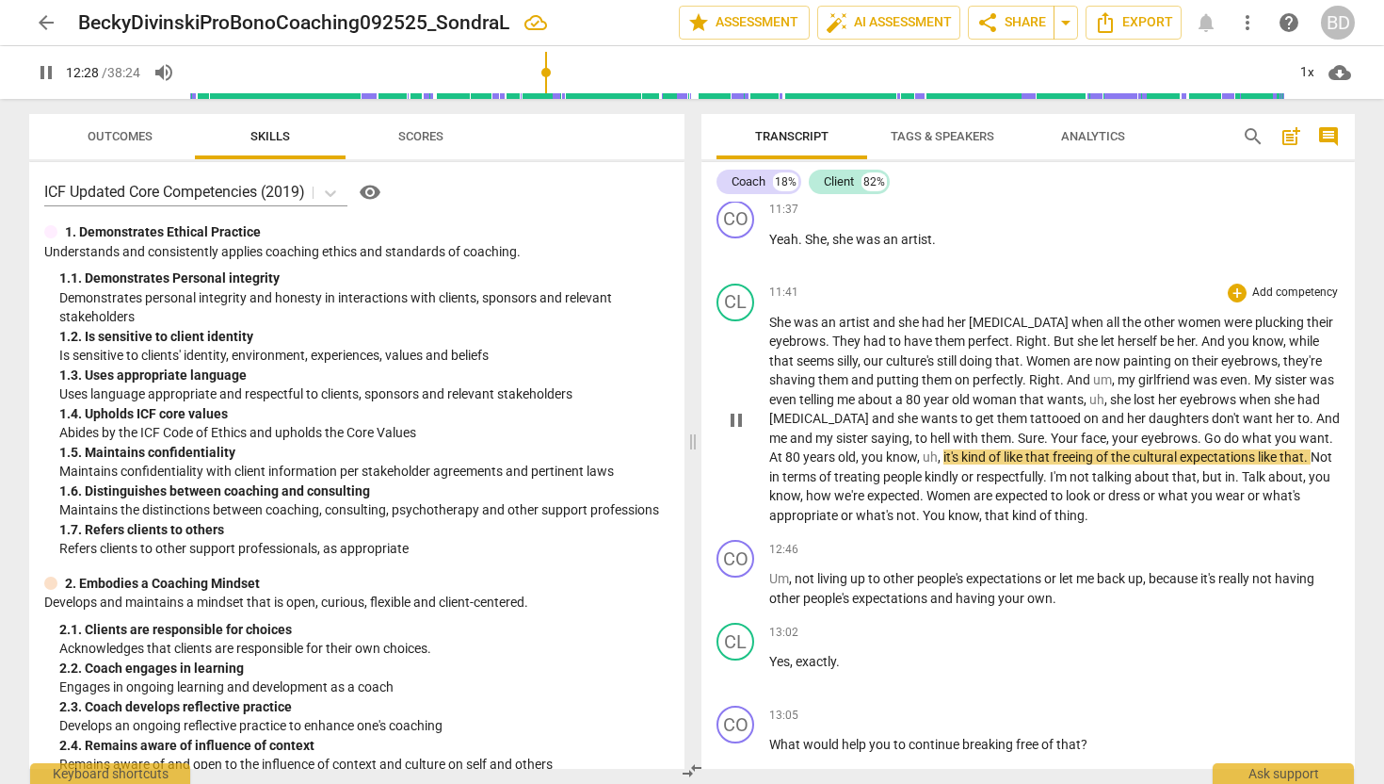
click at [917, 458] on span "," at bounding box center [920, 456] width 6 height 15
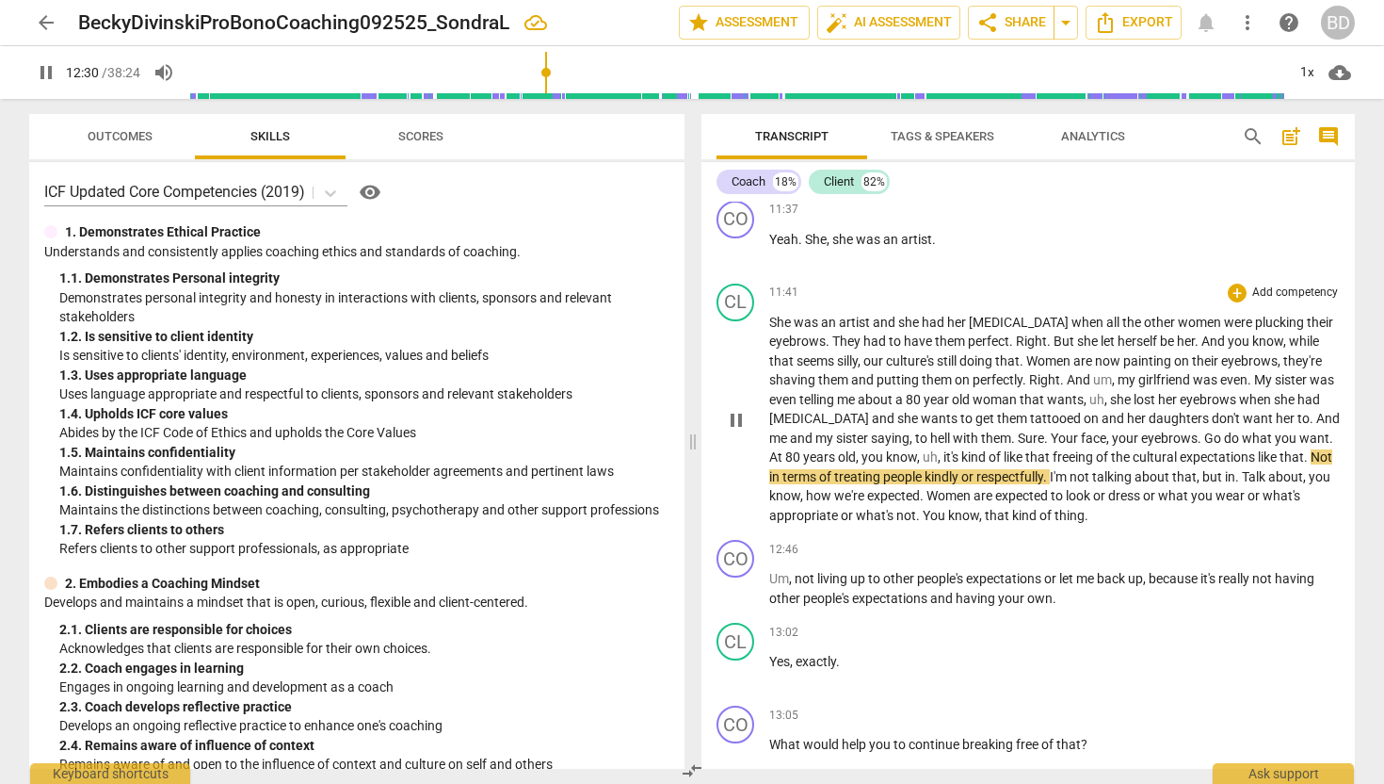
type input "750"
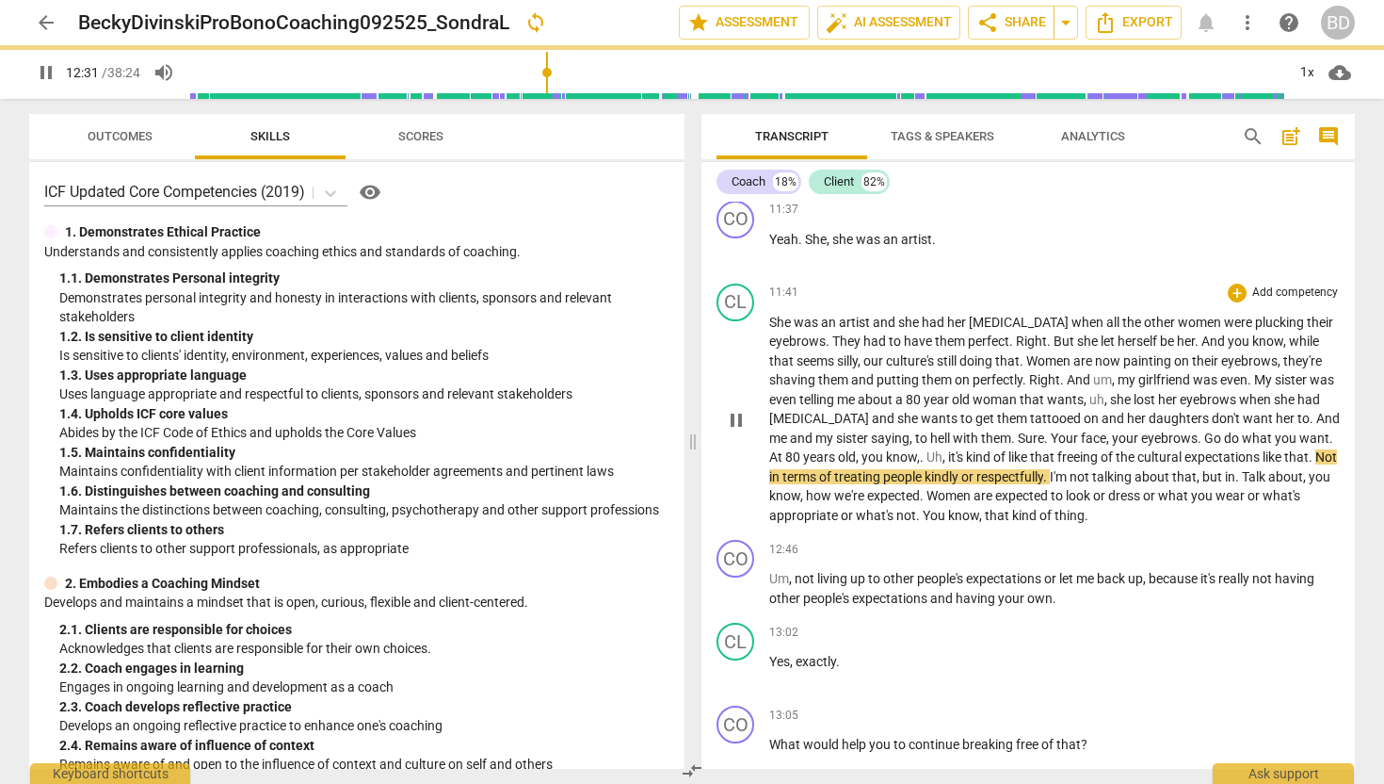
click at [927, 453] on span "Uh" at bounding box center [935, 456] width 16 height 15
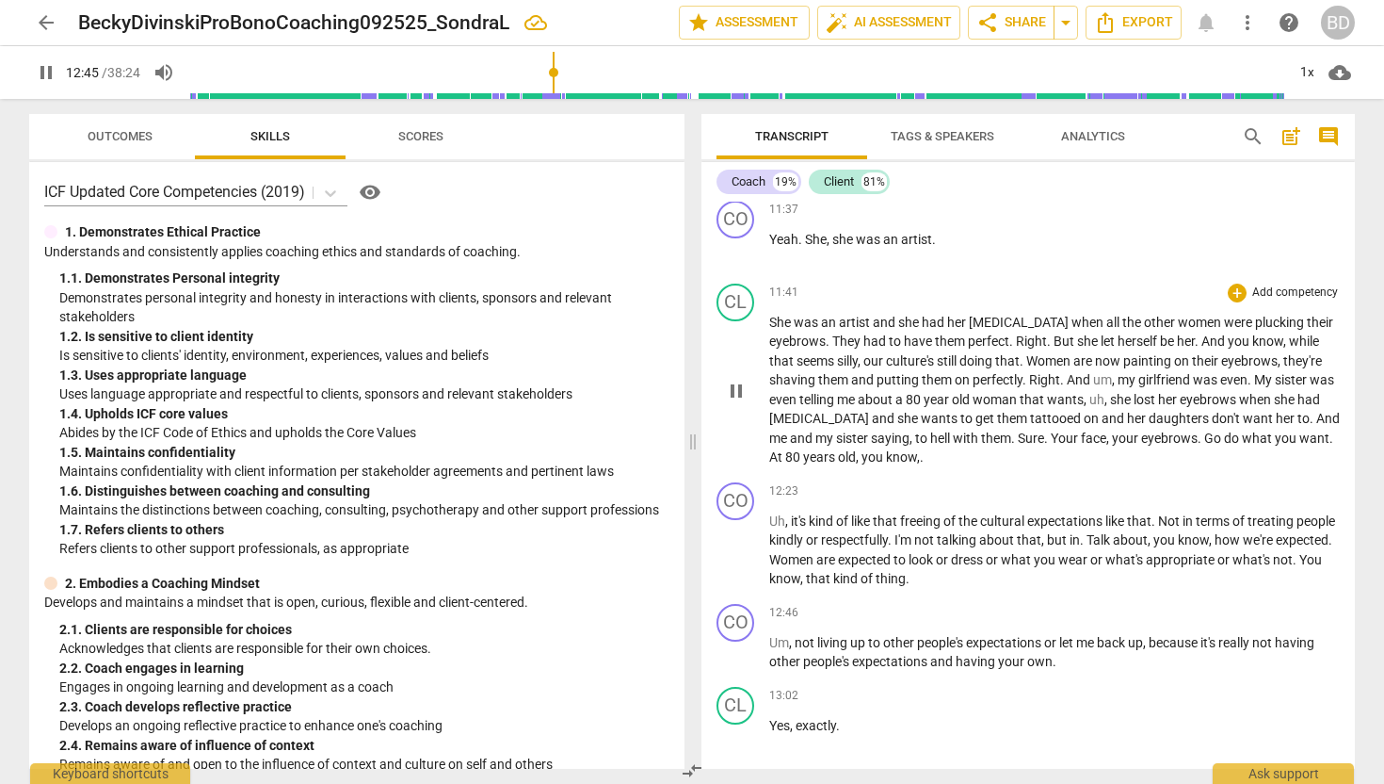
click at [1105, 397] on span "uh" at bounding box center [1097, 399] width 15 height 15
click at [1090, 397] on span "," at bounding box center [1087, 399] width 6 height 15
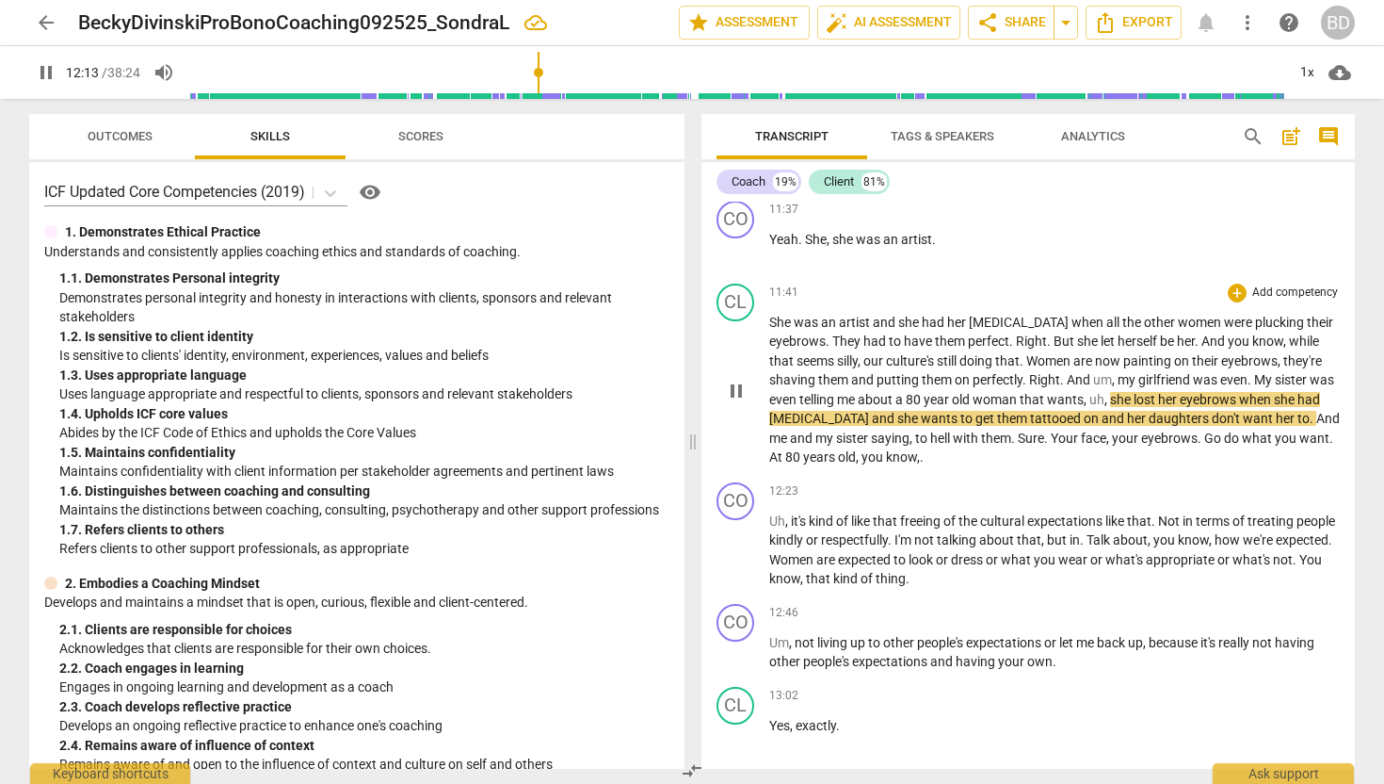
click at [1020, 395] on span "woman" at bounding box center [996, 399] width 47 height 15
click at [1020, 396] on span "woman" at bounding box center [996, 399] width 47 height 15
click at [1069, 378] on span "And" at bounding box center [1080, 379] width 26 height 15
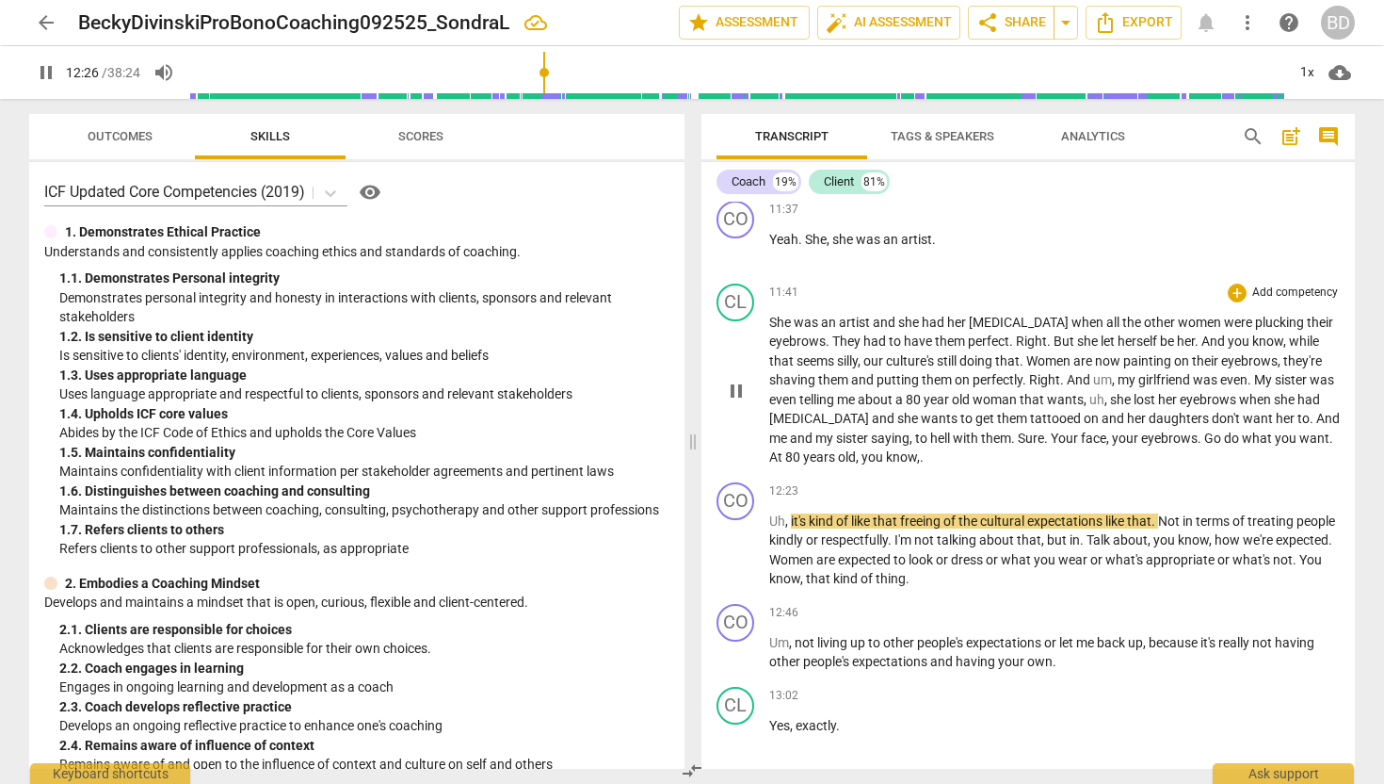
click at [907, 457] on p "She was an artist and she had her [MEDICAL_DATA] when all the other women were …" at bounding box center [1054, 390] width 571 height 154
type input "748"
click at [912, 458] on p "She was an artist and she had her [MEDICAL_DATA] when all the other women were …" at bounding box center [1054, 390] width 571 height 154
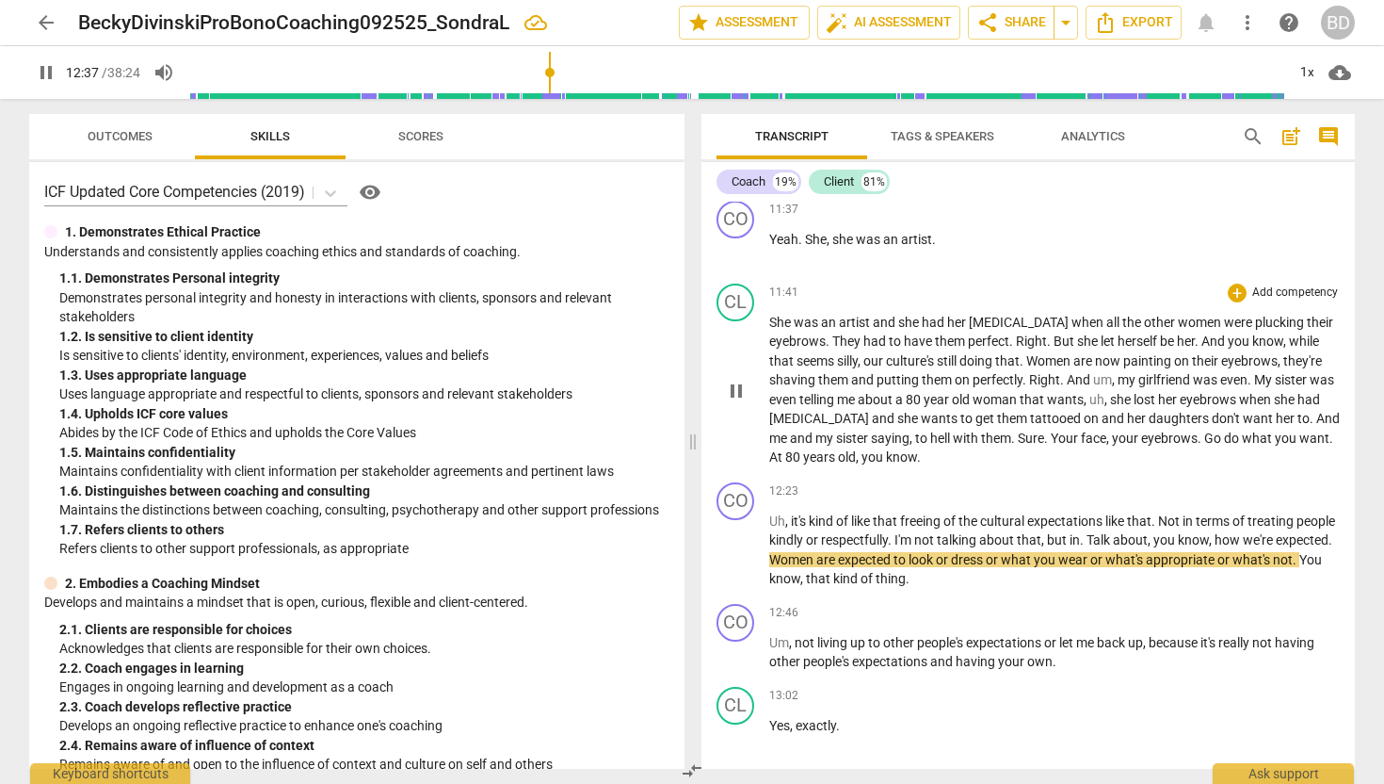
click at [902, 458] on span "know." at bounding box center [903, 456] width 35 height 15
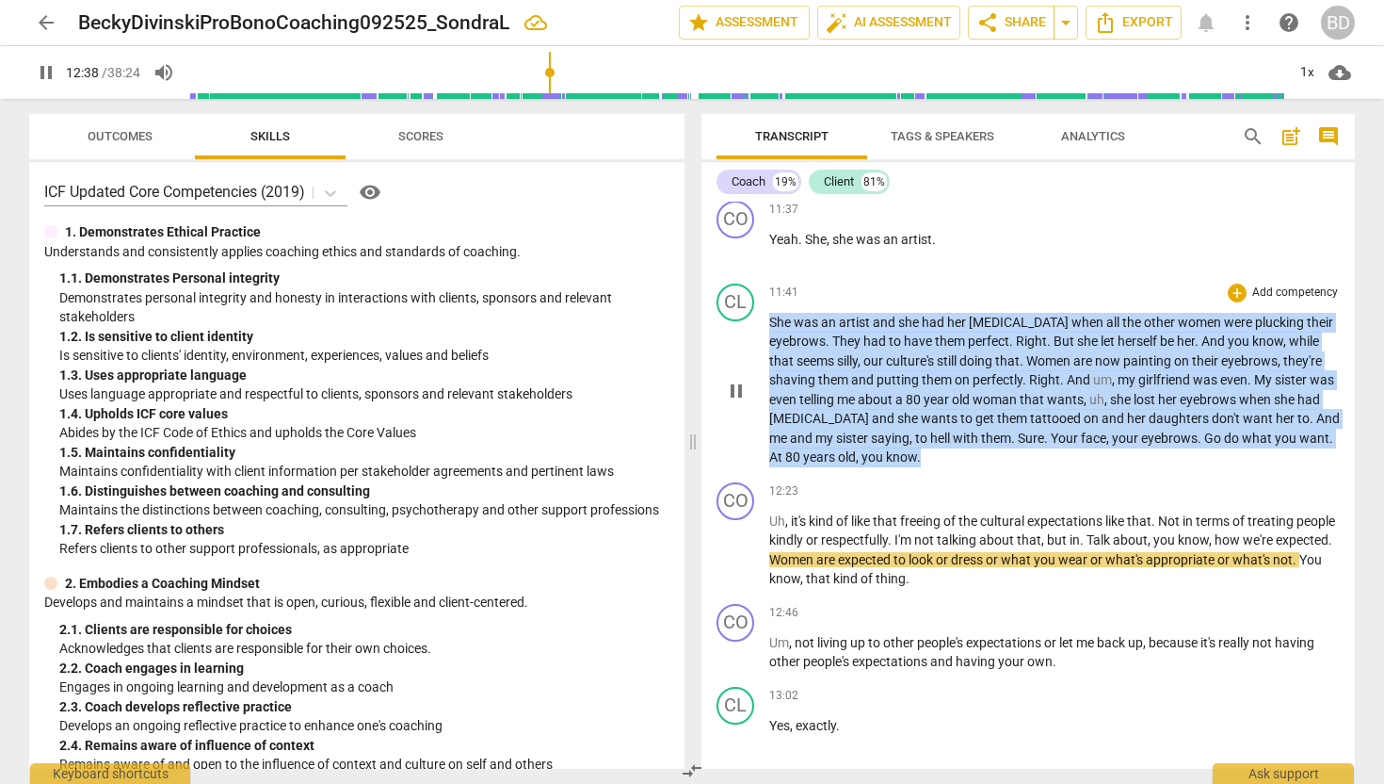
click at [902, 458] on span "know." at bounding box center [903, 456] width 35 height 15
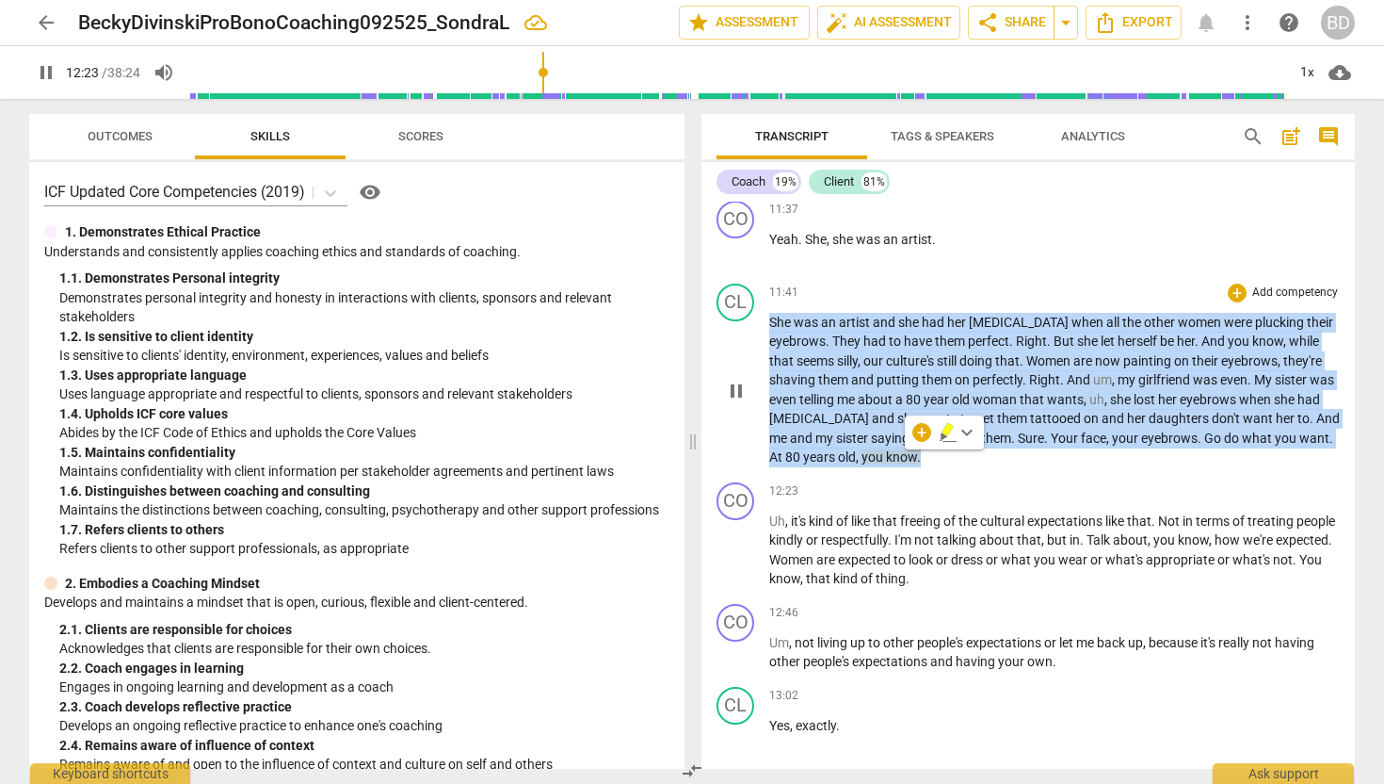
click at [902, 458] on span "know." at bounding box center [903, 456] width 35 height 15
click at [904, 458] on p "She was an artist and she had her [MEDICAL_DATA] when all the other women were …" at bounding box center [1054, 390] width 571 height 154
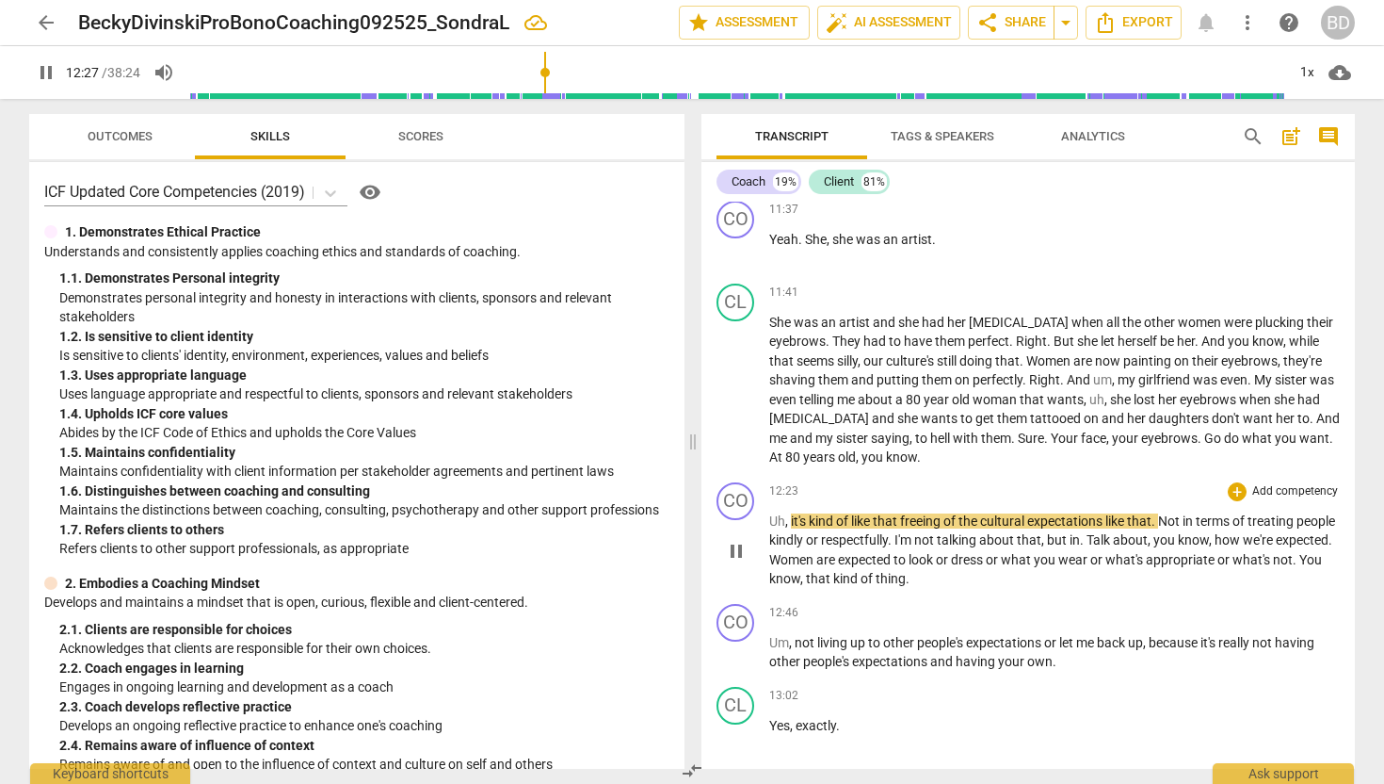
click at [785, 517] on span "," at bounding box center [788, 520] width 6 height 15
type input "750"
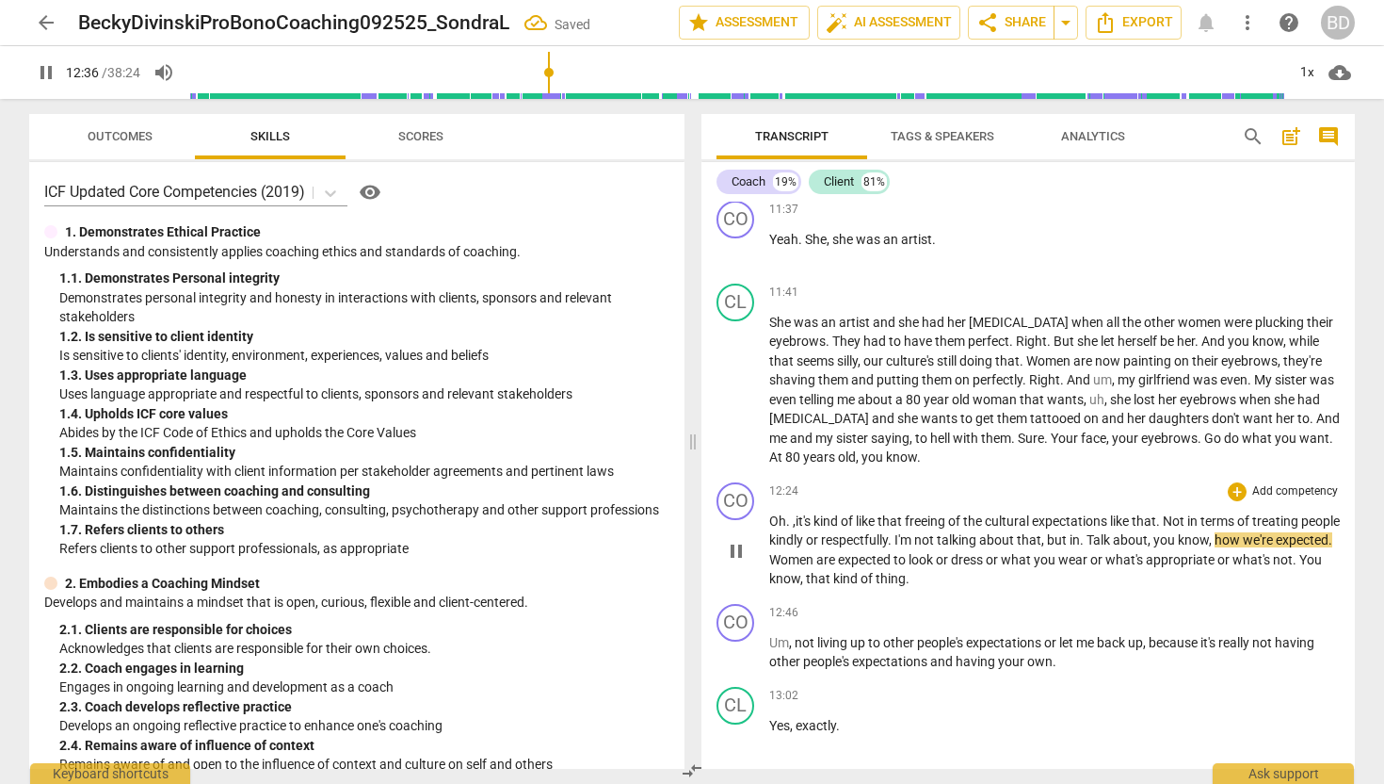
click at [799, 519] on span "it's" at bounding box center [805, 520] width 18 height 15
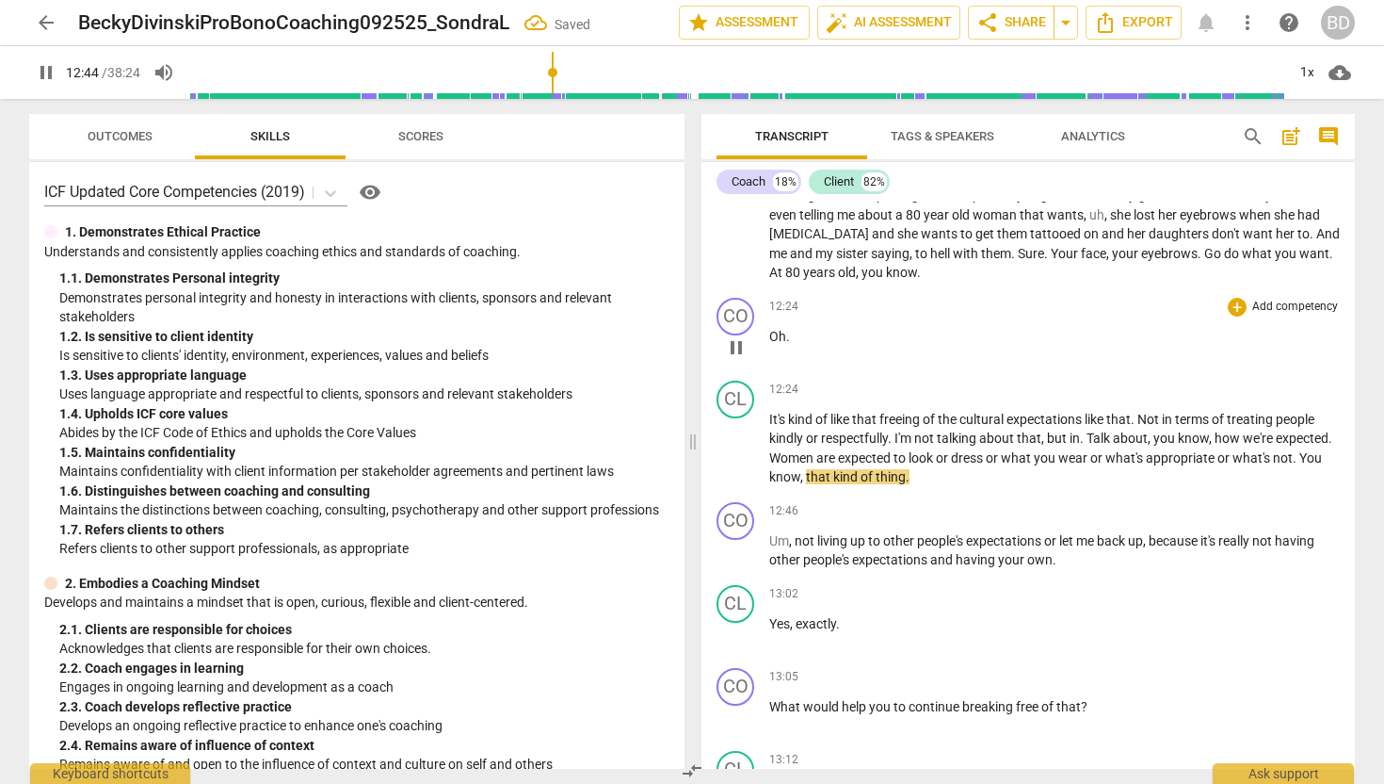
scroll to position [3227, 0]
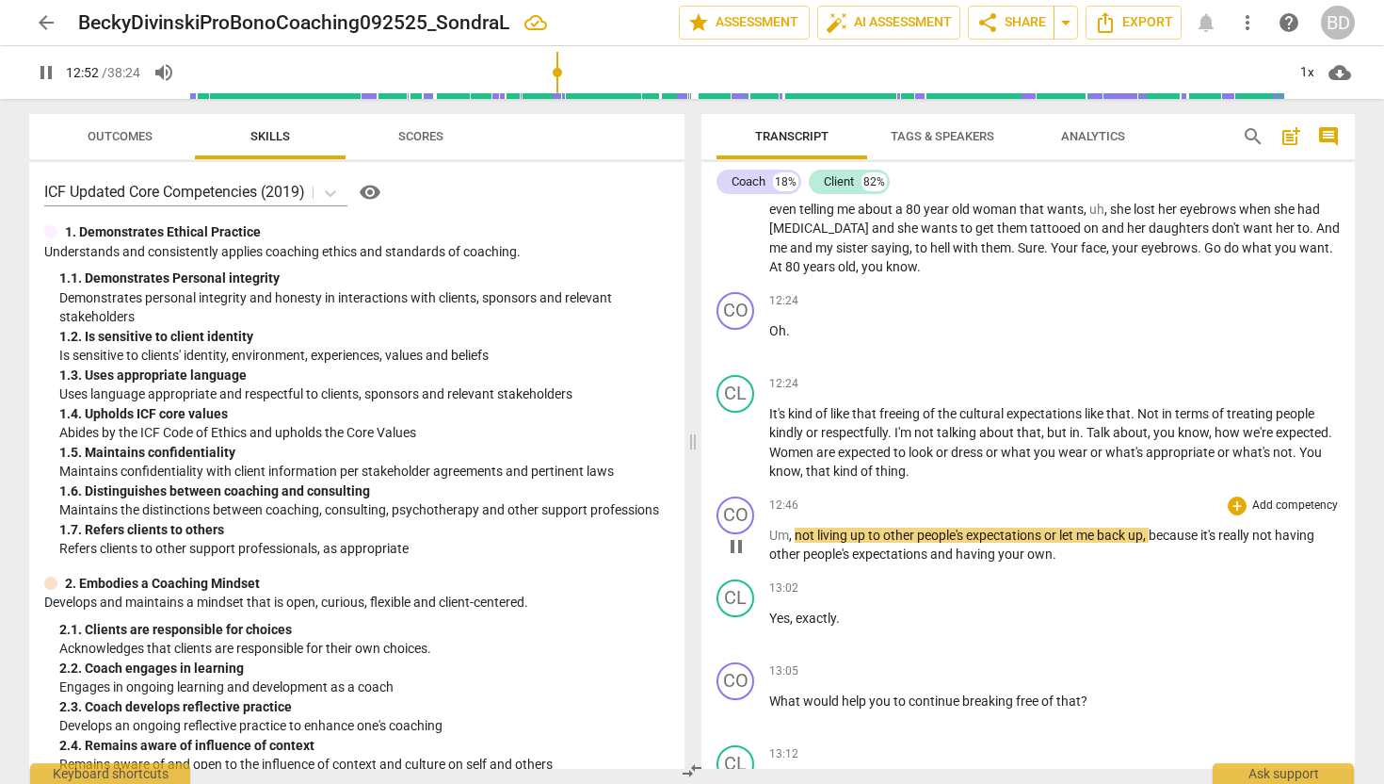
click at [770, 533] on span "Um" at bounding box center [779, 534] width 20 height 15
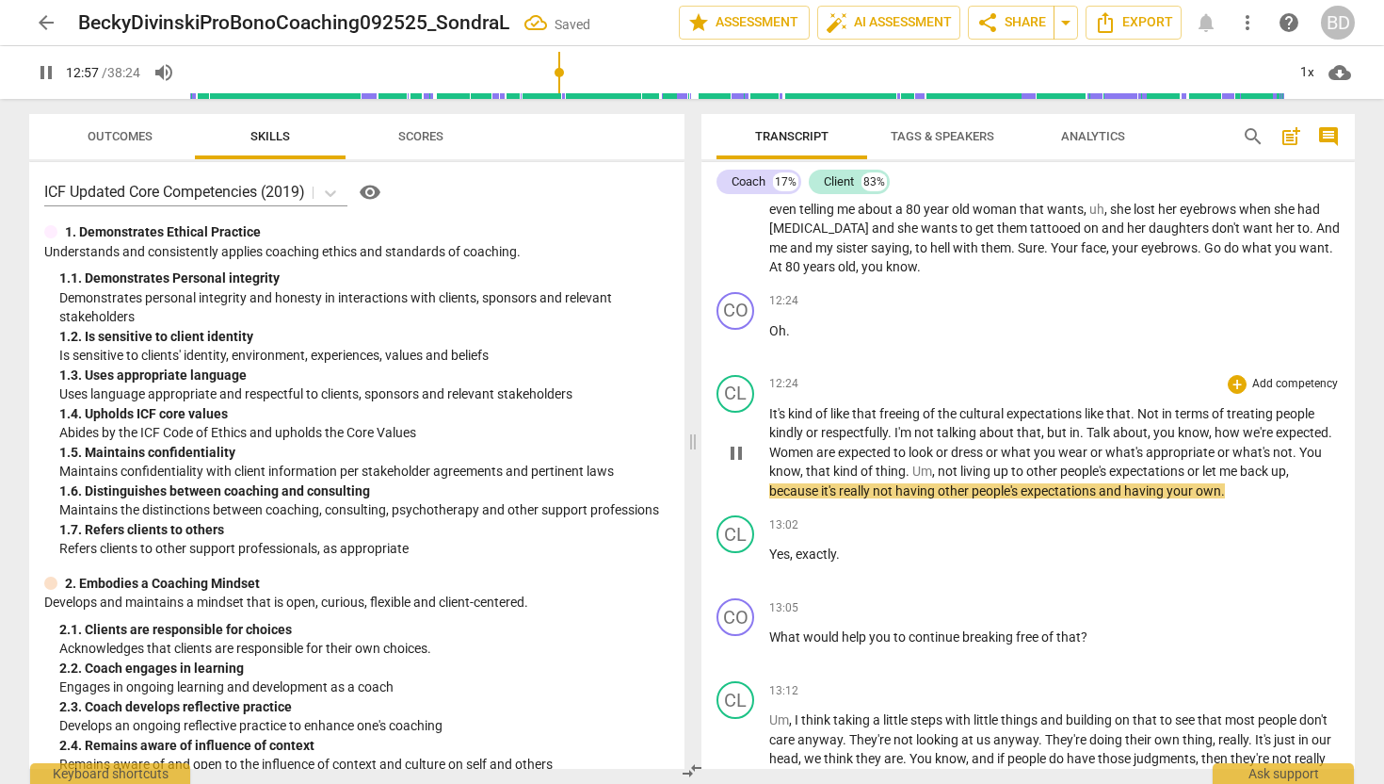
click at [936, 471] on span "," at bounding box center [935, 470] width 6 height 15
type input "778"
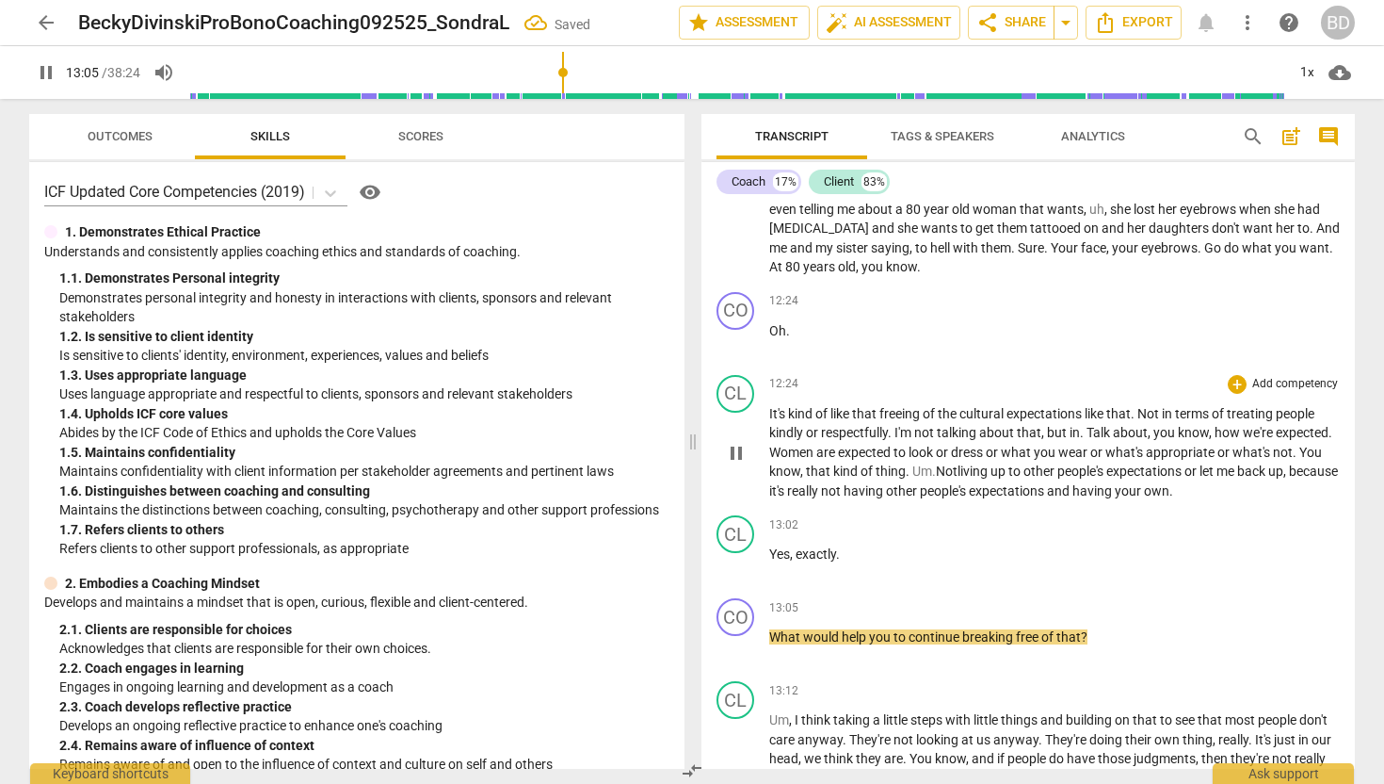
click at [938, 467] on span "Not" at bounding box center [947, 470] width 22 height 15
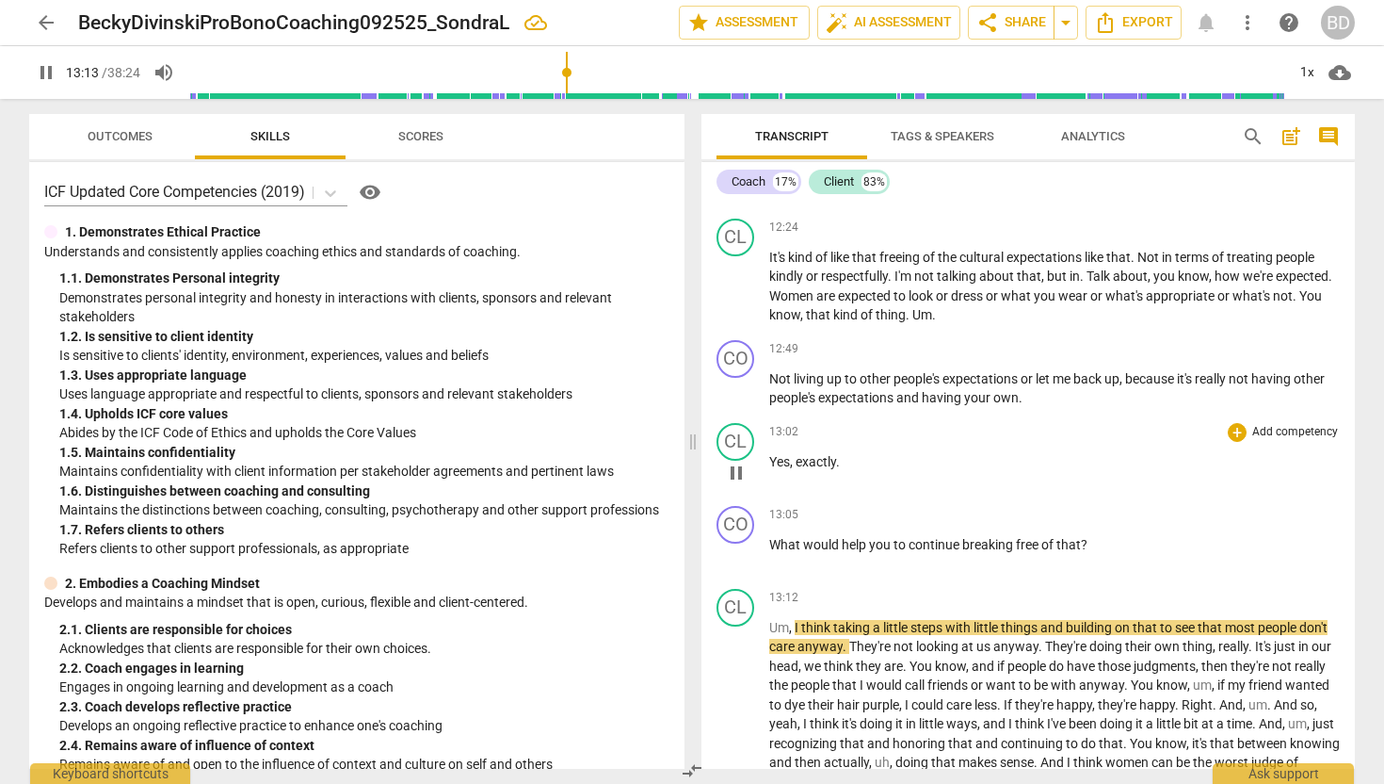
scroll to position [3389, 0]
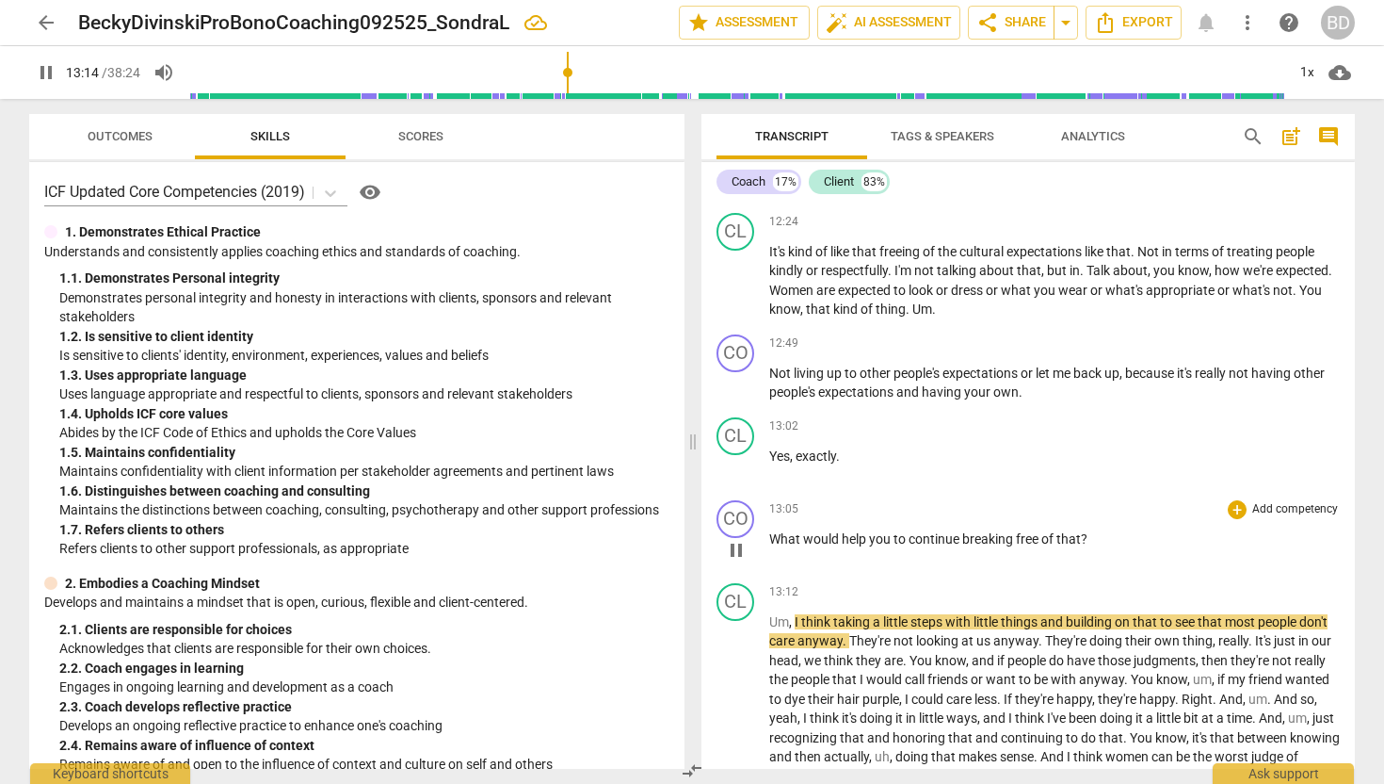
click at [739, 546] on span "pause" at bounding box center [736, 550] width 23 height 23
click at [737, 467] on span "play_arrow" at bounding box center [736, 467] width 23 height 23
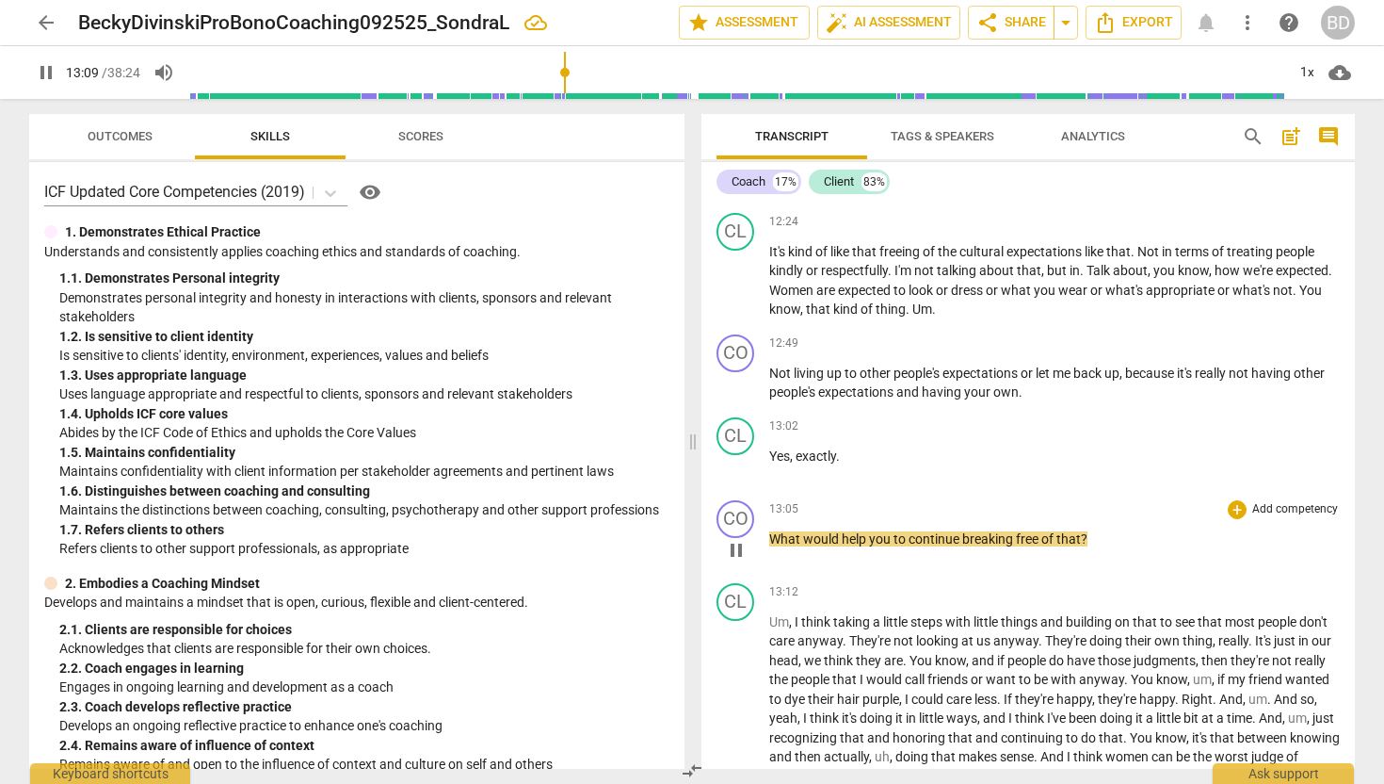
click at [770, 538] on span "What" at bounding box center [786, 538] width 34 height 15
type input "790"
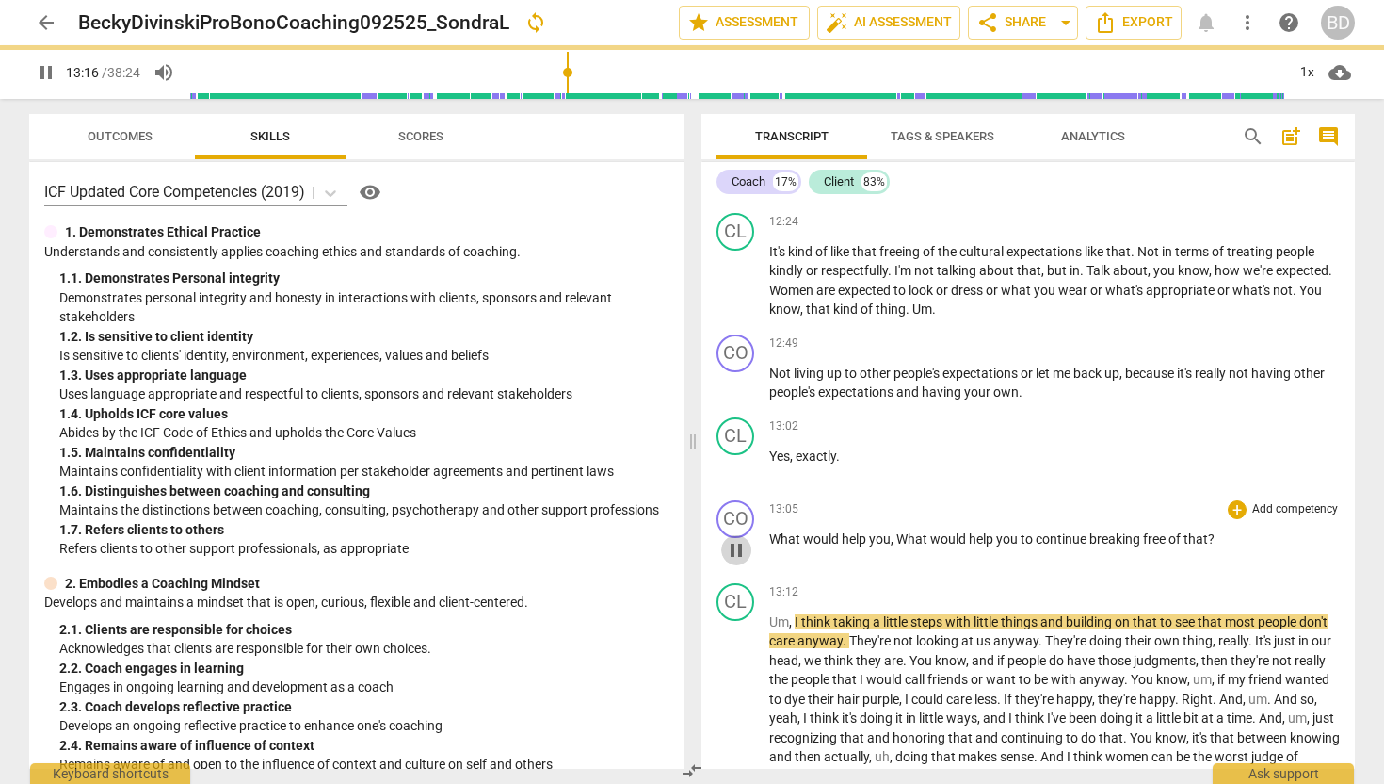
click at [736, 543] on span "pause" at bounding box center [736, 550] width 23 height 23
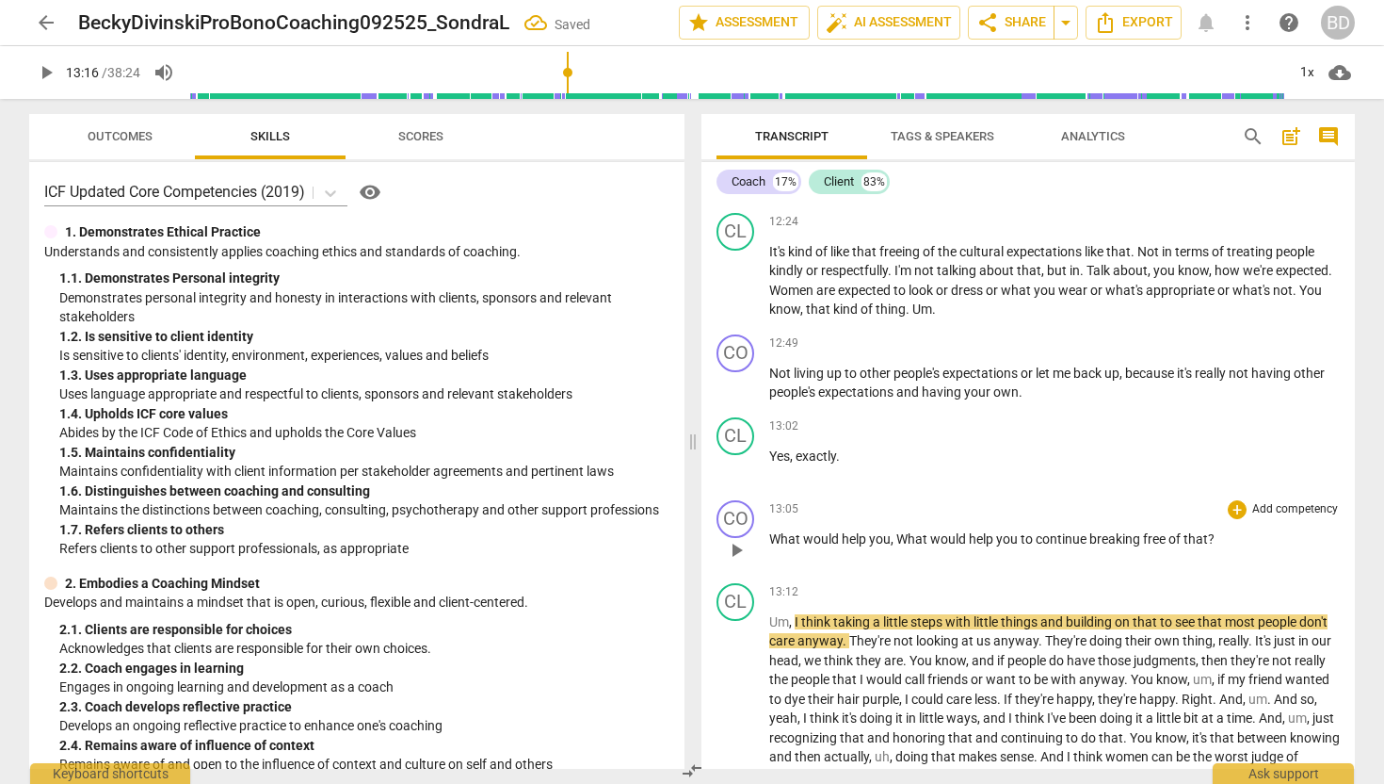
click at [736, 543] on span "play_arrow" at bounding box center [736, 550] width 23 height 23
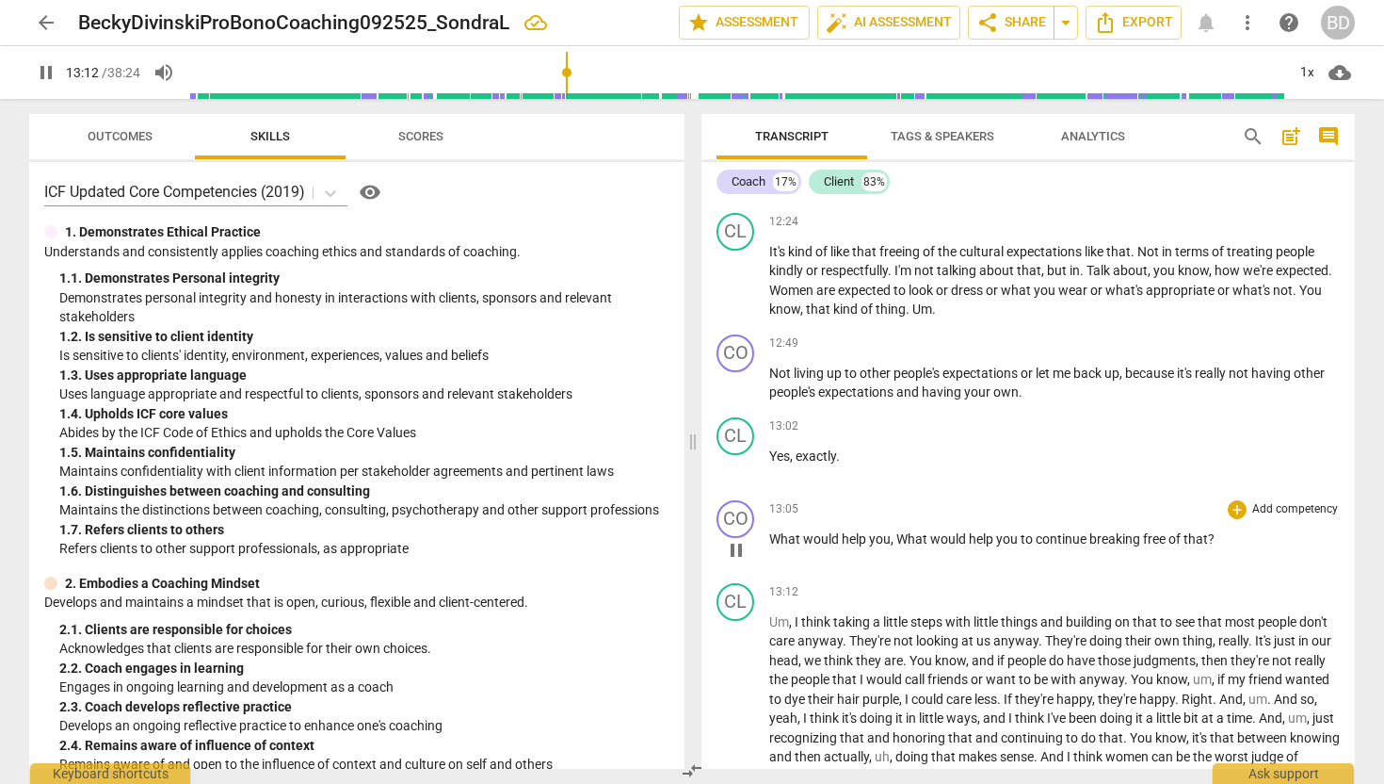
click at [736, 552] on span "pause" at bounding box center [736, 550] width 23 height 23
click at [772, 533] on span "What" at bounding box center [786, 538] width 34 height 15
click at [891, 539] on span "," at bounding box center [894, 538] width 6 height 15
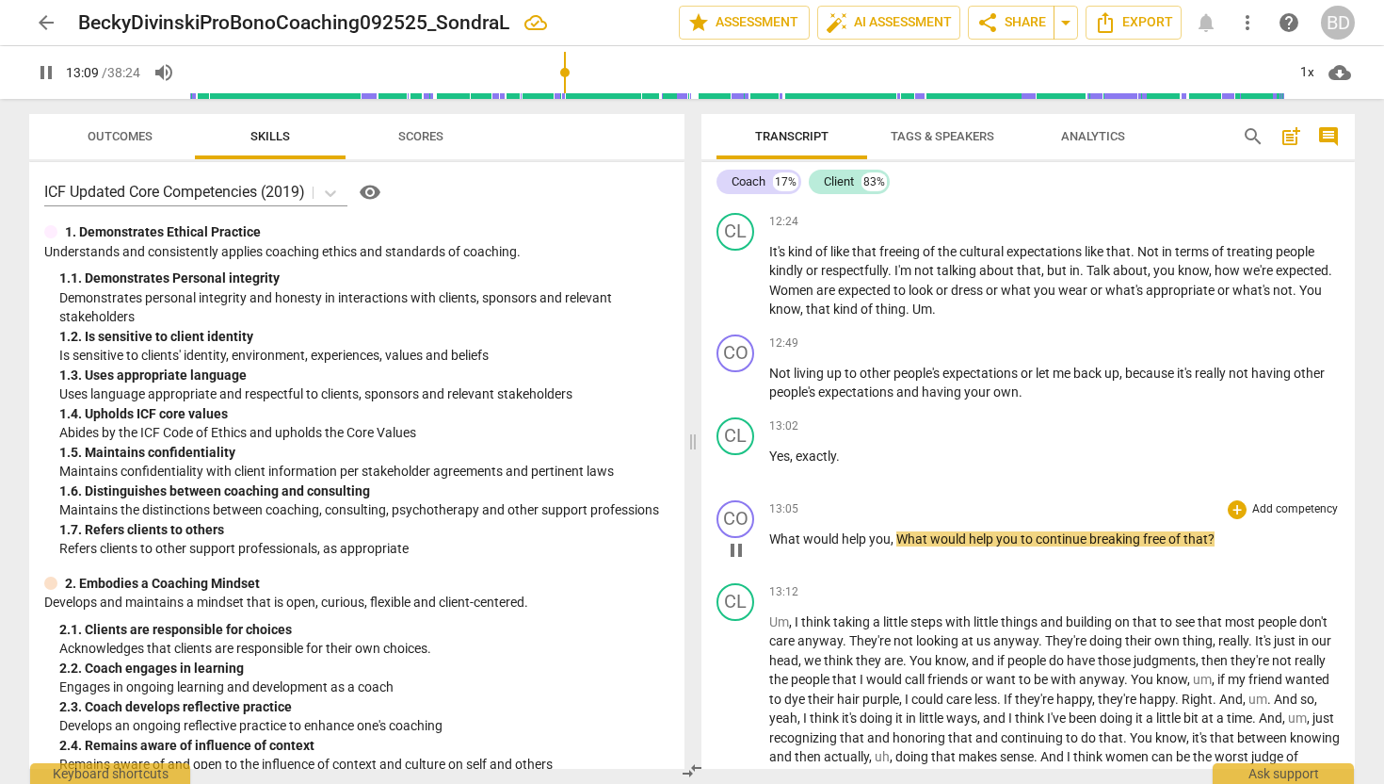
type input "790"
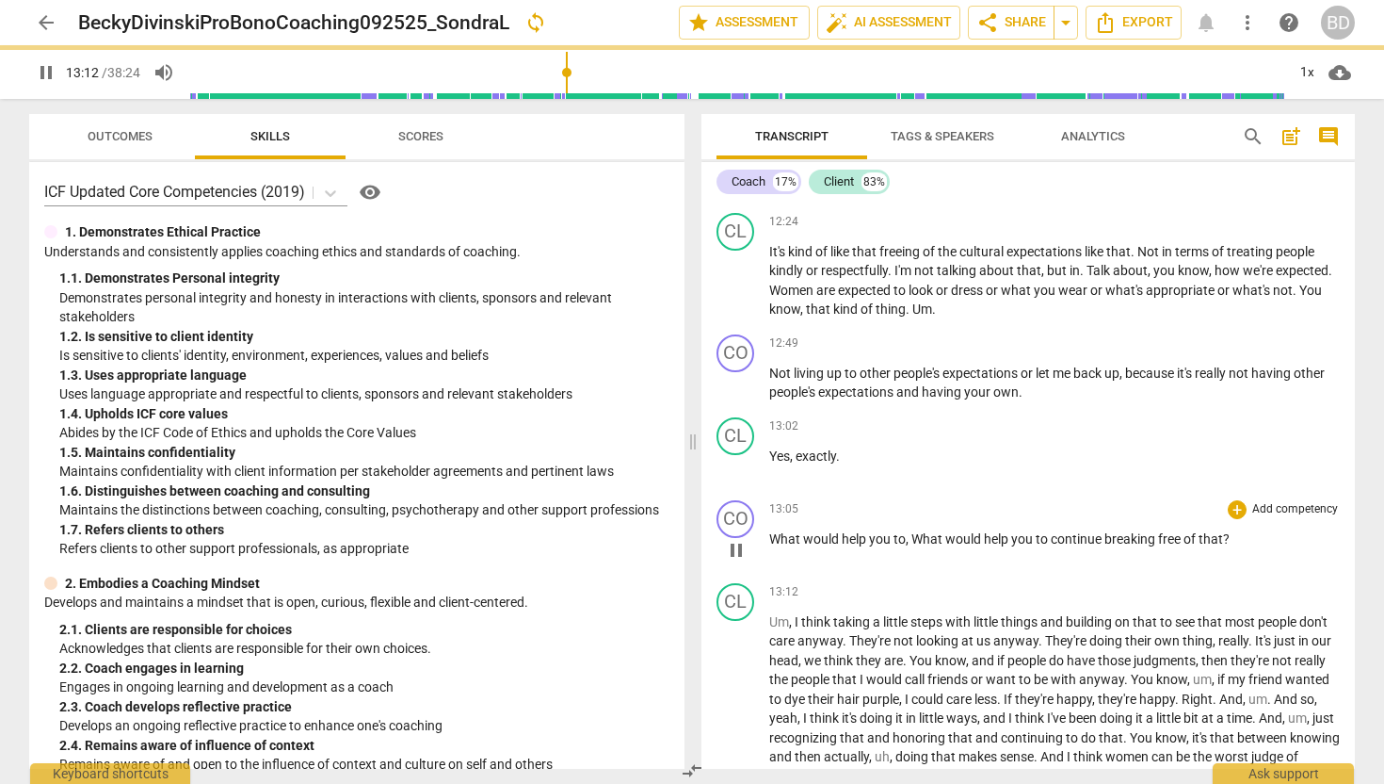
click at [773, 534] on span "What" at bounding box center [786, 538] width 34 height 15
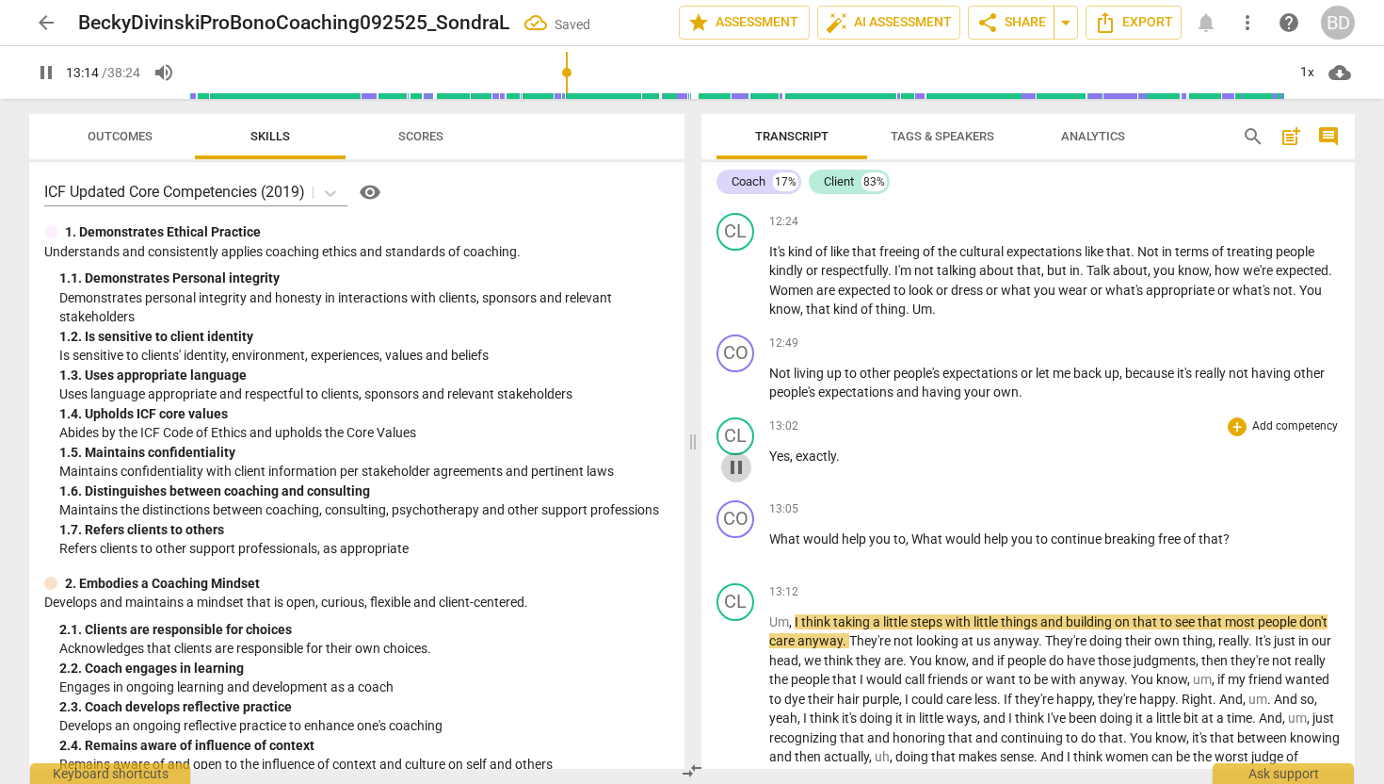
click at [743, 460] on span "pause" at bounding box center [736, 467] width 23 height 23
click at [737, 465] on span "play_arrow" at bounding box center [736, 467] width 23 height 23
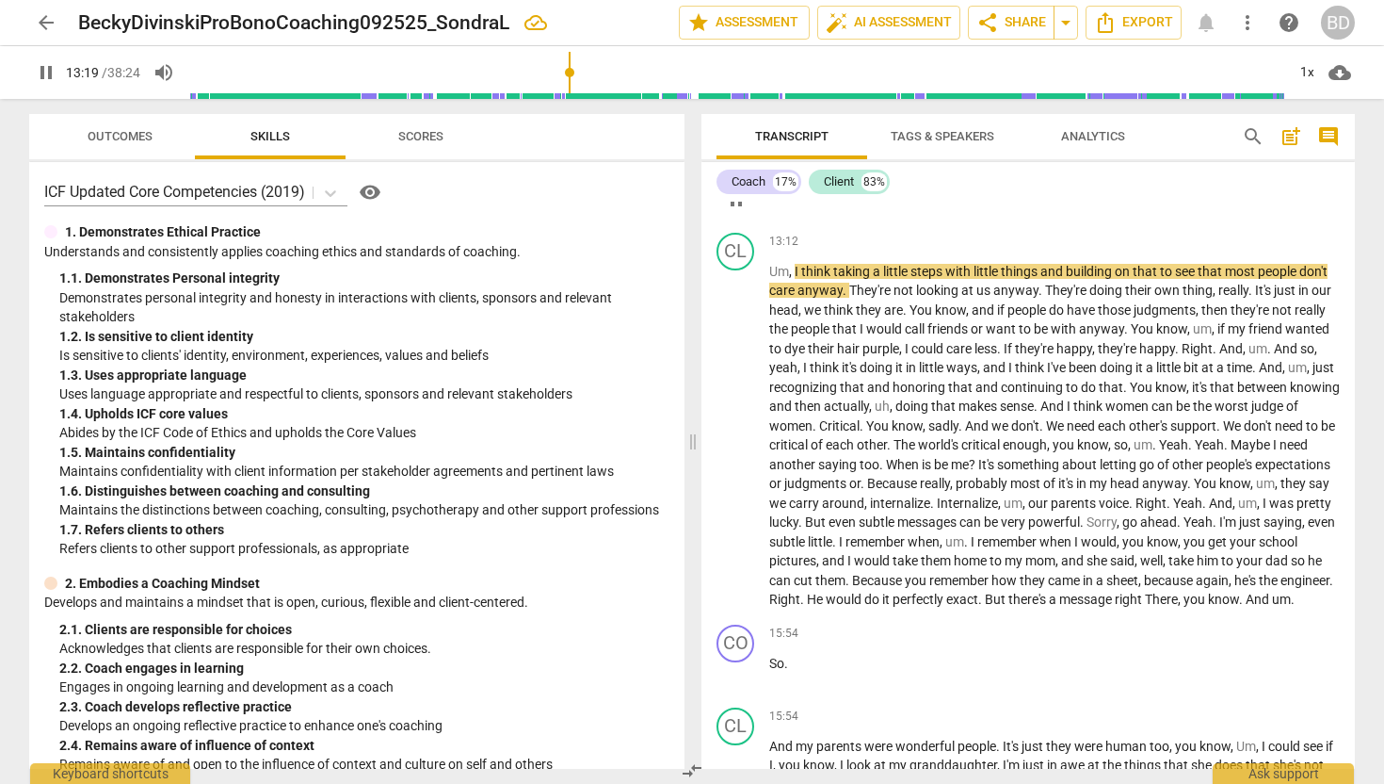
scroll to position [3742, 0]
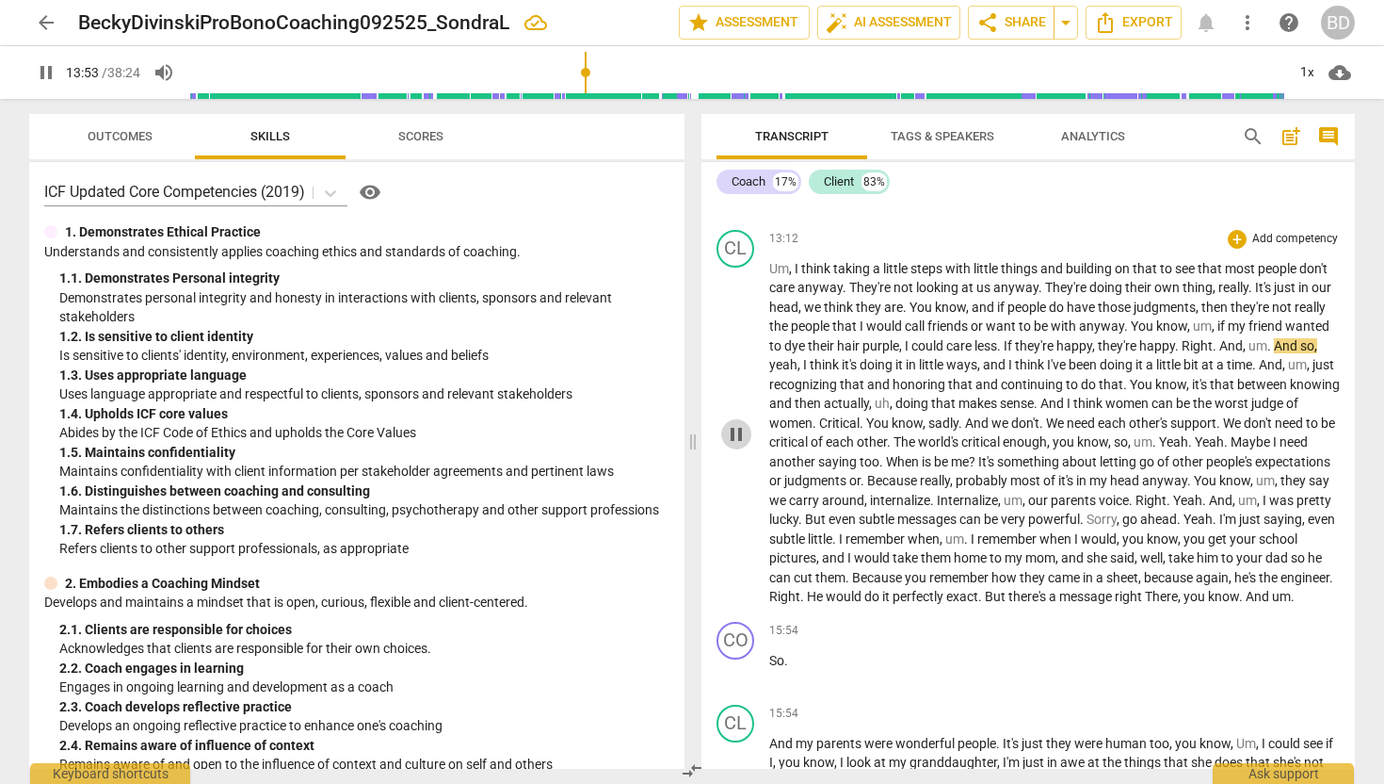
click at [741, 443] on span "pause" at bounding box center [736, 434] width 23 height 23
type input "834"
